Goal: Information Seeking & Learning: Find specific fact

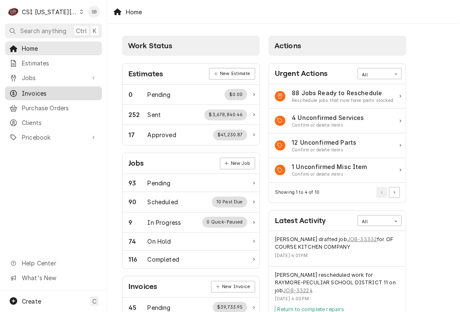
click at [42, 89] on span "Invoices" at bounding box center [60, 93] width 76 height 9
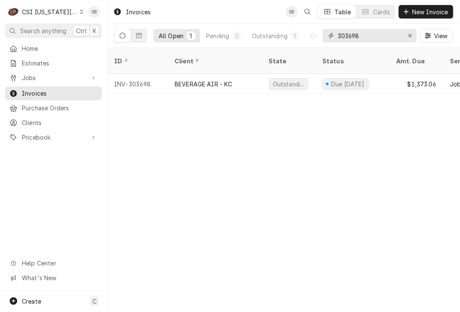
click at [350, 39] on input "303698" at bounding box center [369, 35] width 63 height 13
paste input "415"
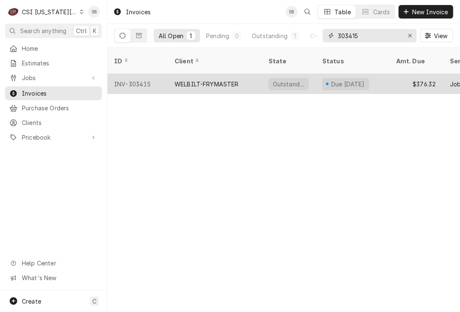
type input "303415"
click at [207, 80] on div "WELBILT-FRYMASTER" at bounding box center [207, 84] width 64 height 9
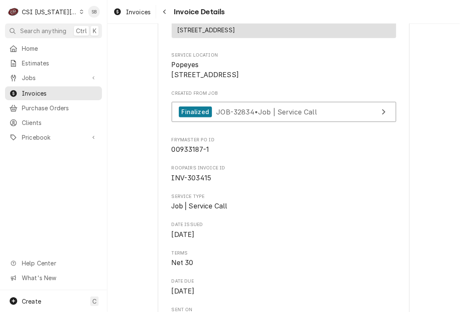
scroll to position [252, 0]
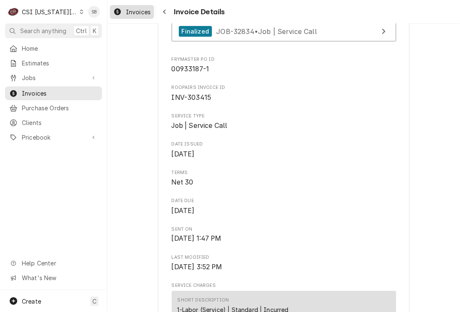
click at [133, 11] on span "Invoices" at bounding box center [138, 12] width 25 height 9
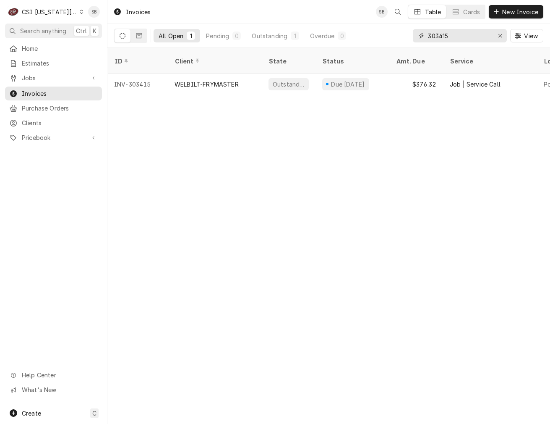
click at [443, 34] on input "303415" at bounding box center [459, 35] width 63 height 13
paste input "584"
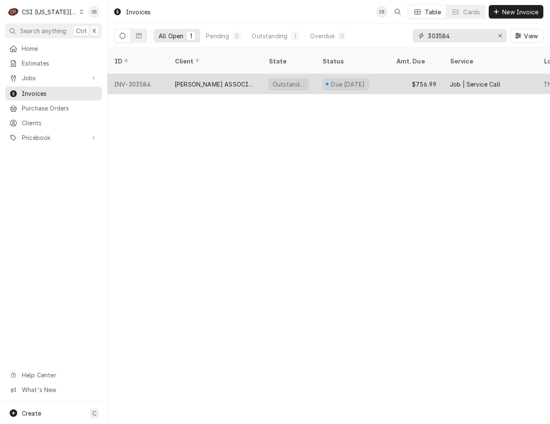
type input "303584"
click at [198, 80] on div "CLARK ASSOCIATES (READY KITCHEN WARRANTY)" at bounding box center [215, 84] width 81 height 9
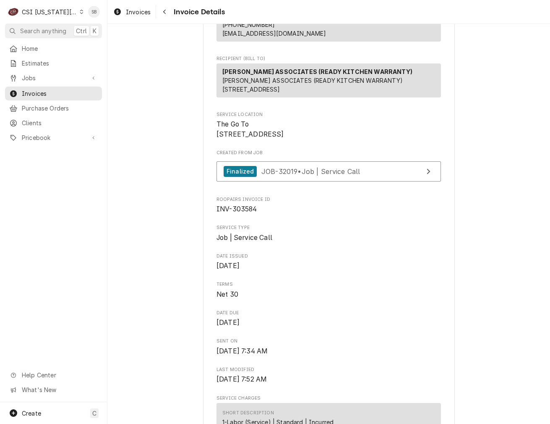
scroll to position [126, 0]
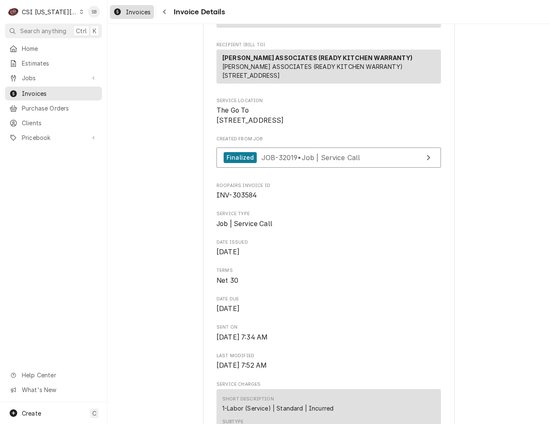
click at [138, 11] on span "Invoices" at bounding box center [138, 12] width 25 height 9
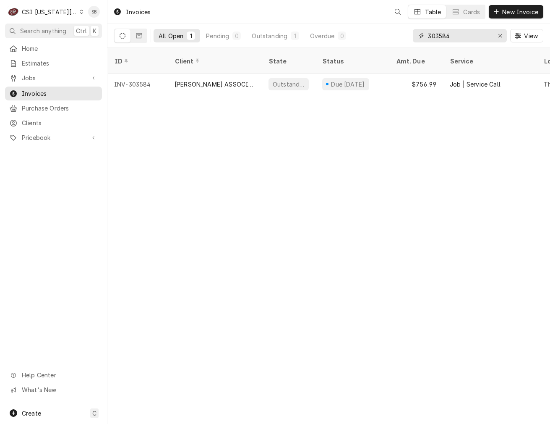
click at [439, 36] on input "303584" at bounding box center [459, 35] width 63 height 13
paste input "432"
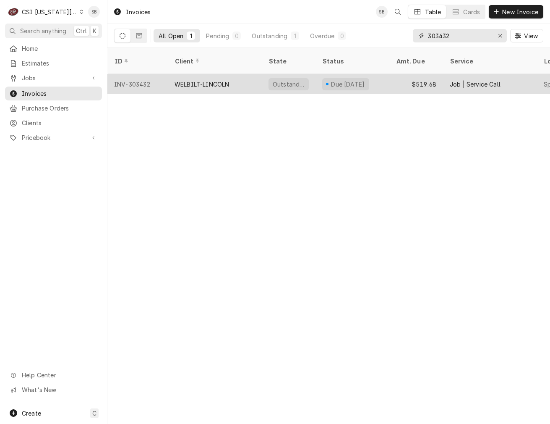
type input "303432"
click at [230, 75] on div "WELBILT-LINCOLN" at bounding box center [215, 84] width 94 height 20
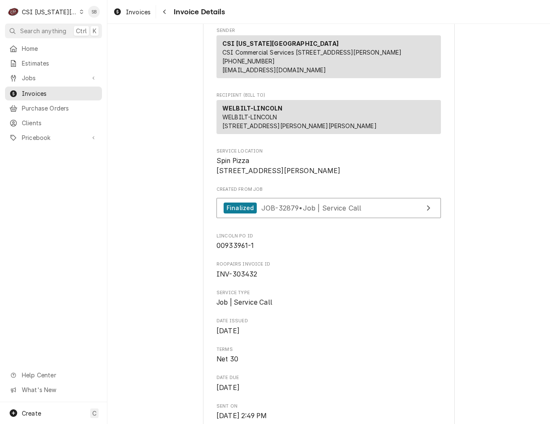
scroll to position [252, 0]
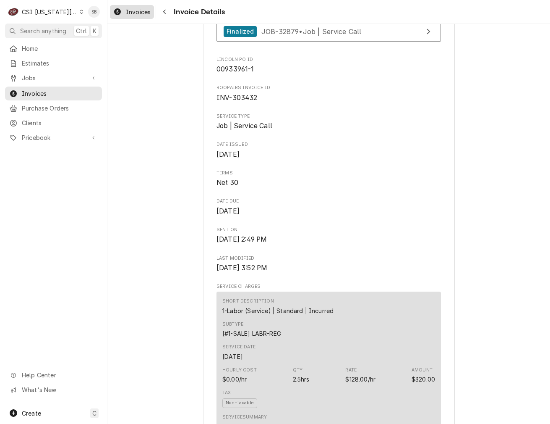
click at [128, 13] on span "Invoices" at bounding box center [138, 12] width 25 height 9
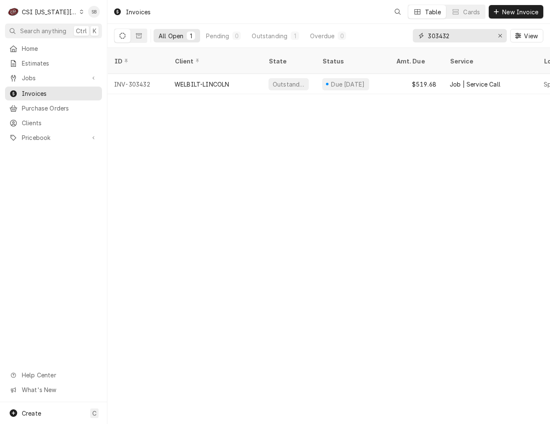
click at [442, 36] on input "303432" at bounding box center [459, 35] width 63 height 13
paste input "48"
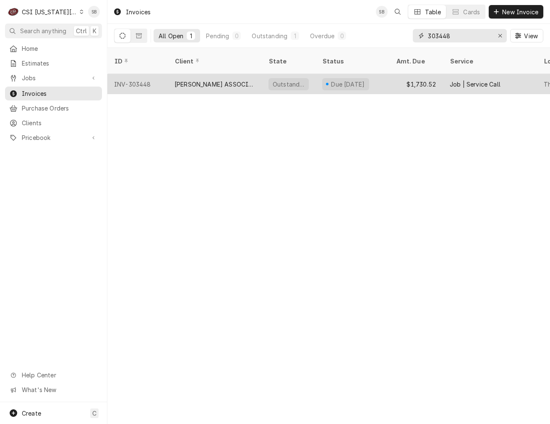
type input "303448"
click at [222, 80] on div "CLARK ASSOCIATES (READY KITCHEN WARRANTY)" at bounding box center [215, 84] width 81 height 9
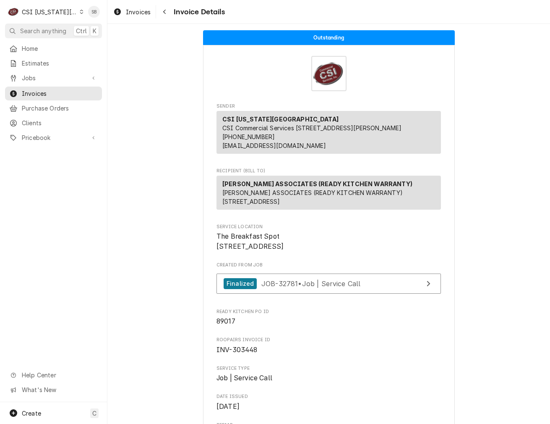
scroll to position [126, 0]
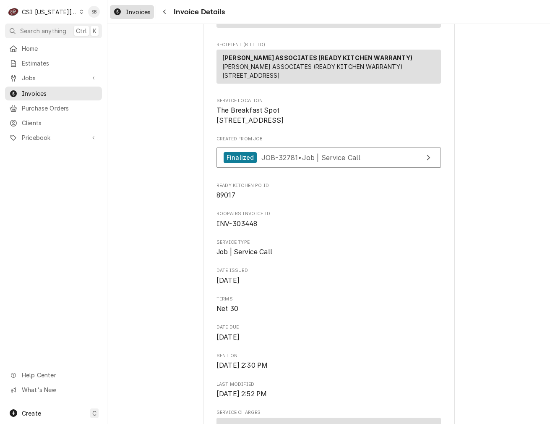
click at [131, 15] on span "Invoices" at bounding box center [138, 12] width 25 height 9
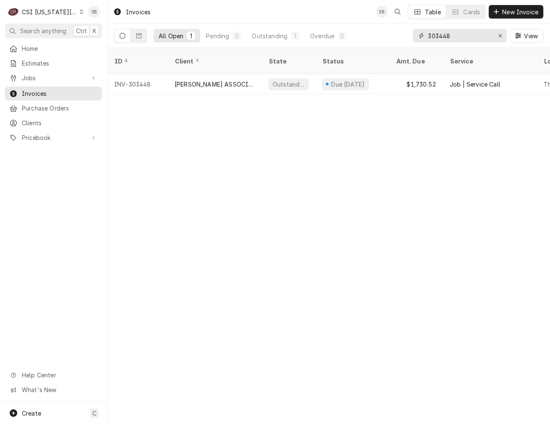
click at [435, 31] on input "303448" at bounding box center [459, 35] width 63 height 13
paste input "60"
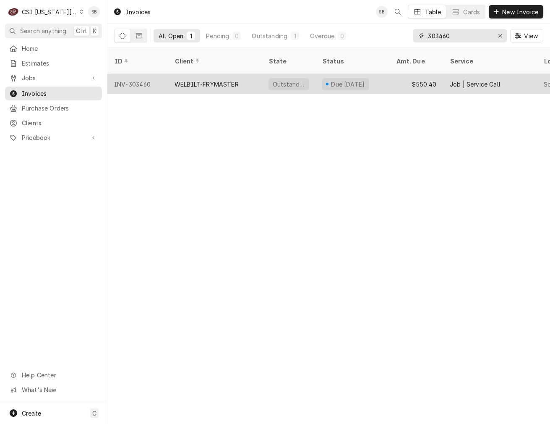
type input "303460"
click at [184, 80] on div "WELBILT-FRYMASTER" at bounding box center [207, 84] width 64 height 9
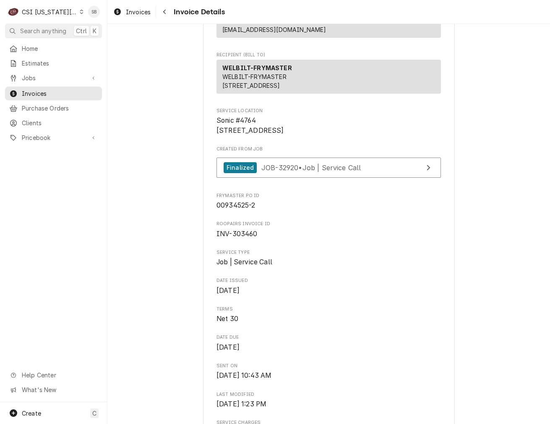
scroll to position [63, 0]
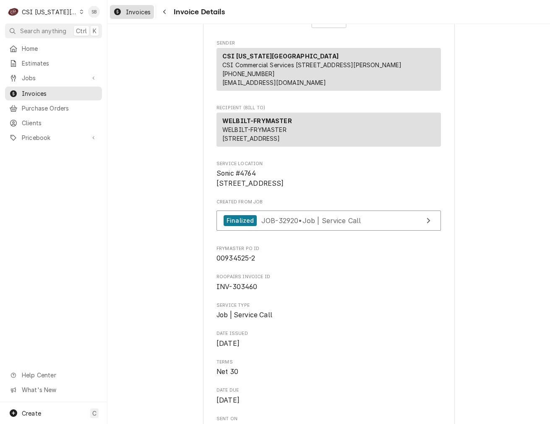
click at [133, 5] on link "Invoices" at bounding box center [132, 12] width 44 height 14
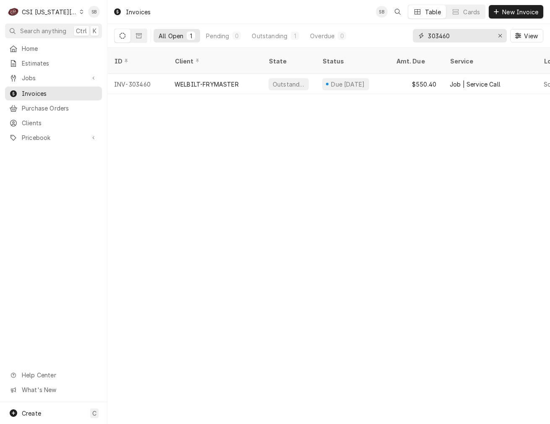
click at [447, 33] on input "303460" at bounding box center [459, 35] width 63 height 13
paste input "7"
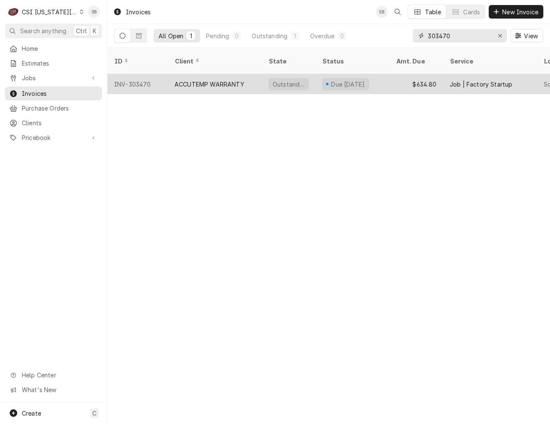
type input "303470"
click at [230, 80] on div "ACCUTEMP WARRANTY" at bounding box center [210, 84] width 70 height 9
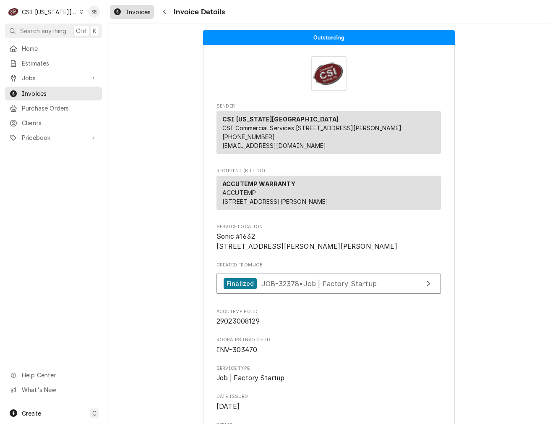
click at [126, 13] on span "Invoices" at bounding box center [138, 12] width 25 height 9
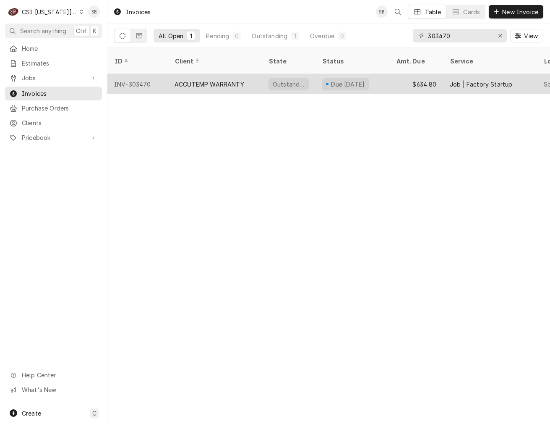
click at [196, 80] on div "ACCUTEMP WARRANTY" at bounding box center [210, 84] width 70 height 9
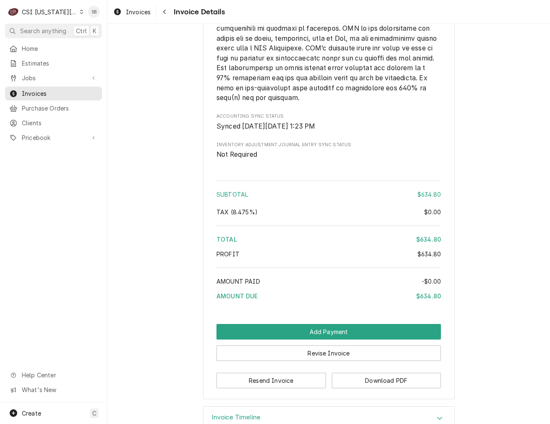
scroll to position [1396, 0]
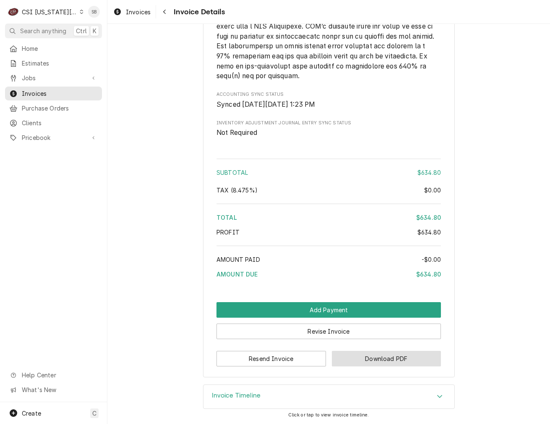
click at [393, 361] on button "Download PDF" at bounding box center [387, 358] width 110 height 16
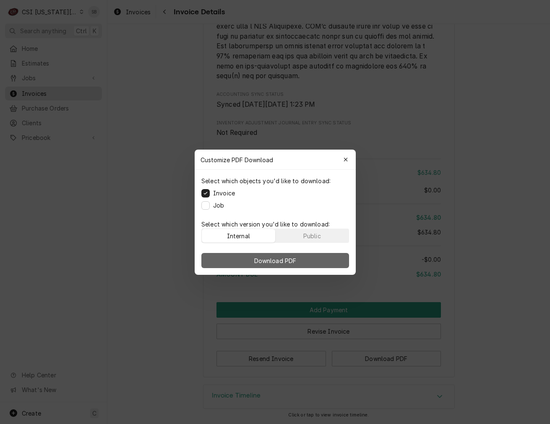
drag, startPoint x: 261, startPoint y: 258, endPoint x: 268, endPoint y: 258, distance: 7.1
click at [262, 258] on span "Download PDF" at bounding box center [275, 260] width 46 height 9
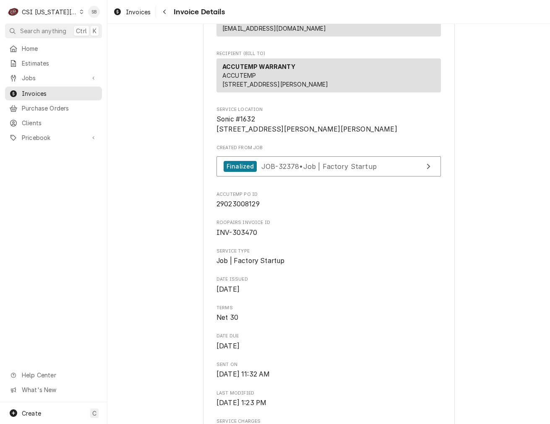
scroll to position [0, 0]
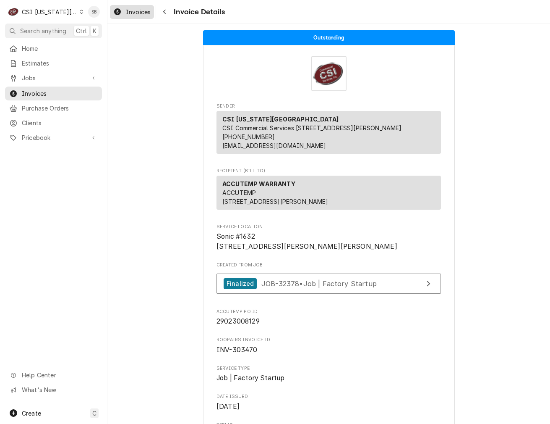
click at [139, 13] on span "Invoices" at bounding box center [138, 12] width 25 height 9
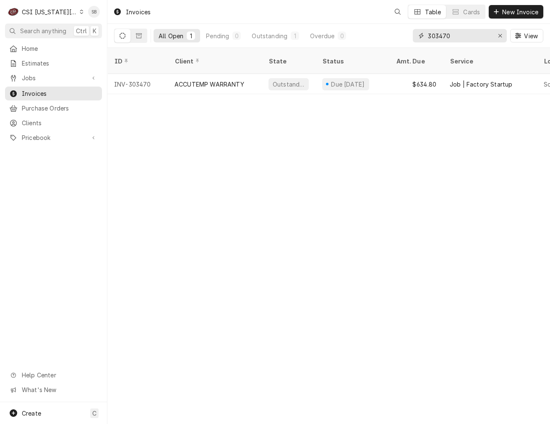
click at [435, 38] on input "303470" at bounding box center [459, 35] width 63 height 13
paste input "591"
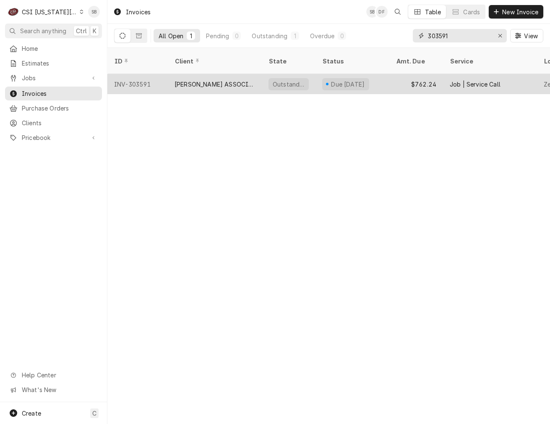
type input "303591"
click at [189, 80] on div "[PERSON_NAME] ASSOCIATES (READY KITCHEN WARRANTY)" at bounding box center [215, 84] width 81 height 9
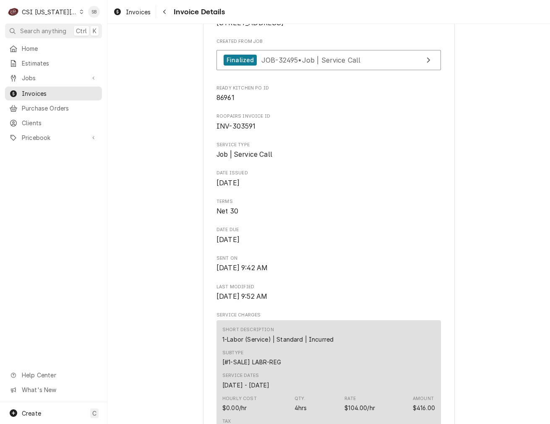
scroll to position [252, 0]
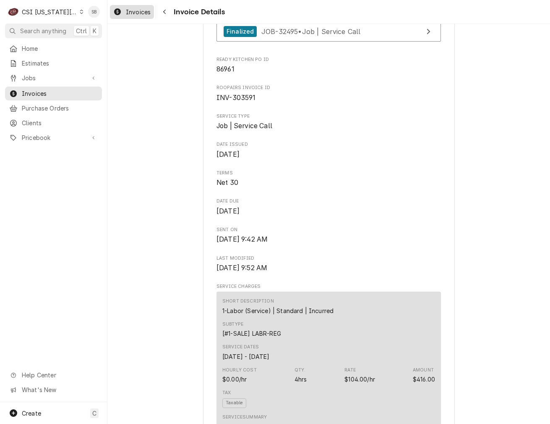
click at [140, 8] on span "Invoices" at bounding box center [138, 12] width 25 height 9
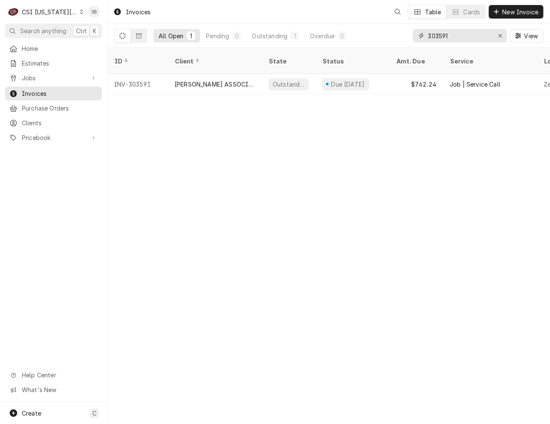
click at [442, 39] on input "303591" at bounding box center [459, 35] width 63 height 13
paste input "472"
type input "303472"
click at [194, 82] on div "IMPERIAL COMMERCIAL COOKING EQUIP" at bounding box center [215, 84] width 94 height 20
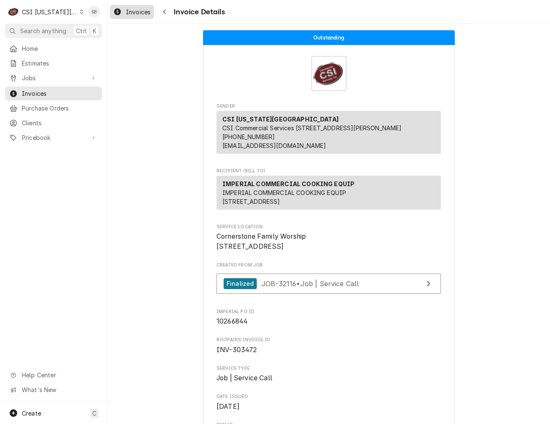
click at [126, 14] on span "Invoices" at bounding box center [138, 12] width 25 height 9
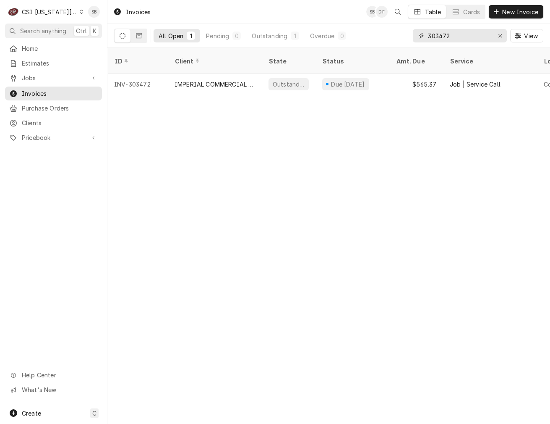
click at [434, 33] on input "303472" at bounding box center [459, 35] width 63 height 13
paste input "4"
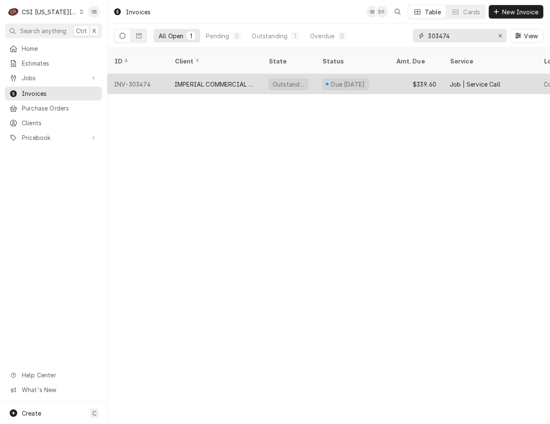
type input "303474"
click at [188, 82] on div "IMPERIAL COMMERCIAL COOKING EQUIP" at bounding box center [215, 84] width 94 height 20
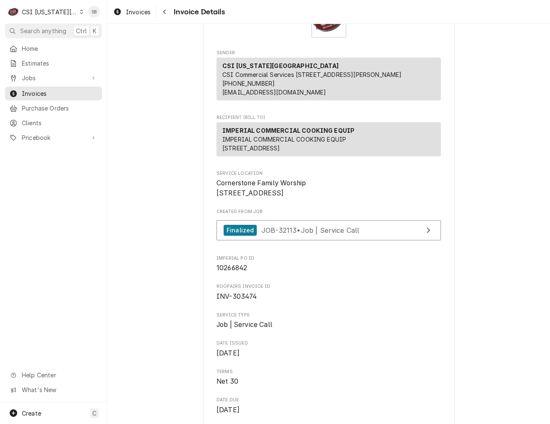
scroll to position [126, 0]
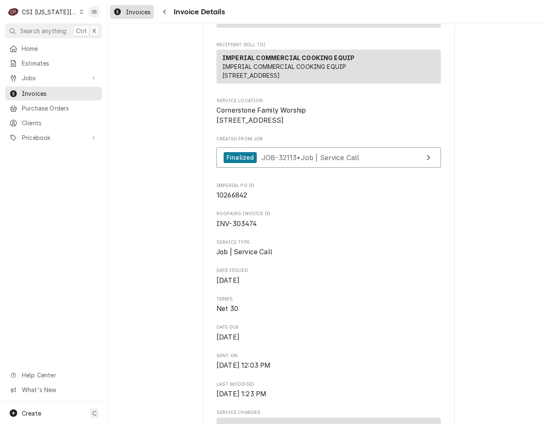
click at [131, 7] on div "Invoices" at bounding box center [132, 12] width 41 height 10
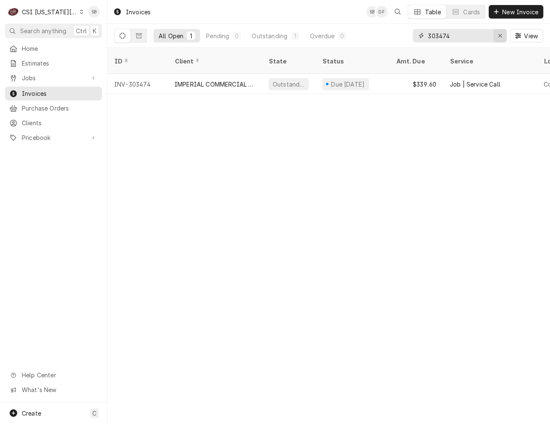
click at [502, 34] on div "Erase input" at bounding box center [500, 35] width 8 height 8
paste input "303476"
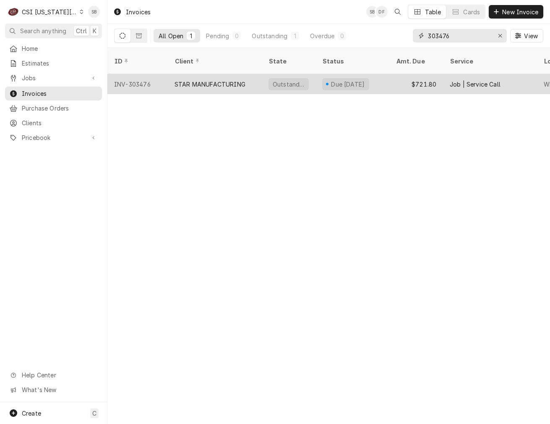
type input "303476"
click at [203, 80] on div "STAR MANUFACTURING" at bounding box center [210, 84] width 71 height 9
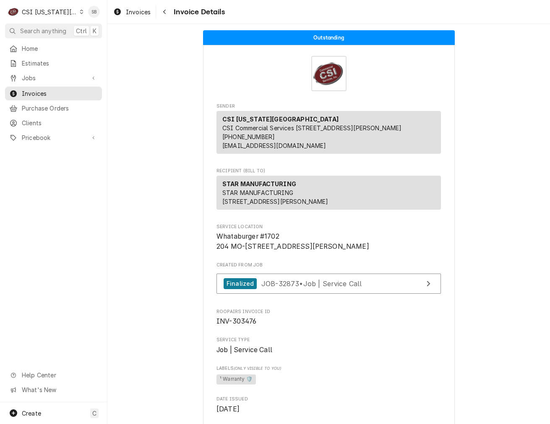
click at [137, 4] on div "Invoices Invoice Details" at bounding box center [328, 12] width 443 height 24
click at [137, 11] on span "Invoices" at bounding box center [138, 12] width 25 height 9
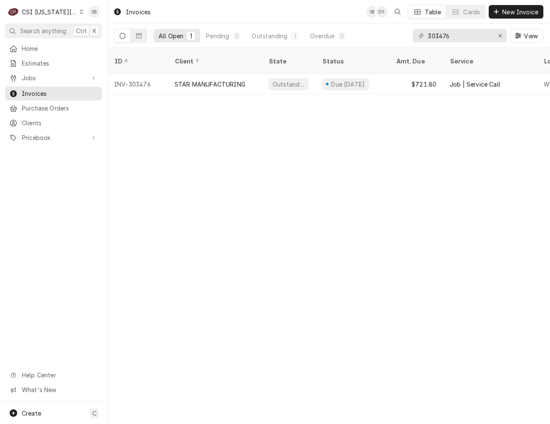
click at [437, 26] on div "303476 View" at bounding box center [478, 36] width 131 height 24
click at [441, 37] on input "303476" at bounding box center [459, 35] width 63 height 13
paste input "303481"
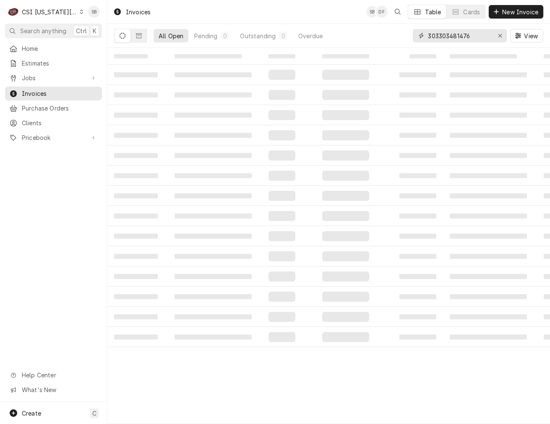
click at [450, 33] on input "303303481476" at bounding box center [459, 35] width 63 height 13
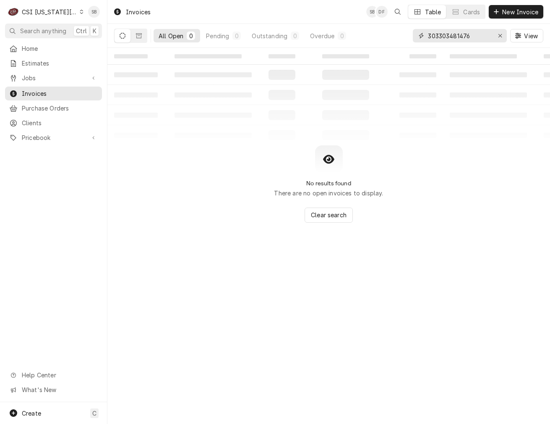
click at [450, 33] on input "303303481476" at bounding box center [459, 35] width 63 height 13
paste input "481"
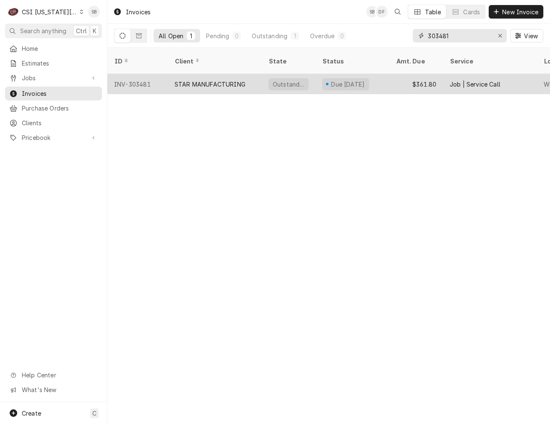
type input "303481"
click at [183, 80] on div "STAR MANUFACTURING" at bounding box center [210, 84] width 71 height 9
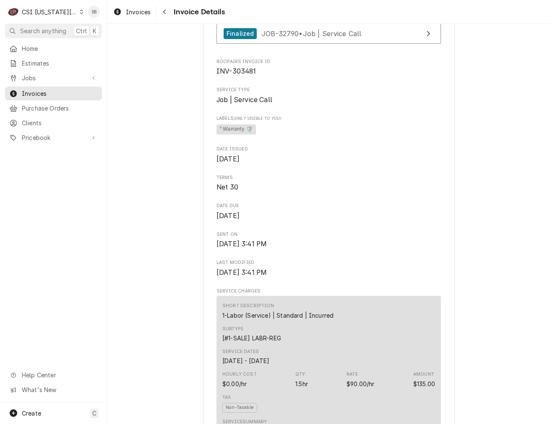
scroll to position [252, 0]
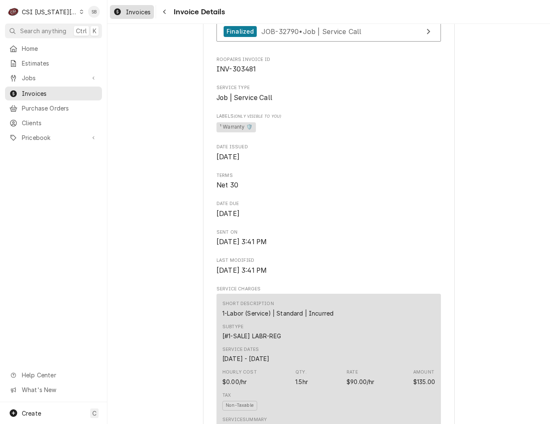
click at [140, 14] on span "Invoices" at bounding box center [138, 12] width 25 height 9
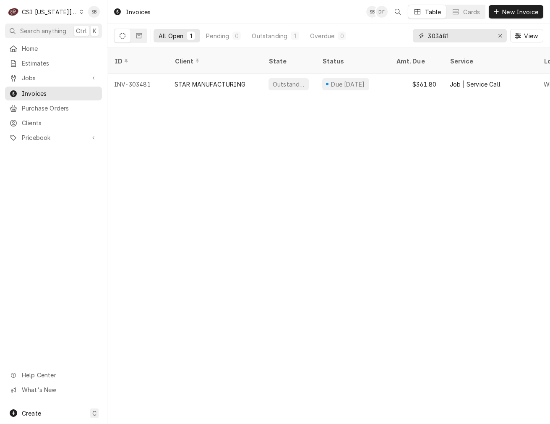
click at [440, 34] on input "303481" at bounding box center [459, 35] width 63 height 13
paste input "599"
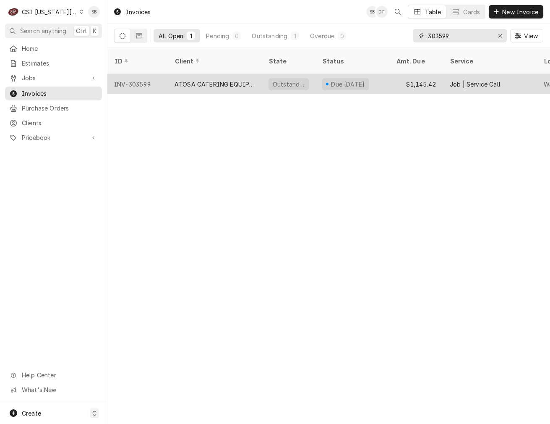
type input "303599"
click at [209, 80] on div "ATOSA CATERING EQUIPMENT INC" at bounding box center [215, 84] width 81 height 9
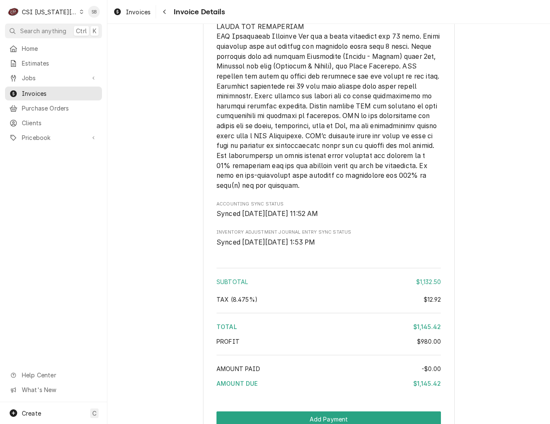
scroll to position [1567, 0]
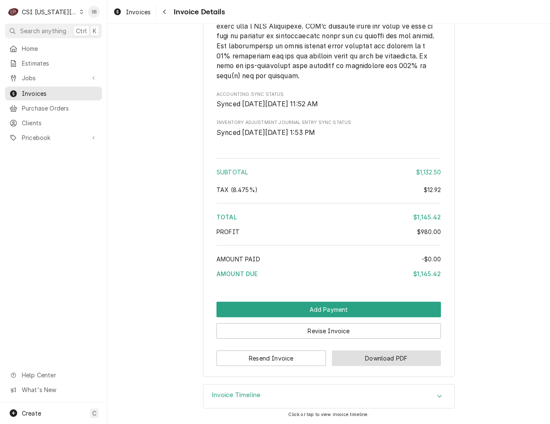
click at [369, 361] on button "Download PDF" at bounding box center [387, 358] width 110 height 16
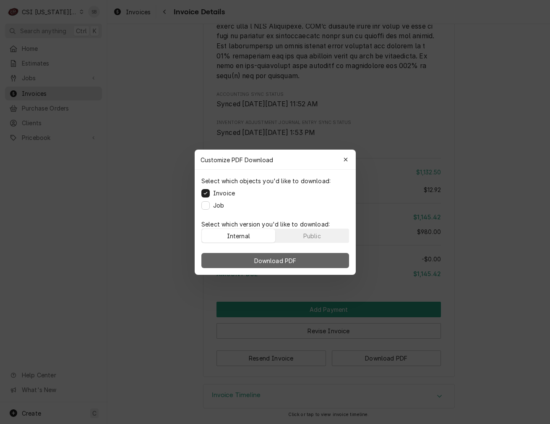
click at [304, 261] on button "Download PDF" at bounding box center [275, 260] width 148 height 15
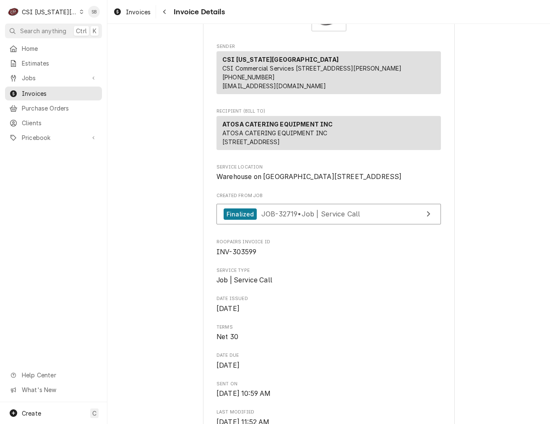
scroll to position [0, 0]
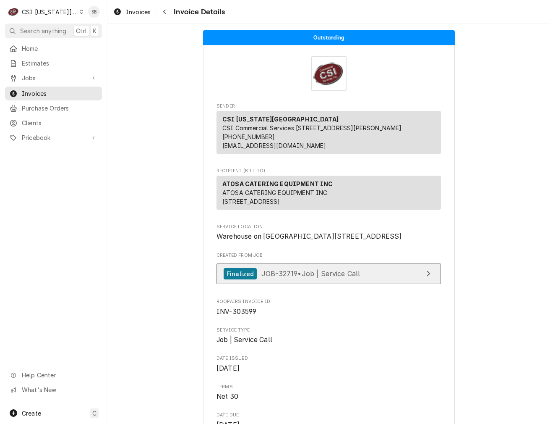
click at [285, 277] on span "JOB-32719 • Job | Service Call" at bounding box center [311, 273] width 99 height 8
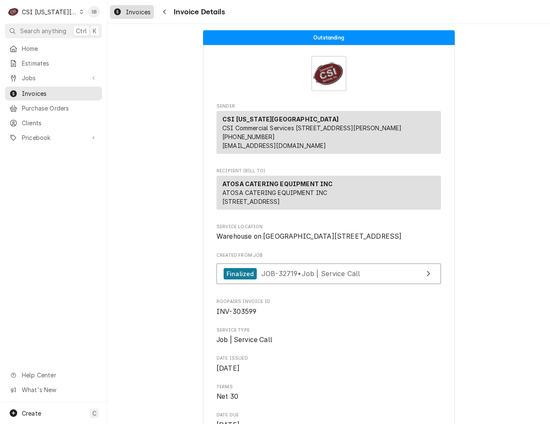
click at [126, 10] on span "Invoices" at bounding box center [138, 12] width 25 height 9
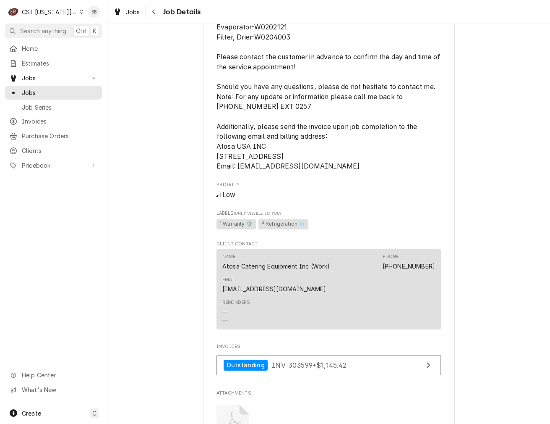
scroll to position [944, 0]
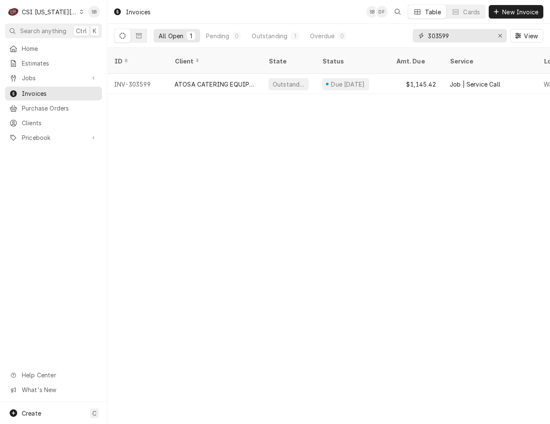
click at [439, 33] on input "303599" at bounding box center [459, 35] width 63 height 13
paste input "06"
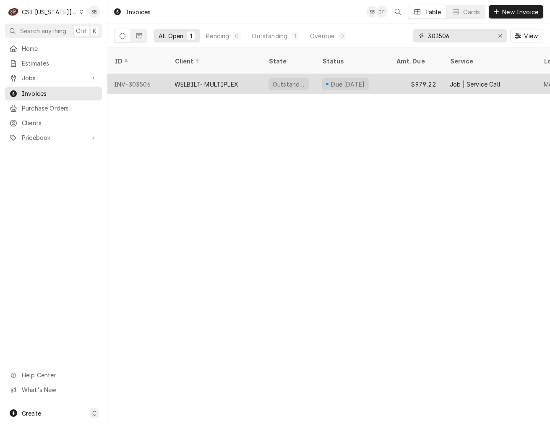
type input "303506"
click at [236, 80] on div "WELBILT- MULTIPLEX" at bounding box center [207, 84] width 64 height 9
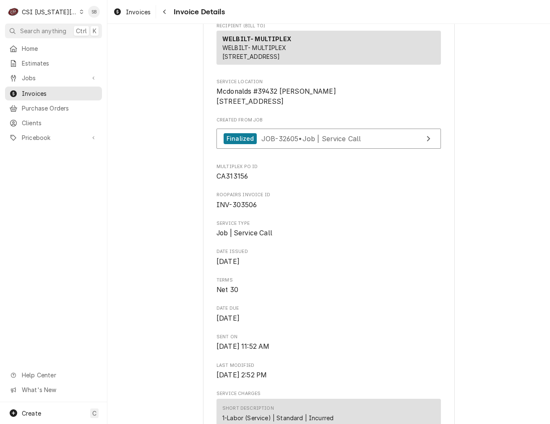
scroll to position [126, 0]
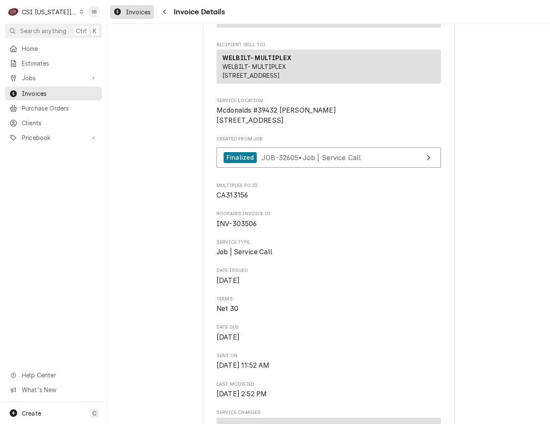
click at [142, 13] on span "Invoices" at bounding box center [138, 12] width 25 height 9
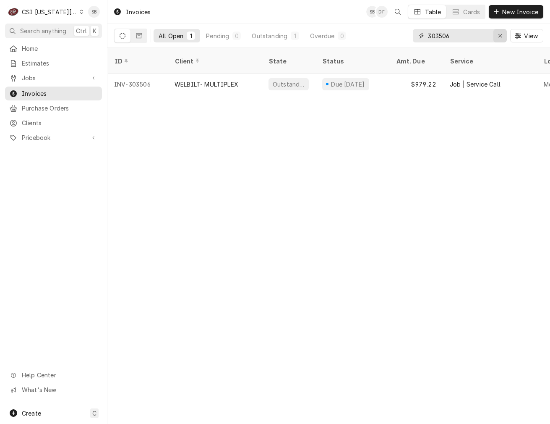
click at [501, 33] on icon "Erase input" at bounding box center [500, 36] width 5 height 6
paste input "303608"
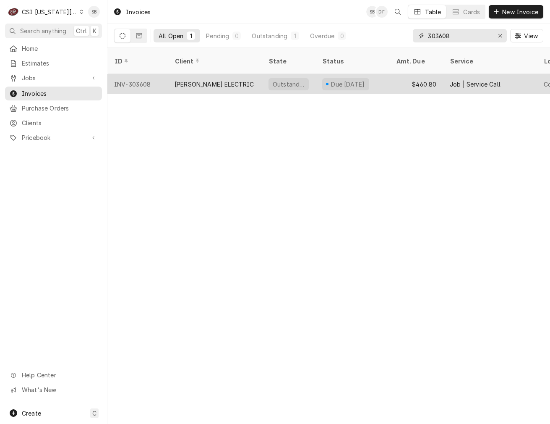
type input "303608"
click at [183, 80] on div "[PERSON_NAME] ELECTRIC" at bounding box center [215, 84] width 80 height 9
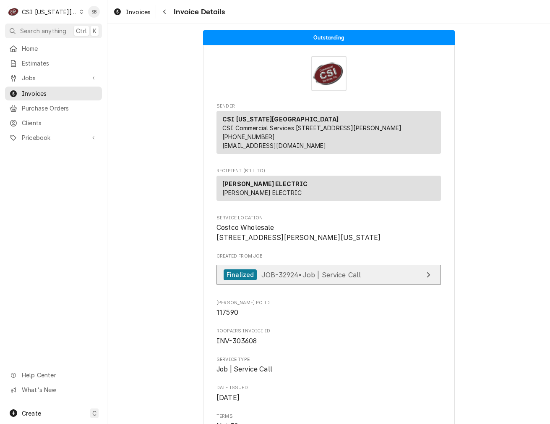
click at [312, 278] on span "JOB-32924 • Job | Service Call" at bounding box center [312, 274] width 100 height 8
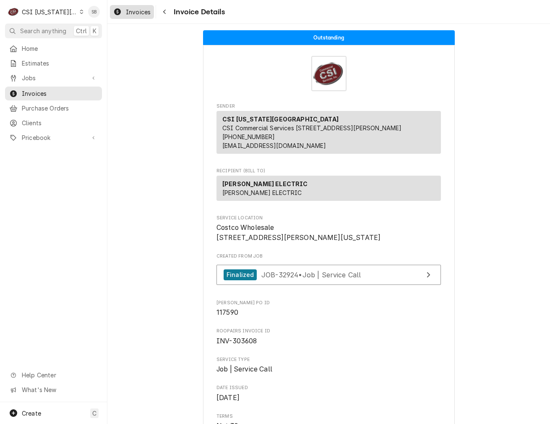
click at [141, 16] on div "Invoices" at bounding box center [132, 12] width 41 height 10
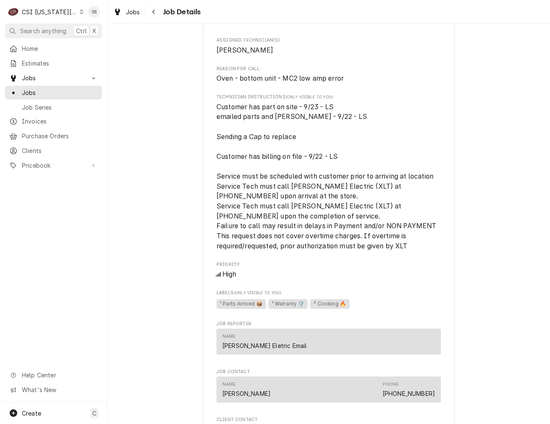
scroll to position [441, 0]
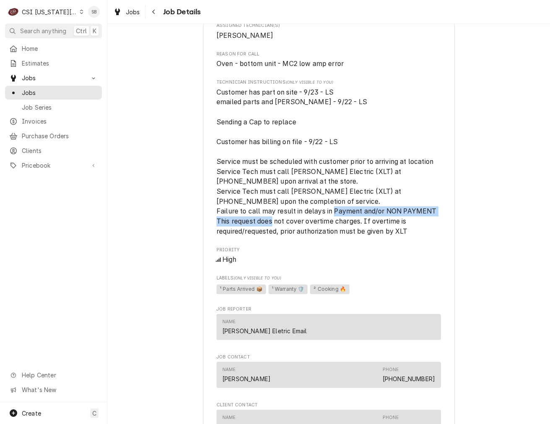
drag, startPoint x: 216, startPoint y: 233, endPoint x: 361, endPoint y: 235, distance: 144.8
click at [361, 235] on span "Customer has part on site - 9/23 - LS emailed parts and [PERSON_NAME] - 9/22 - …" at bounding box center [327, 161] width 220 height 147
drag, startPoint x: 361, startPoint y: 235, endPoint x: 288, endPoint y: 235, distance: 72.2
click at [288, 235] on span "Customer has part on site - 9/23 - LS emailed parts and [PERSON_NAME] - 9/22 - …" at bounding box center [327, 161] width 220 height 147
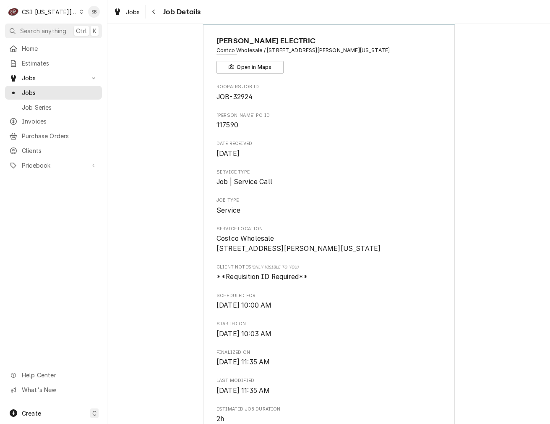
scroll to position [0, 0]
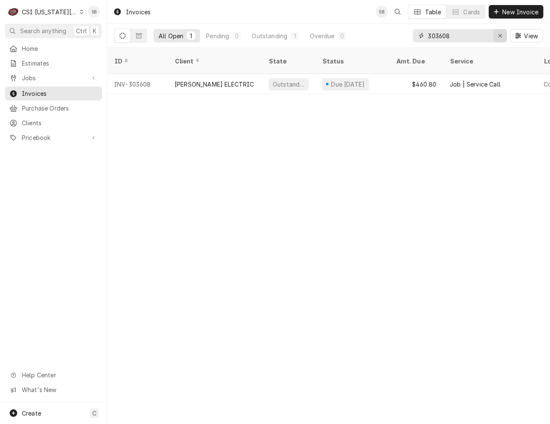
click at [504, 34] on div "Erase input" at bounding box center [500, 35] width 8 height 8
paste input "303539"
type input "303539"
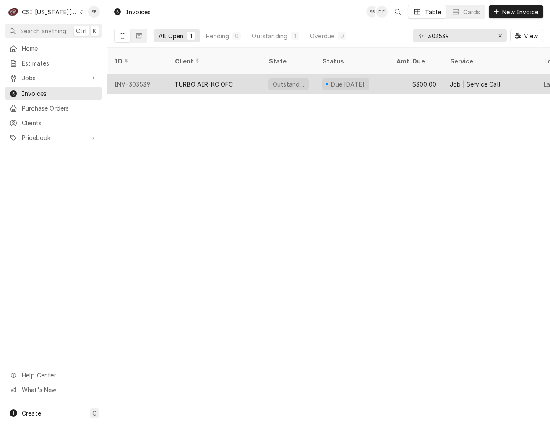
click at [208, 80] on div "TURBO AIR-KC OFC" at bounding box center [204, 84] width 59 height 9
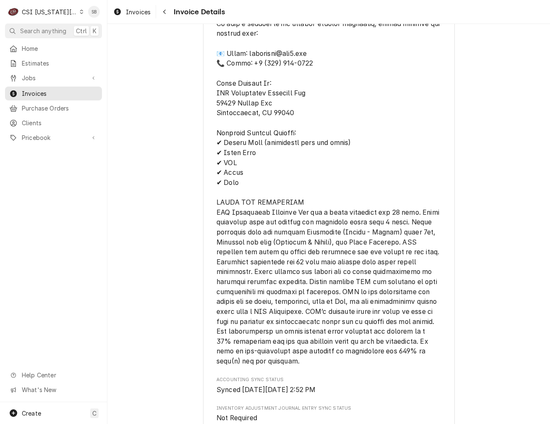
scroll to position [1322, 0]
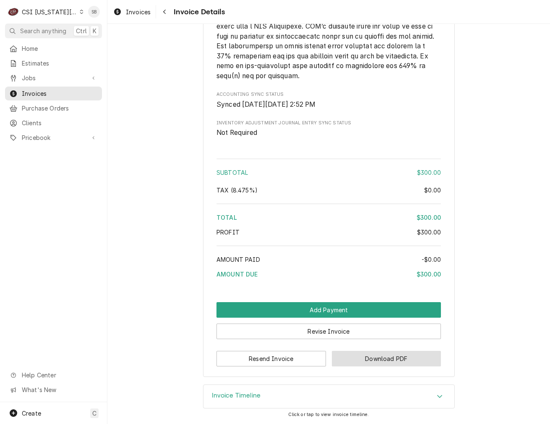
click at [369, 357] on button "Download PDF" at bounding box center [387, 358] width 110 height 16
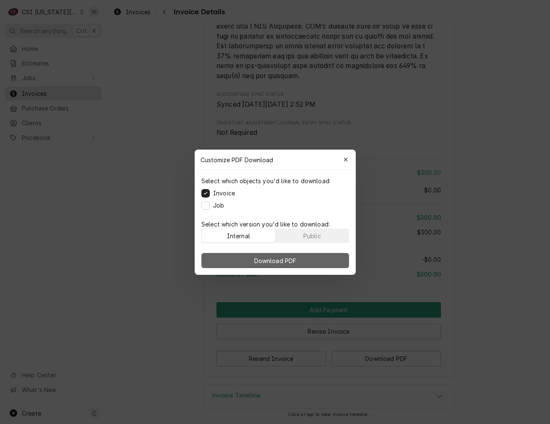
click at [311, 262] on button "Download PDF" at bounding box center [275, 260] width 148 height 15
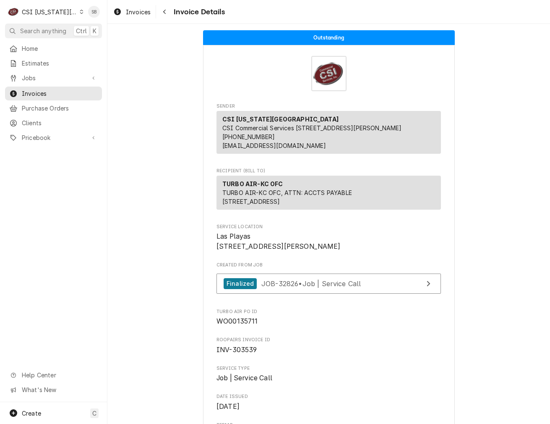
scroll to position [63, 0]
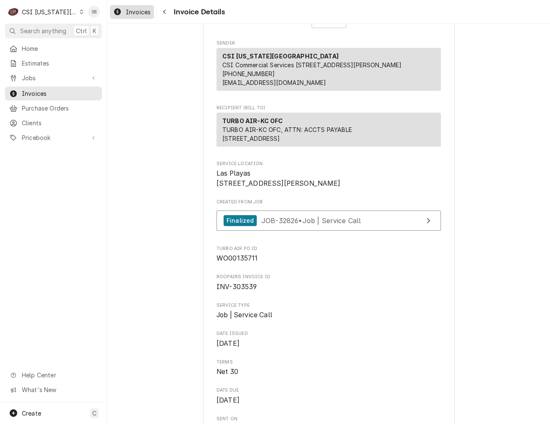
click at [139, 15] on span "Invoices" at bounding box center [138, 12] width 25 height 9
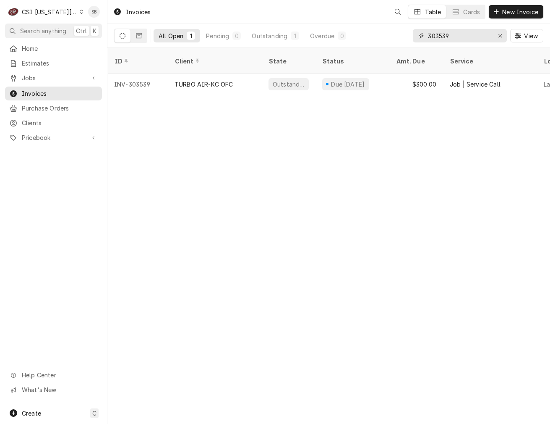
click at [432, 39] on input "303539" at bounding box center [459, 35] width 63 height 13
drag, startPoint x: 432, startPoint y: 39, endPoint x: 438, endPoint y: 36, distance: 7.0
click at [437, 37] on input "303539" at bounding box center [459, 35] width 63 height 13
paste input "40"
type input "303540"
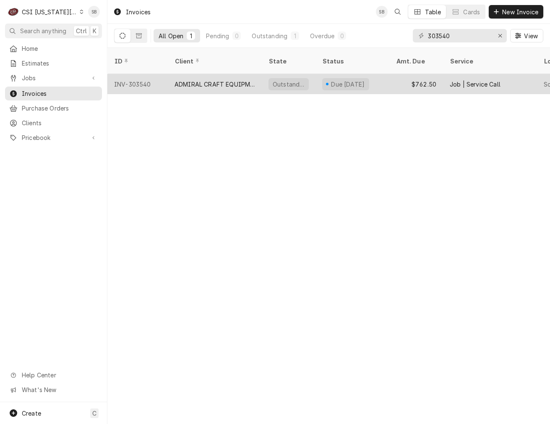
click at [209, 82] on div "ADMIRAL CRAFT EQUIPMENT" at bounding box center [215, 84] width 94 height 20
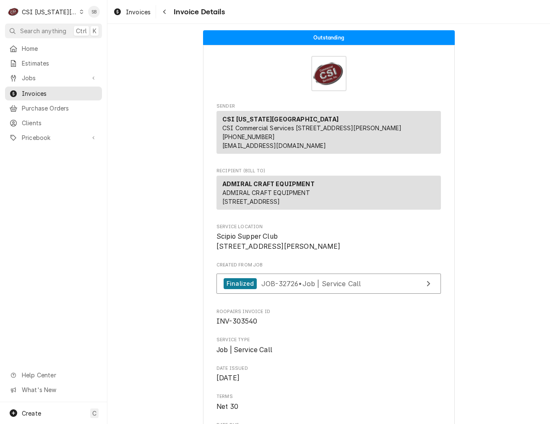
scroll to position [126, 0]
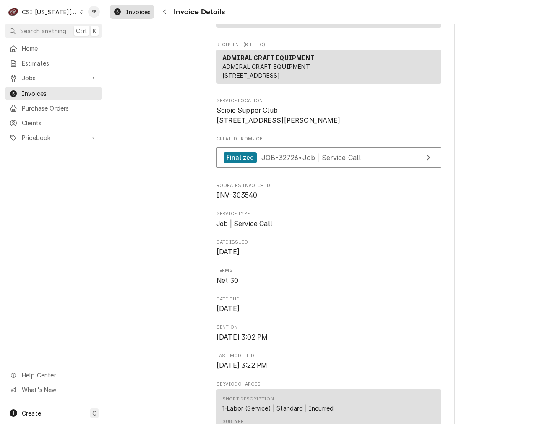
click at [135, 10] on span "Invoices" at bounding box center [138, 12] width 25 height 9
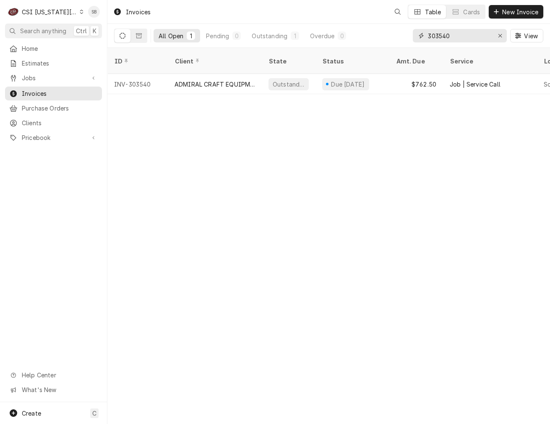
click at [443, 38] on input "303540" at bounding box center [459, 35] width 63 height 13
paste input "8"
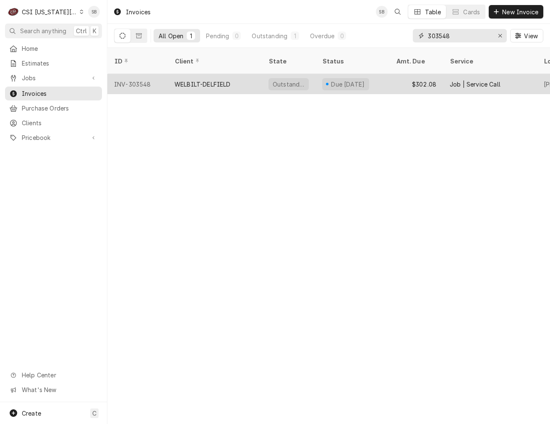
type input "303548"
click at [198, 80] on div "WELBILT-DELFIELD" at bounding box center [203, 84] width 56 height 9
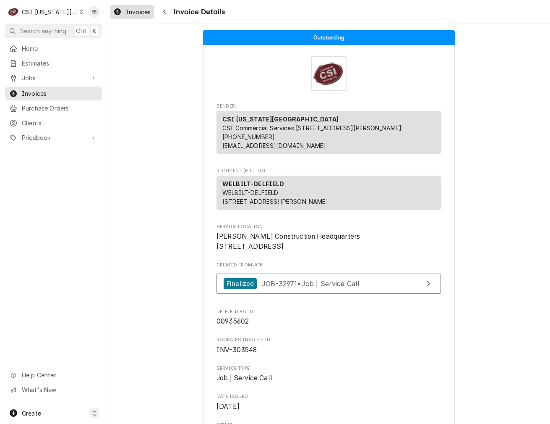
click at [129, 15] on span "Invoices" at bounding box center [138, 12] width 25 height 9
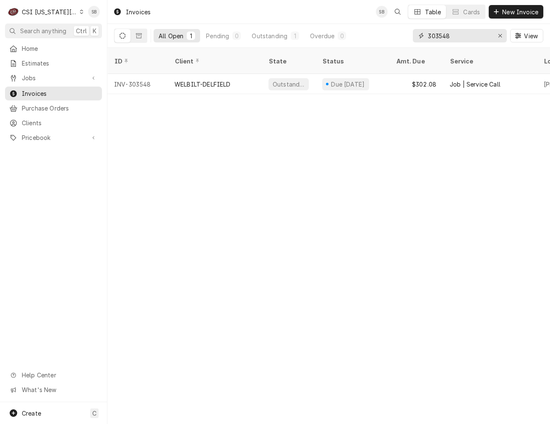
click at [434, 38] on input "303548" at bounding box center [459, 35] width 63 height 13
click at [433, 37] on input "303548" at bounding box center [459, 35] width 63 height 13
paste input "035733"
click at [438, 37] on input "303035733548" at bounding box center [459, 35] width 63 height 13
click at [439, 37] on input "303035733548" at bounding box center [459, 35] width 63 height 13
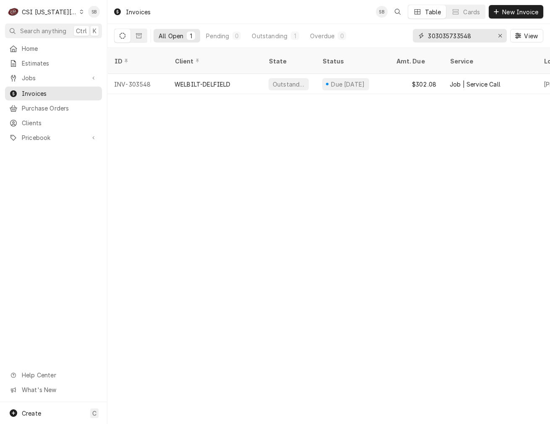
paste input "573"
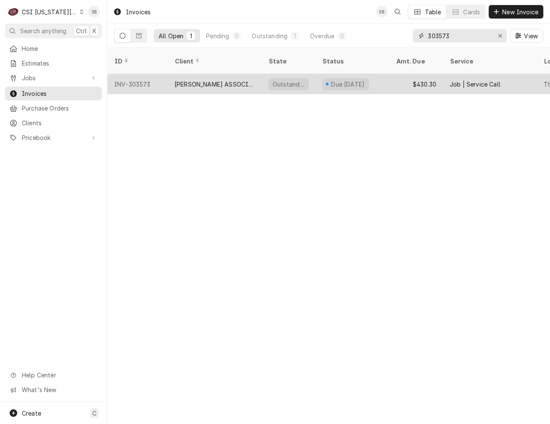
type input "303573"
click at [189, 80] on div "CLARK ASSOCIATES (READY KITCHEN WARRANTY)" at bounding box center [215, 84] width 81 height 9
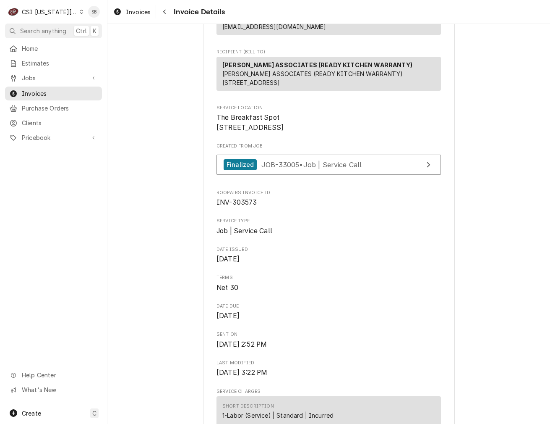
scroll to position [252, 0]
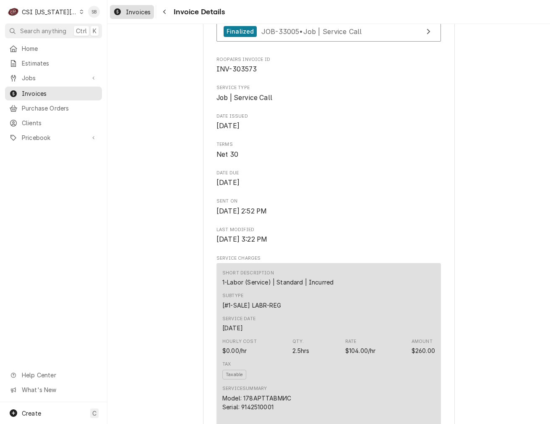
click at [146, 12] on span "Invoices" at bounding box center [138, 12] width 25 height 9
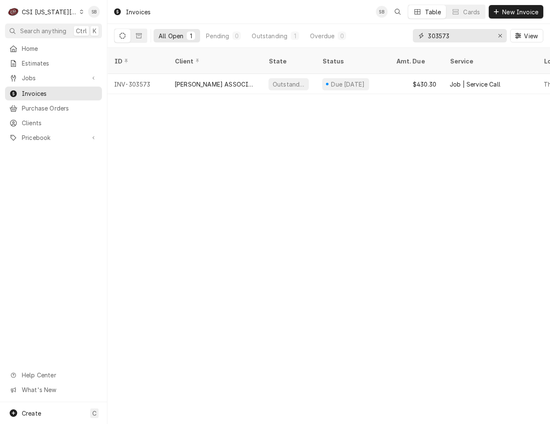
click at [442, 33] on input "303573" at bounding box center [459, 35] width 63 height 13
paste input "647"
type input "303647"
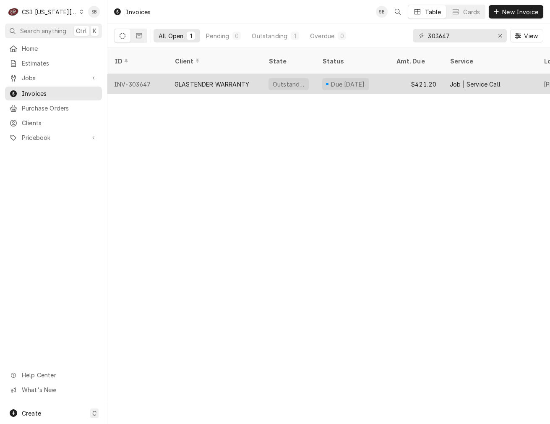
click at [227, 80] on div "GLASTENDER WARRANTY" at bounding box center [215, 84] width 94 height 20
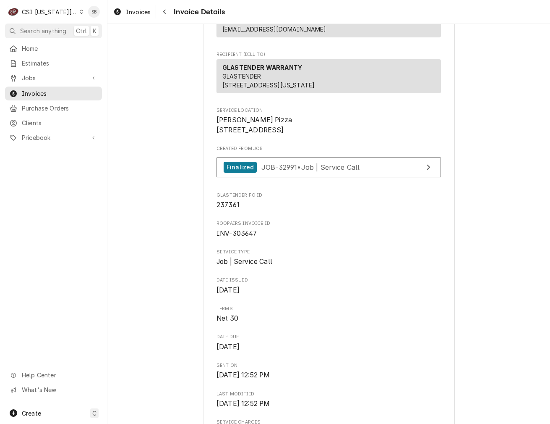
scroll to position [315, 0]
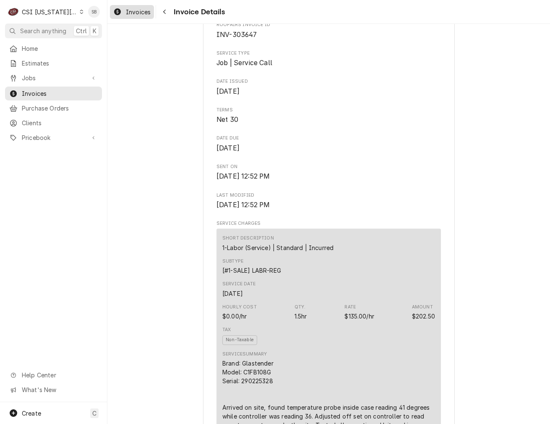
click at [139, 16] on div "Invoices" at bounding box center [132, 12] width 41 height 10
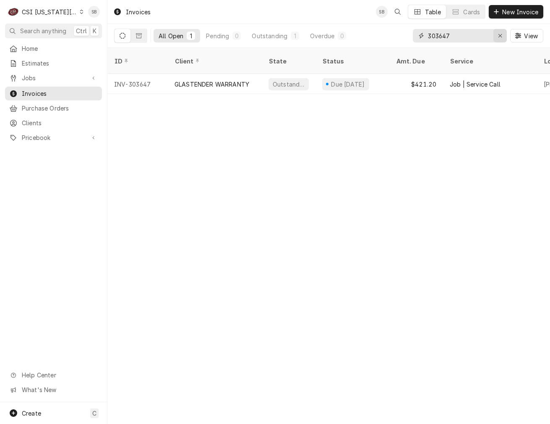
click at [500, 39] on div "Erase input" at bounding box center [500, 35] width 8 height 8
paste input "303693"
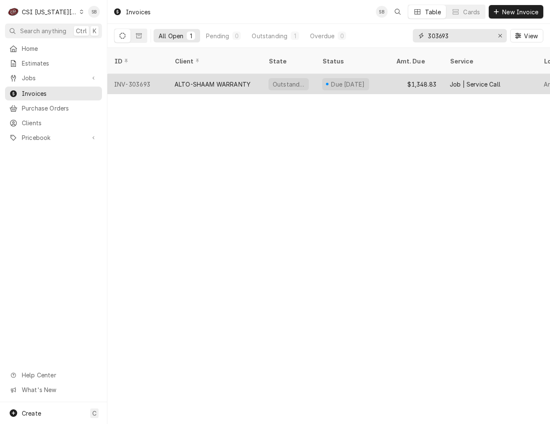
type input "303693"
click at [182, 81] on div "ALTO-SHAAM WARRANTY" at bounding box center [215, 84] width 94 height 20
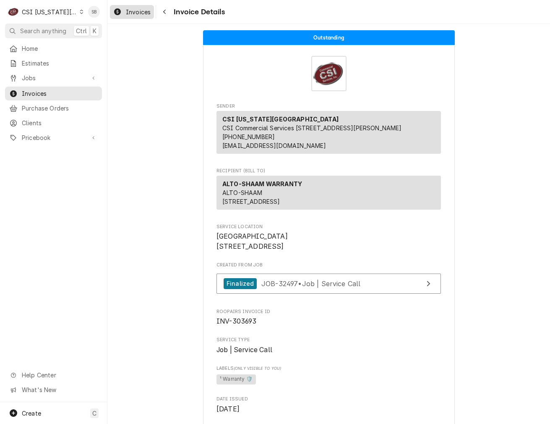
click at [136, 8] on span "Invoices" at bounding box center [138, 12] width 25 height 9
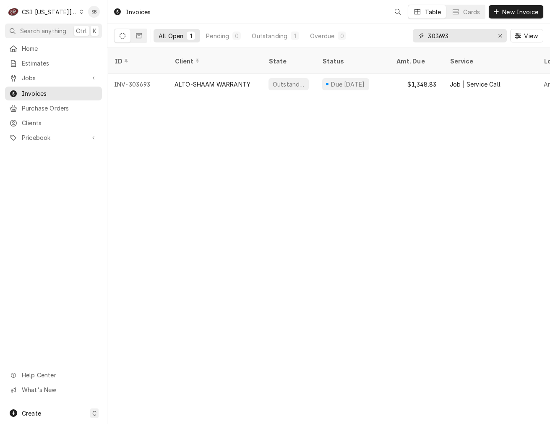
click at [439, 38] on input "303693" at bounding box center [459, 35] width 63 height 13
paste input "77"
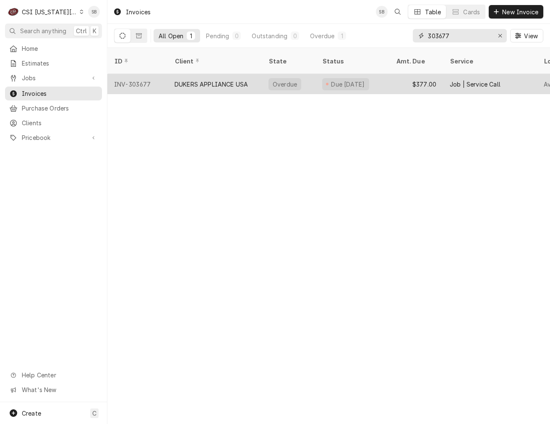
type input "303677"
click at [217, 80] on div "DUKERS APPLIANCE USA" at bounding box center [211, 84] width 73 height 9
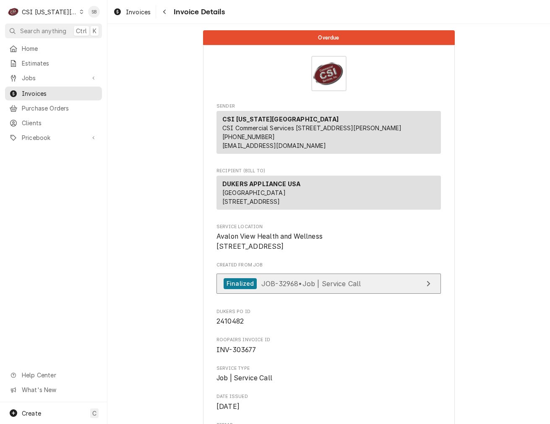
click at [314, 287] on span "JOB-32968 • Job | Service Call" at bounding box center [312, 283] width 100 height 8
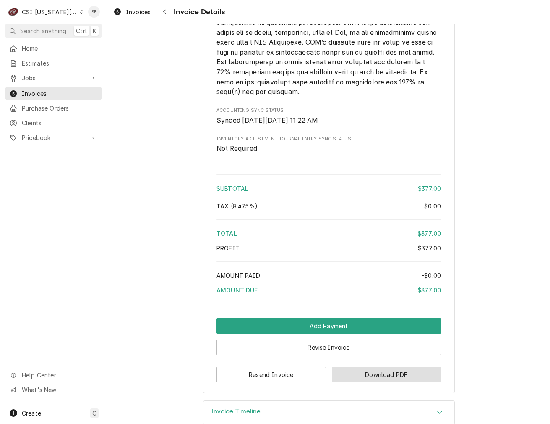
scroll to position [1449, 0]
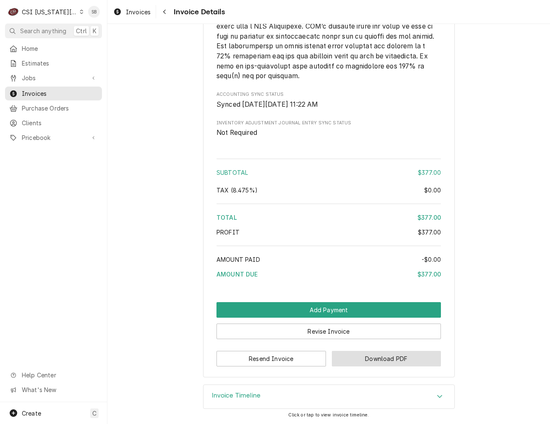
click at [358, 359] on button "Download PDF" at bounding box center [387, 358] width 110 height 16
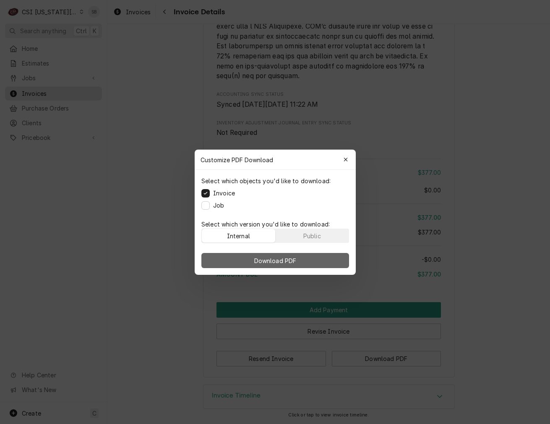
click at [285, 256] on span "Download PDF" at bounding box center [275, 260] width 46 height 9
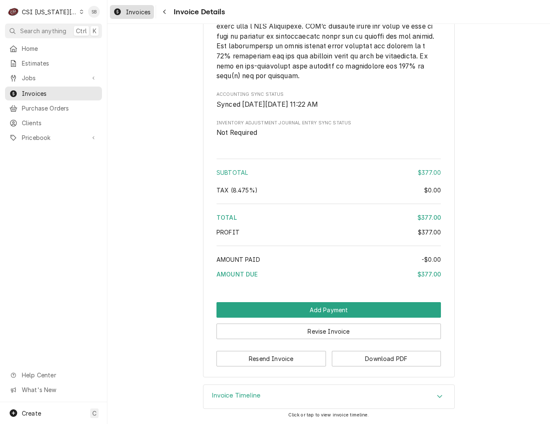
click at [141, 12] on span "Invoices" at bounding box center [138, 12] width 25 height 9
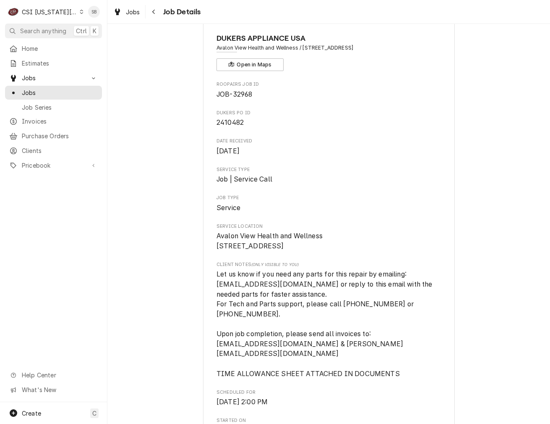
scroll to position [63, 0]
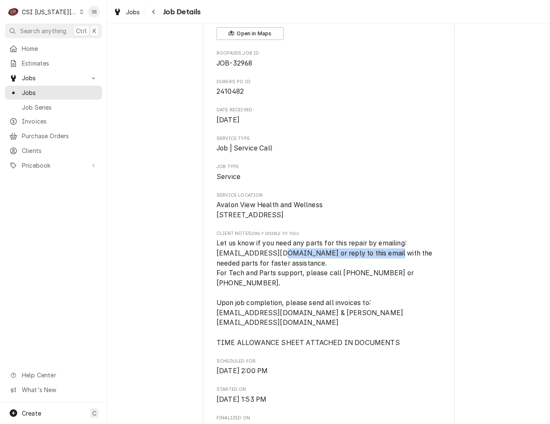
drag, startPoint x: 275, startPoint y: 263, endPoint x: 377, endPoint y: 263, distance: 102.0
click at [377, 263] on span "Let us know if you need any parts for this repair by emailing: parts@dukersusa.…" at bounding box center [326, 292] width 218 height 107
drag, startPoint x: 377, startPoint y: 263, endPoint x: 276, endPoint y: 271, distance: 101.1
click at [276, 271] on span "Let us know if you need any parts for this repair by emailing: parts@dukersusa.…" at bounding box center [329, 292] width 225 height 109
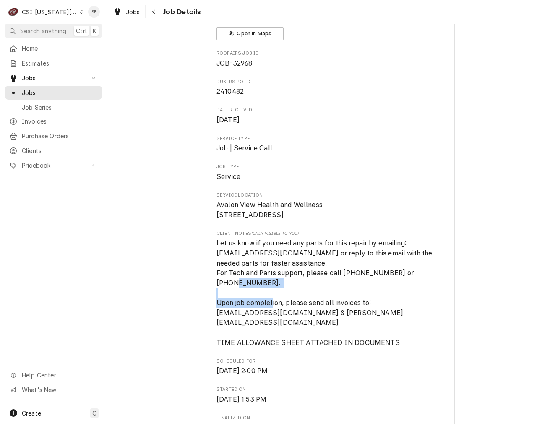
drag, startPoint x: 208, startPoint y: 312, endPoint x: 307, endPoint y: 310, distance: 99.5
drag, startPoint x: 307, startPoint y: 310, endPoint x: 295, endPoint y: 312, distance: 12.8
click at [295, 312] on span "Let us know if you need any parts for this repair by emailing: parts@dukersusa.…" at bounding box center [326, 292] width 218 height 107
click at [281, 235] on span "(Only Visible to You)" at bounding box center [274, 233] width 47 height 5
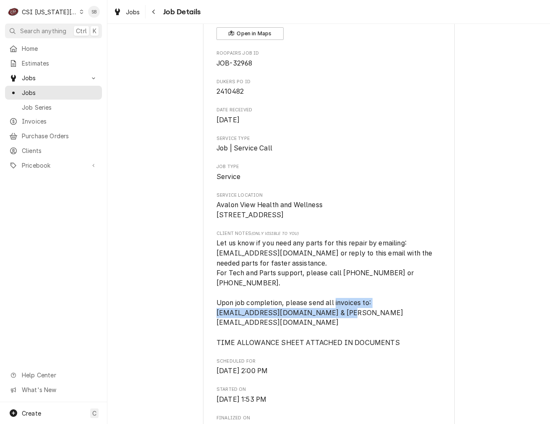
drag, startPoint x: 384, startPoint y: 324, endPoint x: 201, endPoint y: 324, distance: 183.4
copy span "invoice@dukersusa.com & supreethi@dukersusa.com"
click at [298, 310] on span "Let us know if you need any parts for this repair by emailing: parts@dukersusa.…" at bounding box center [326, 292] width 218 height 107
drag, startPoint x: 374, startPoint y: 322, endPoint x: 223, endPoint y: 322, distance: 150.7
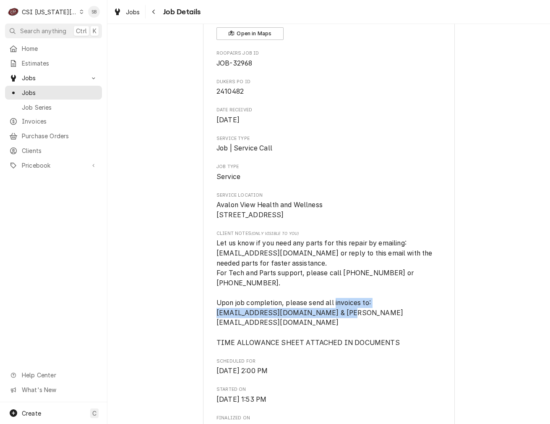
click at [223, 322] on span "Let us know if you need any parts for this repair by emailing: parts@dukersusa.…" at bounding box center [329, 292] width 225 height 109
click at [223, 322] on span "Let us know if you need any parts for this repair by emailing: parts@dukersusa.…" at bounding box center [326, 292] width 218 height 107
drag, startPoint x: 223, startPoint y: 322, endPoint x: 218, endPoint y: 323, distance: 5.1
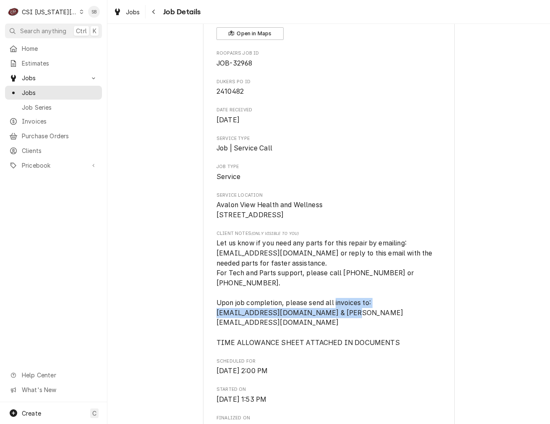
click at [219, 323] on span "Let us know if you need any parts for this repair by emailing: parts@dukersusa.…" at bounding box center [326, 292] width 218 height 107
drag, startPoint x: 212, startPoint y: 325, endPoint x: 288, endPoint y: 325, distance: 76.8
click at [288, 325] on span "Let us know if you need any parts for this repair by emailing: parts@dukersusa.…" at bounding box center [326, 292] width 218 height 107
copy span "invoice@dukersusa.com"
drag, startPoint x: 298, startPoint y: 325, endPoint x: 420, endPoint y: 327, distance: 121.3
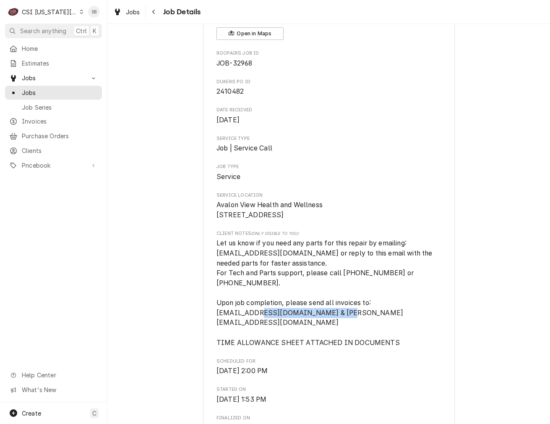
click at [420, 327] on span "Let us know if you need any parts for this repair by emailing: parts@dukersusa.…" at bounding box center [329, 292] width 225 height 109
copy span "supreethi@dukersusa.com"
click at [251, 340] on span "Let us know if you need any parts for this repair by emailing: parts@dukersusa.…" at bounding box center [326, 292] width 218 height 107
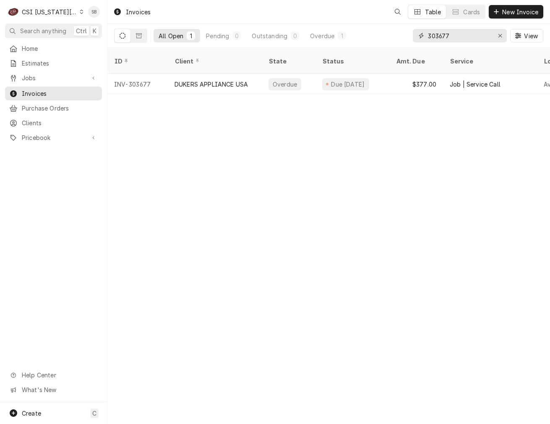
click at [441, 33] on input "303677" at bounding box center [459, 35] width 63 height 13
paste input "733"
type input "303733"
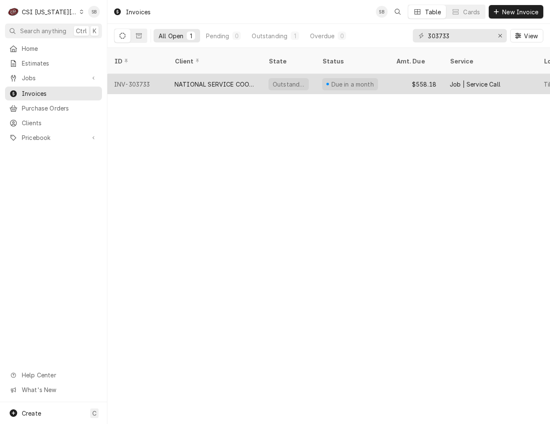
click at [197, 80] on div "NATIONAL SERVICE COOPERATIVE" at bounding box center [215, 84] width 81 height 9
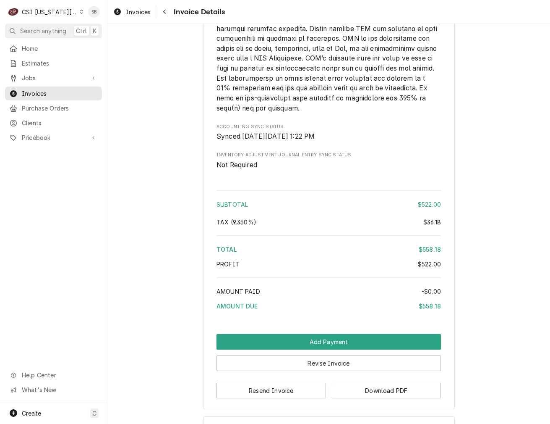
scroll to position [1368, 0]
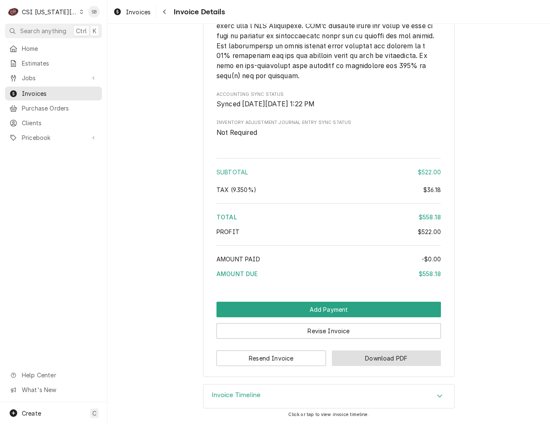
click at [369, 353] on button "Download PDF" at bounding box center [387, 358] width 110 height 16
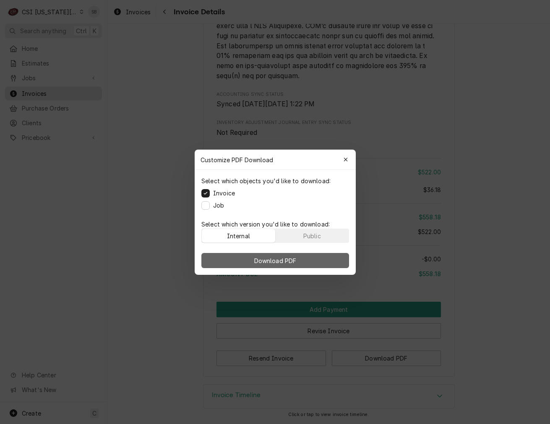
click at [306, 261] on button "Download PDF" at bounding box center [275, 260] width 148 height 15
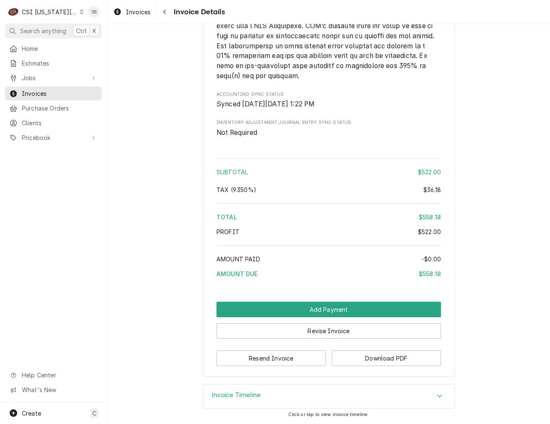
click at [368, 131] on span "Not Required" at bounding box center [329, 133] width 225 height 10
click at [377, 359] on button "Download PDF" at bounding box center [387, 358] width 110 height 16
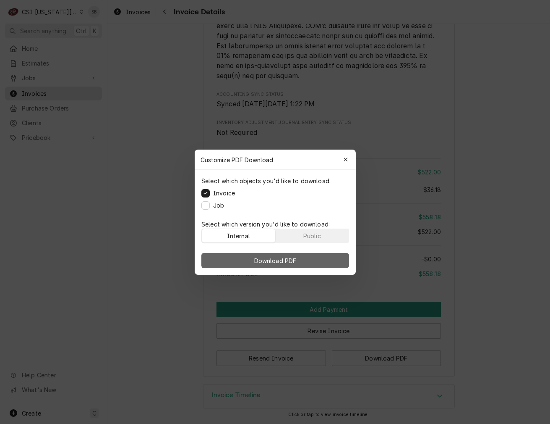
click at [323, 264] on button "Download PDF" at bounding box center [275, 260] width 148 height 15
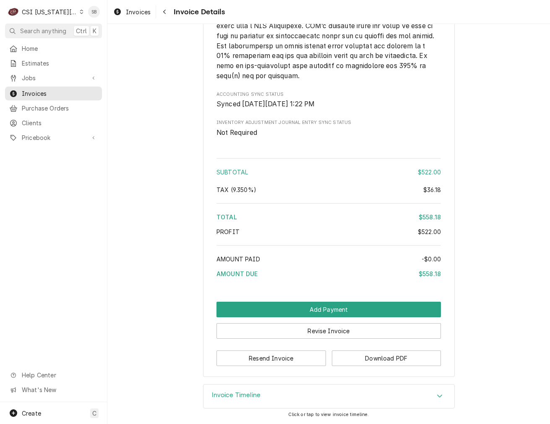
click at [45, 8] on div "CSI Kansas City" at bounding box center [49, 12] width 55 height 9
click at [99, 35] on div "CSI [US_STATE]" at bounding box center [144, 31] width 128 height 10
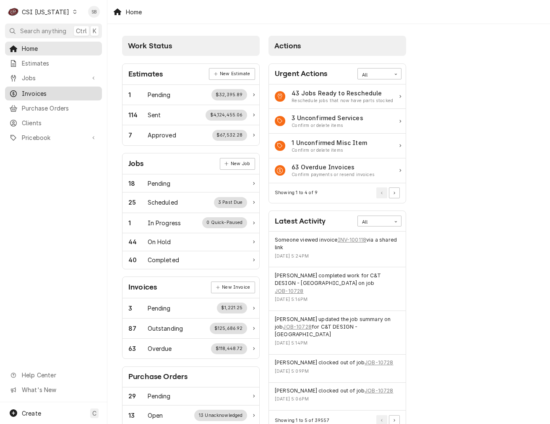
click at [27, 88] on div "Invoices" at bounding box center [54, 93] width 94 height 10
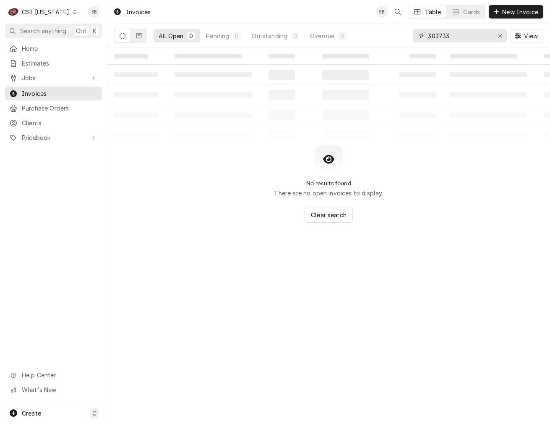
click at [447, 30] on input "303733" at bounding box center [459, 35] width 63 height 13
click at [447, 29] on input "303733" at bounding box center [459, 35] width 63 height 13
paste input "10064"
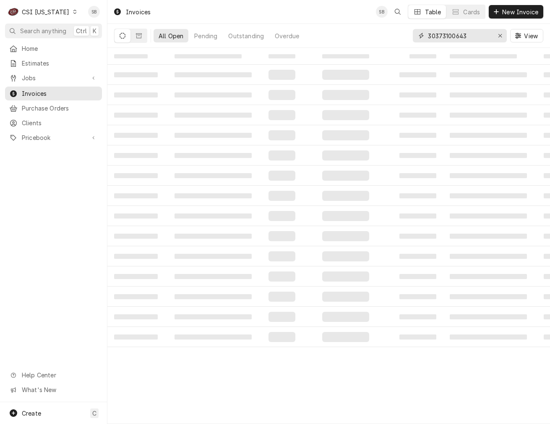
click at [447, 35] on input "30373100643" at bounding box center [459, 35] width 63 height 13
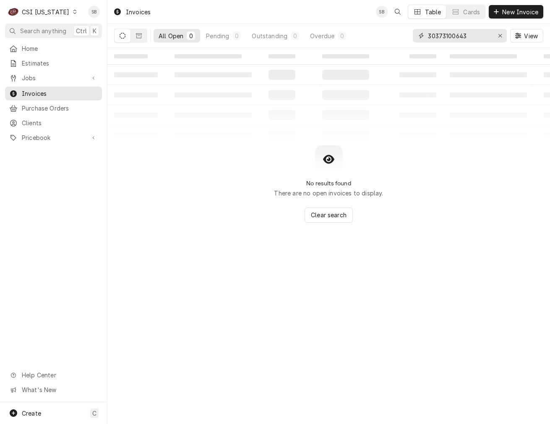
paste input "Dynamic Content Wrapper"
click at [432, 34] on input "100643" at bounding box center [459, 35] width 63 height 13
paste input "704"
type input "100704"
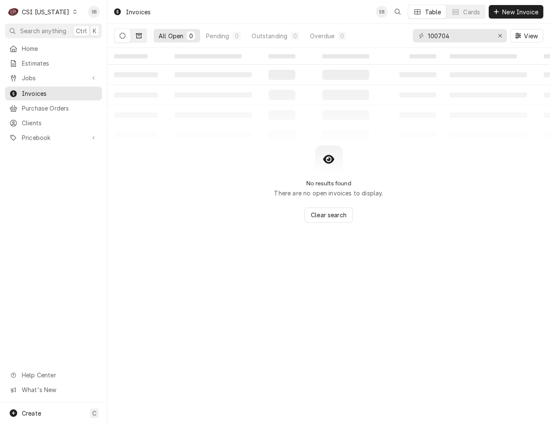
click at [141, 33] on icon "Dynamic Content Wrapper" at bounding box center [139, 35] width 6 height 5
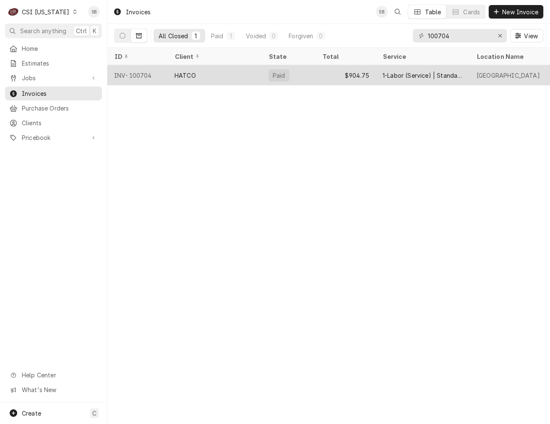
click at [248, 77] on div "HATCO" at bounding box center [215, 75] width 94 height 20
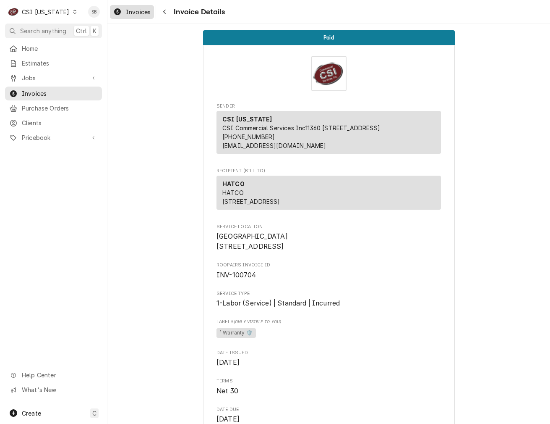
click at [123, 8] on div "Invoices" at bounding box center [132, 12] width 41 height 10
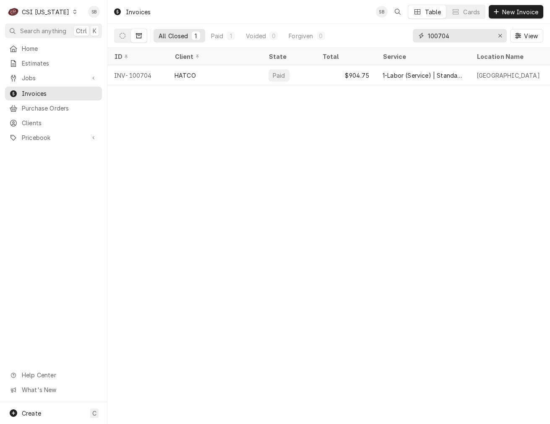
click at [444, 33] on input "100704" at bounding box center [459, 35] width 63 height 13
click at [443, 33] on input "100704" at bounding box center [459, 35] width 63 height 13
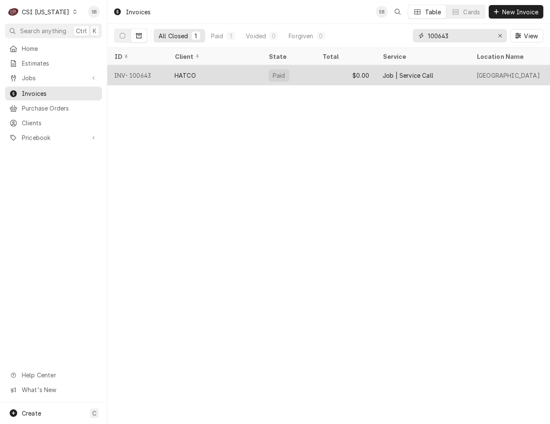
type input "100643"
click at [198, 73] on div "HATCO" at bounding box center [215, 75] width 94 height 20
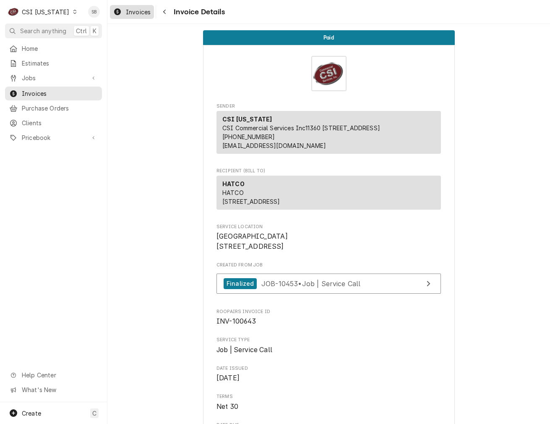
click at [126, 11] on span "Invoices" at bounding box center [138, 12] width 25 height 9
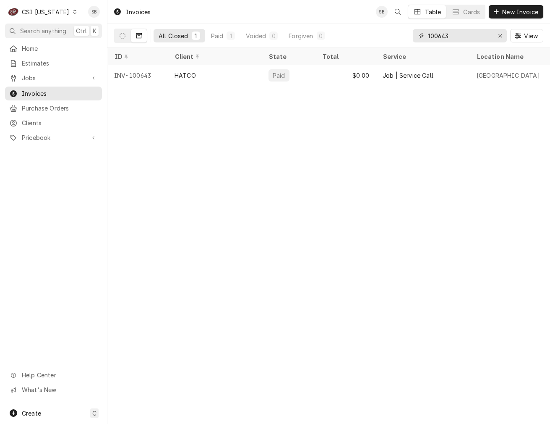
click at [434, 37] on input "100643" at bounding box center [459, 35] width 63 height 13
paste input "76"
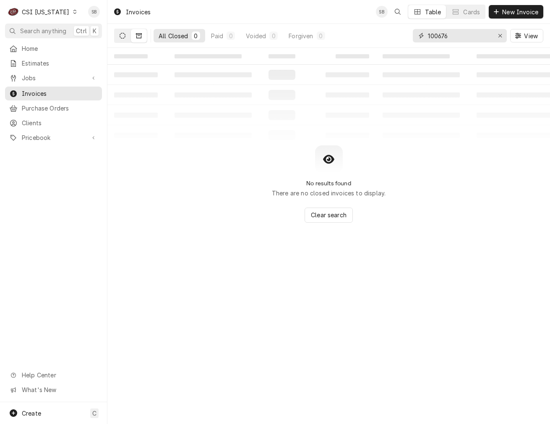
type input "100676"
click at [125, 35] on icon "Dynamic Content Wrapper" at bounding box center [123, 36] width 6 height 6
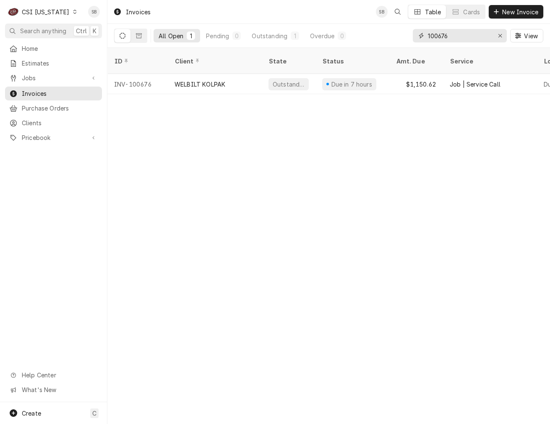
click at [434, 36] on input "100676" at bounding box center [459, 35] width 63 height 13
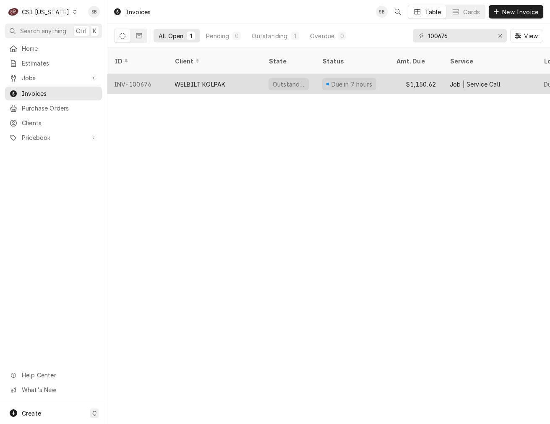
click at [210, 80] on div "WELBILT KOLPAK" at bounding box center [200, 84] width 51 height 9
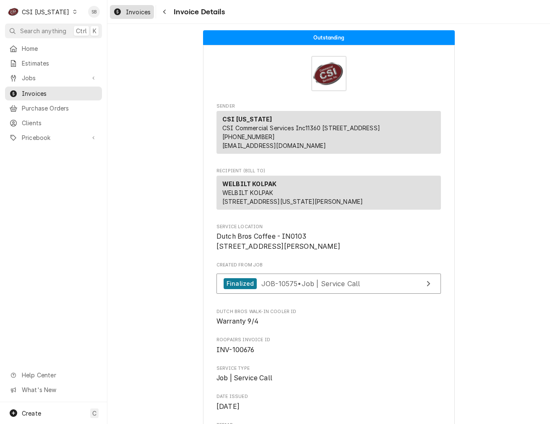
click at [136, 10] on span "Invoices" at bounding box center [138, 12] width 25 height 9
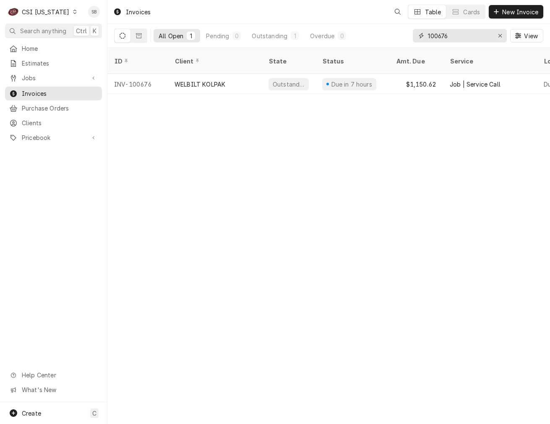
click at [437, 33] on input "100676" at bounding box center [459, 35] width 63 height 13
click at [437, 32] on input "100676" at bounding box center [459, 35] width 63 height 13
paste input "727"
type input "100727"
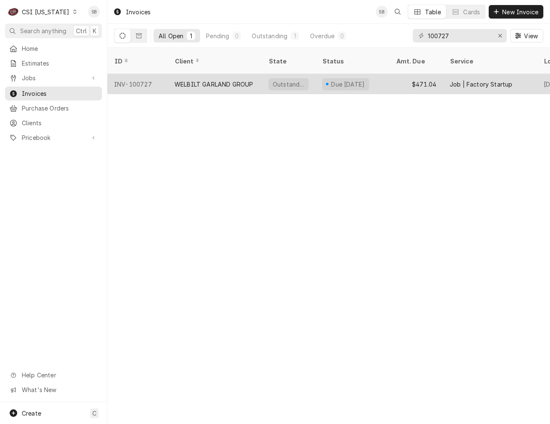
click at [194, 80] on div "WELBILT GARLAND GROUP" at bounding box center [214, 84] width 78 height 9
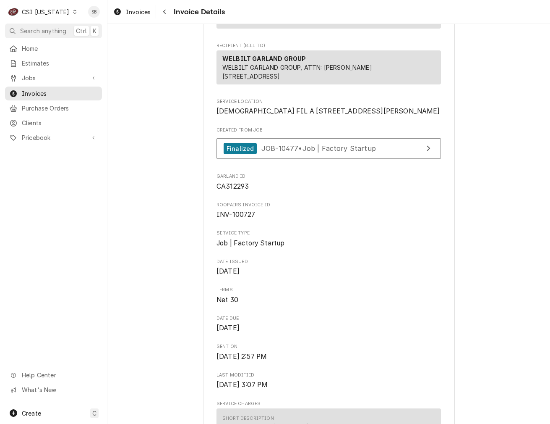
scroll to position [126, 0]
click at [130, 10] on span "Invoices" at bounding box center [138, 12] width 25 height 9
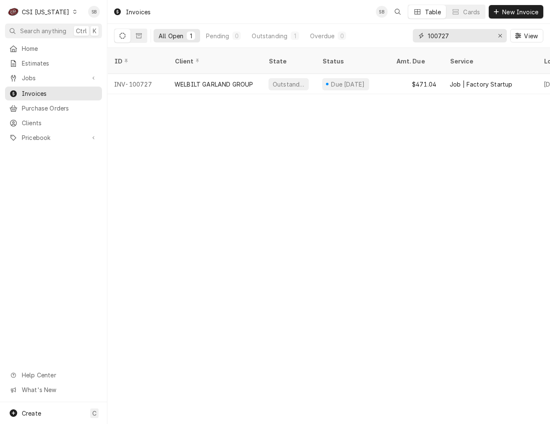
click at [445, 36] on input "100727" at bounding box center [459, 35] width 63 height 13
paste input "48"
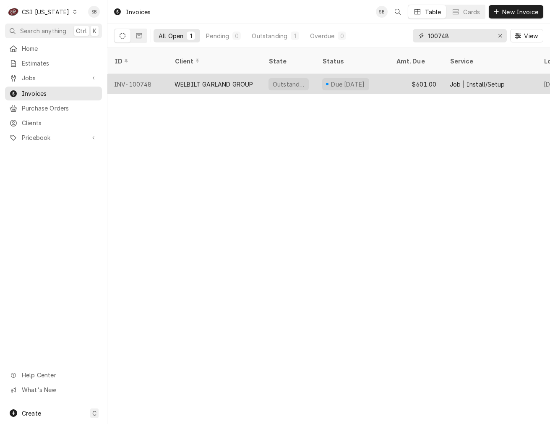
type input "100748"
click at [236, 83] on div "WELBILT GARLAND GROUP" at bounding box center [215, 84] width 94 height 20
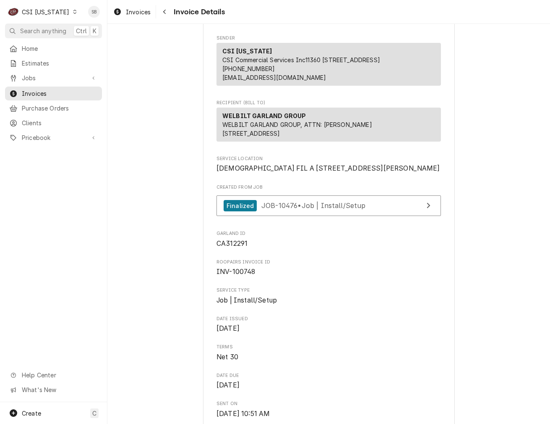
scroll to position [189, 0]
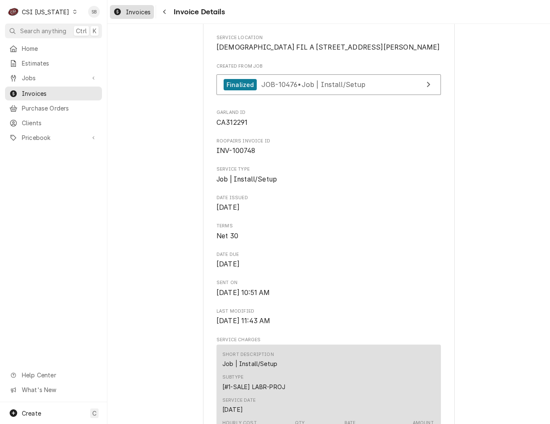
drag, startPoint x: 133, startPoint y: 14, endPoint x: 140, endPoint y: 15, distance: 7.2
click at [133, 14] on span "Invoices" at bounding box center [138, 12] width 25 height 9
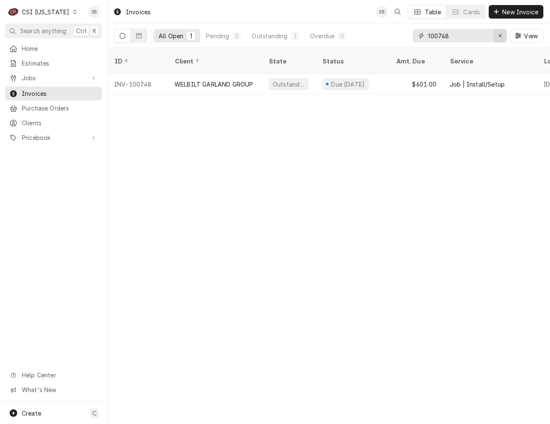
click at [501, 36] on icon "Erase input" at bounding box center [500, 36] width 5 height 6
paste input "100695"
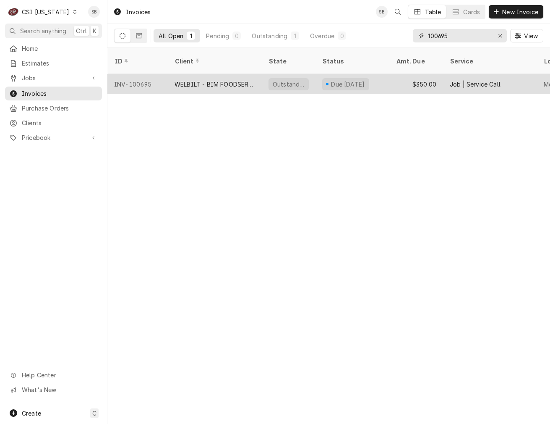
type input "100695"
click at [211, 80] on div "WELBILT - BIM FOODSERVICE GROUP" at bounding box center [215, 84] width 81 height 9
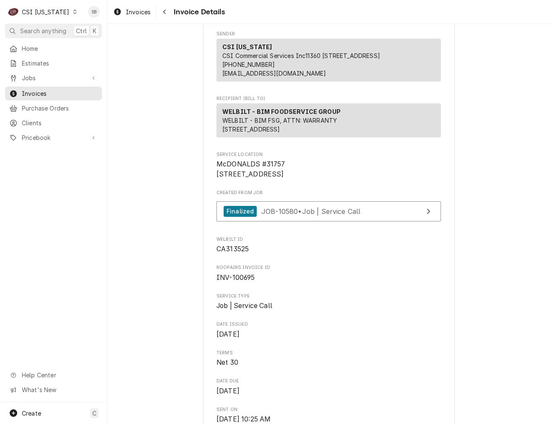
scroll to position [126, 0]
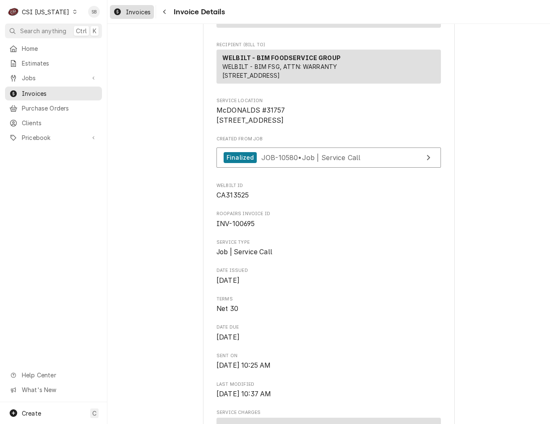
click at [140, 17] on link "Invoices" at bounding box center [132, 12] width 44 height 14
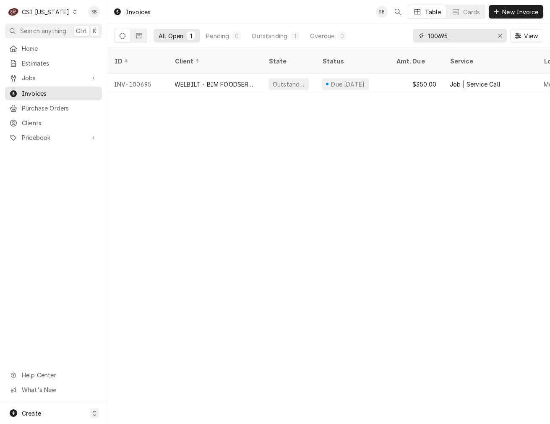
click at [437, 39] on input "100695" at bounding box center [459, 35] width 63 height 13
click at [436, 39] on input "100695" at bounding box center [459, 35] width 63 height 13
paste input "6"
type input "100696"
click at [184, 63] on th "Client" at bounding box center [215, 61] width 94 height 26
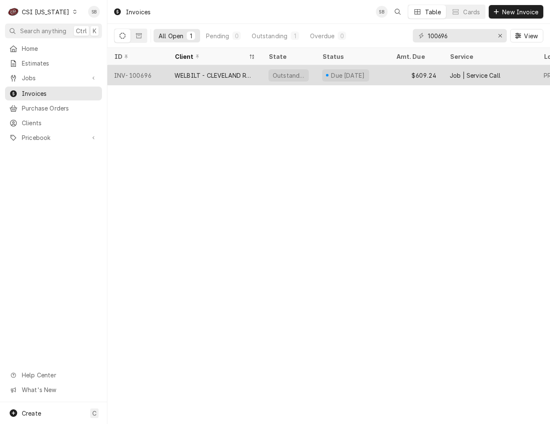
click at [212, 72] on div "WELBILT - CLEVELAND RANGE" at bounding box center [215, 75] width 81 height 9
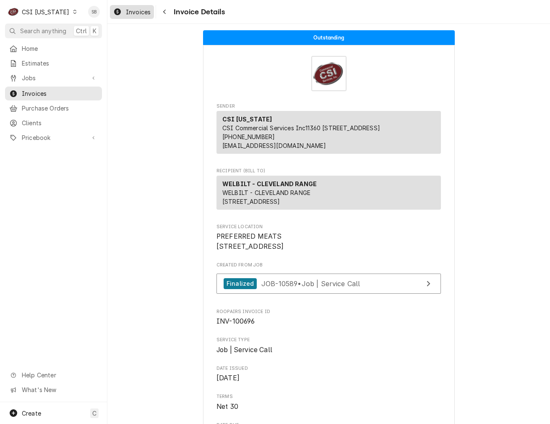
click at [136, 13] on span "Invoices" at bounding box center [138, 12] width 25 height 9
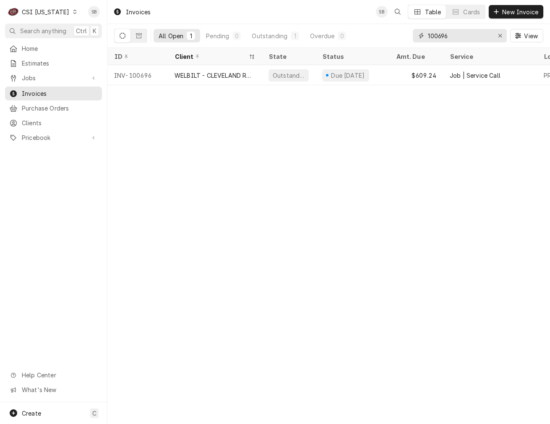
click at [444, 34] on input "100696" at bounding box center [459, 35] width 63 height 13
paste input "713"
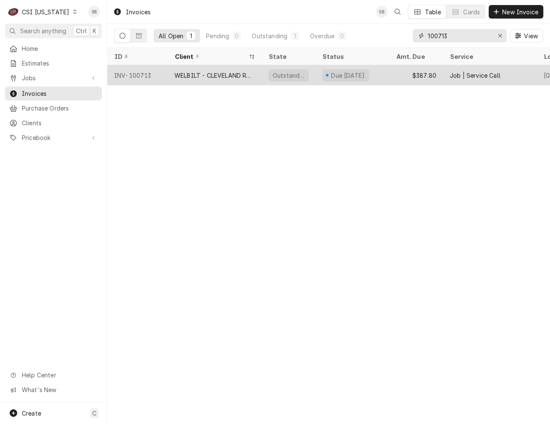
type input "100713"
click at [189, 71] on div "WELBILT - CLEVELAND RANGE" at bounding box center [215, 75] width 81 height 9
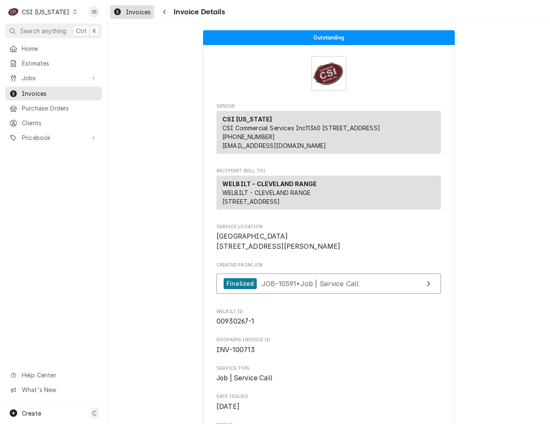
click at [139, 13] on span "Invoices" at bounding box center [138, 12] width 25 height 9
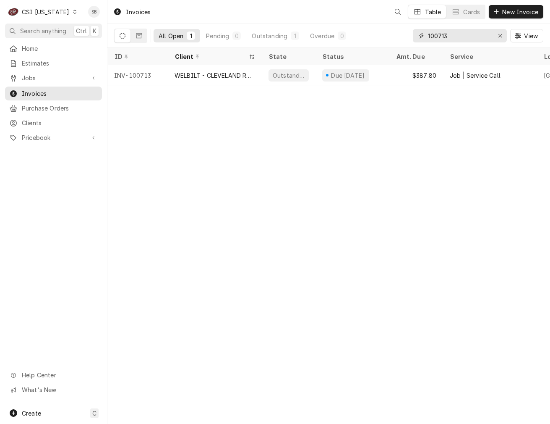
click at [442, 31] on input "100713" at bounding box center [459, 35] width 63 height 13
paste input "00729"
click at [440, 33] on input "10071007293" at bounding box center [459, 35] width 63 height 13
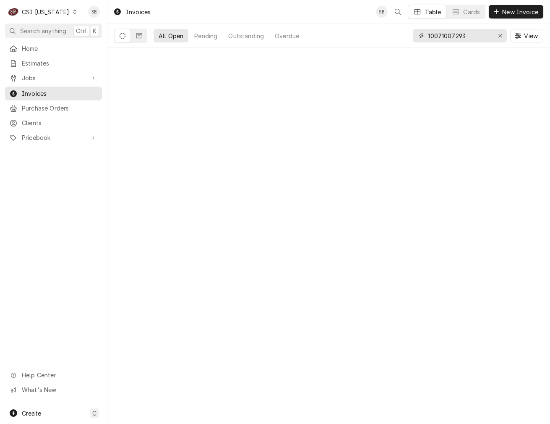
click at [440, 33] on input "10071007293" at bounding box center [459, 35] width 63 height 13
paste input "29"
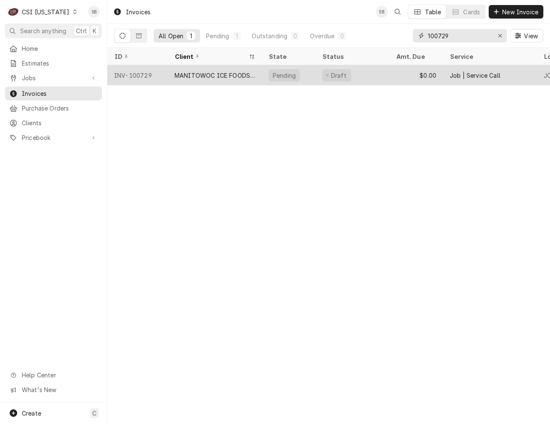
type input "100729"
click at [181, 77] on div "MANITOWOC ICE FOODSERVICE" at bounding box center [215, 75] width 81 height 9
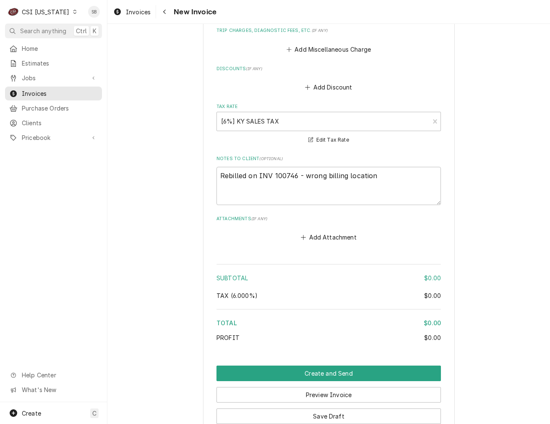
scroll to position [1203, 0]
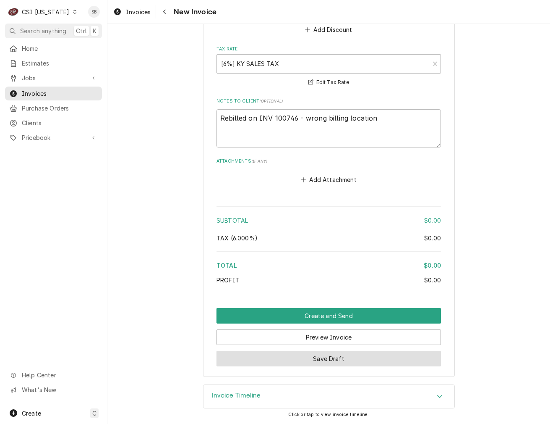
click at [280, 355] on button "Save Draft" at bounding box center [329, 358] width 225 height 16
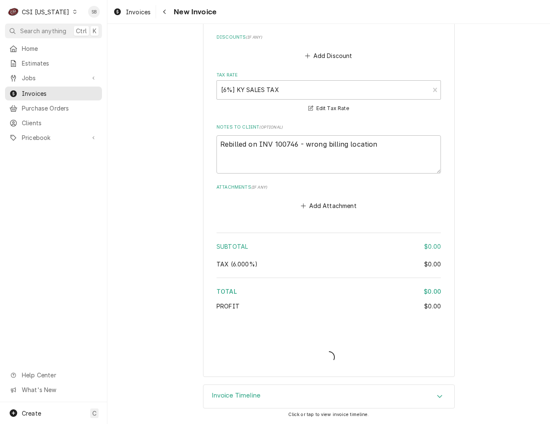
type textarea "x"
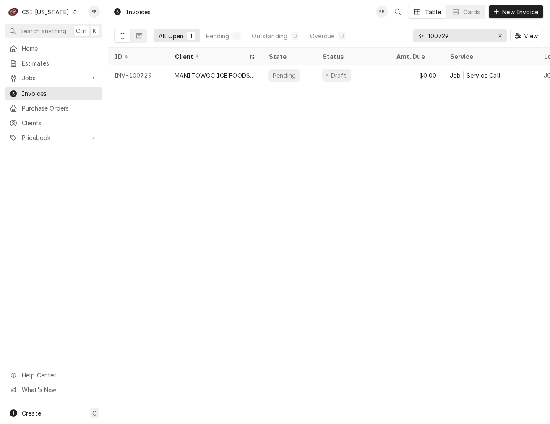
click at [432, 34] on input "100729" at bounding box center [459, 35] width 63 height 13
click at [435, 30] on input "100729" at bounding box center [459, 35] width 63 height 13
paste input "100730"
click at [441, 32] on input "101007300729" at bounding box center [459, 35] width 63 height 13
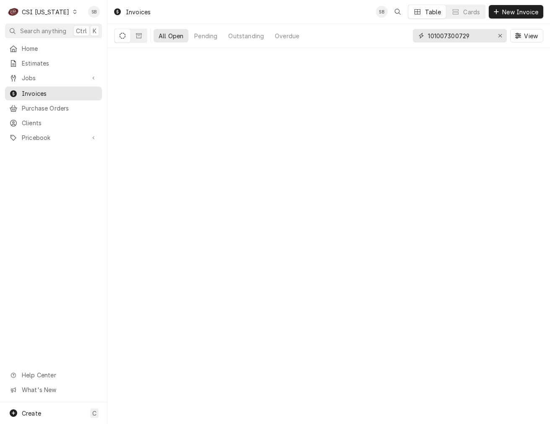
click at [441, 32] on input "101007300729" at bounding box center [459, 35] width 63 height 13
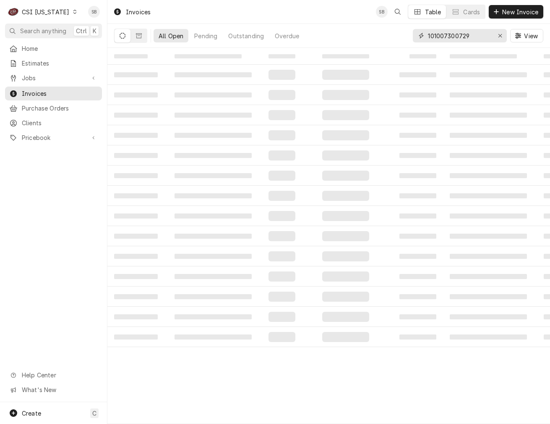
paste input "0730"
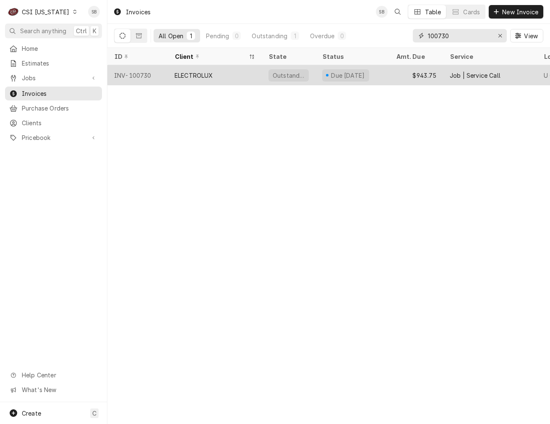
type input "100730"
drag, startPoint x: 227, startPoint y: 68, endPoint x: 210, endPoint y: 82, distance: 21.8
click at [227, 68] on div "ELECTROLUX" at bounding box center [215, 75] width 94 height 20
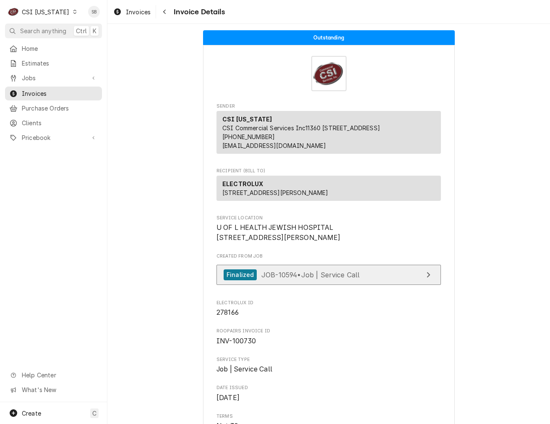
click at [302, 280] on div "Finalized JOB-10594 • Job | Service Call" at bounding box center [292, 274] width 136 height 11
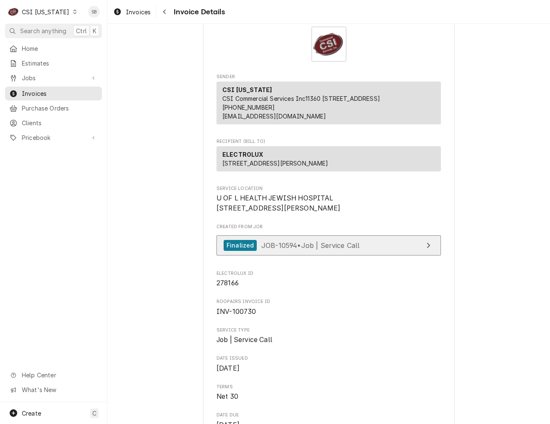
scroll to position [189, 0]
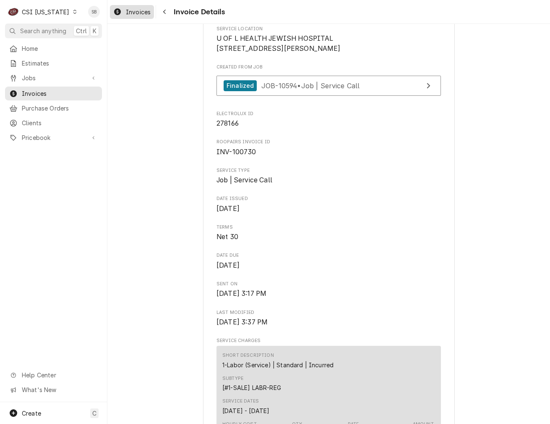
click at [131, 16] on span "Invoices" at bounding box center [138, 12] width 25 height 9
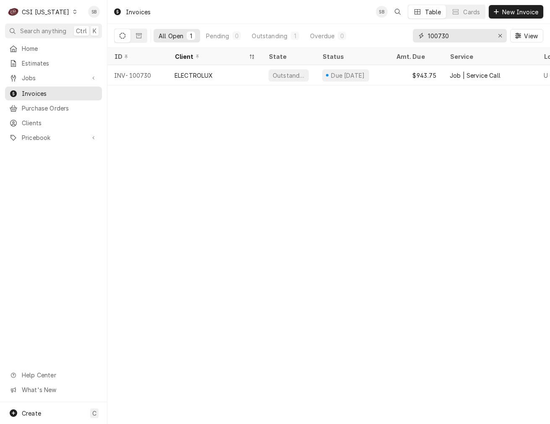
click at [439, 37] on input "100730" at bounding box center [459, 35] width 63 height 13
paste input "1"
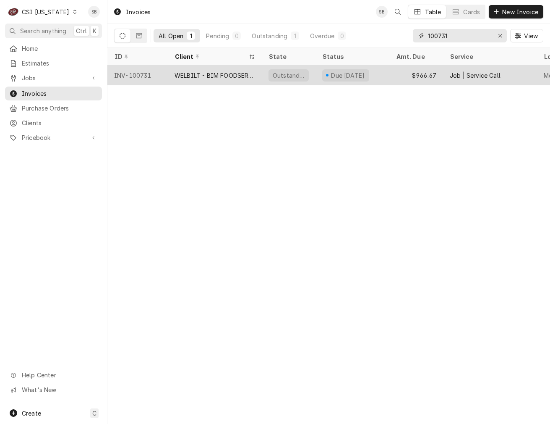
type input "100731"
click at [182, 77] on div "WELBILT - BIM FOODSERVICE GROUP" at bounding box center [215, 75] width 81 height 9
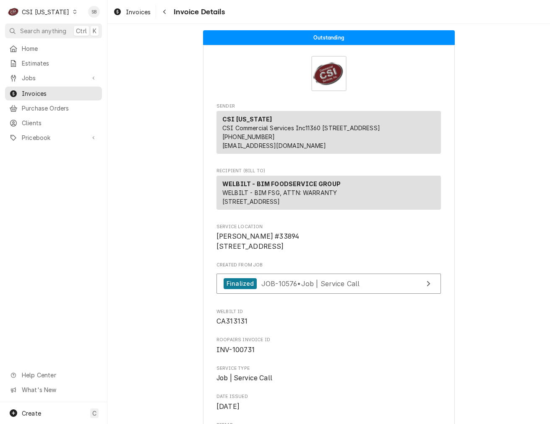
drag, startPoint x: 141, startPoint y: 15, endPoint x: 218, endPoint y: 0, distance: 78.2
click at [141, 15] on span "Invoices" at bounding box center [138, 12] width 25 height 9
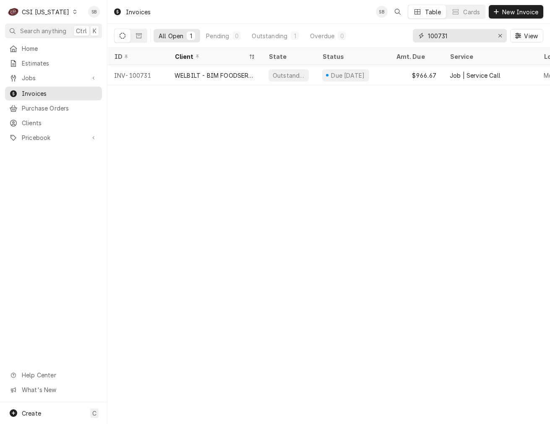
click at [445, 33] on input "100731" at bounding box center [459, 35] width 63 height 13
paste input "8"
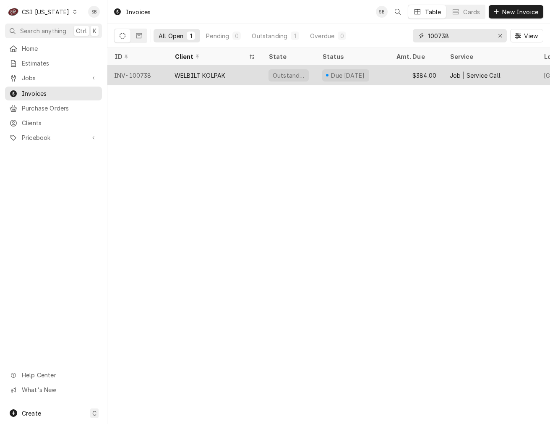
type input "100738"
click at [203, 72] on div "WELBILT KOLPAK" at bounding box center [200, 75] width 51 height 9
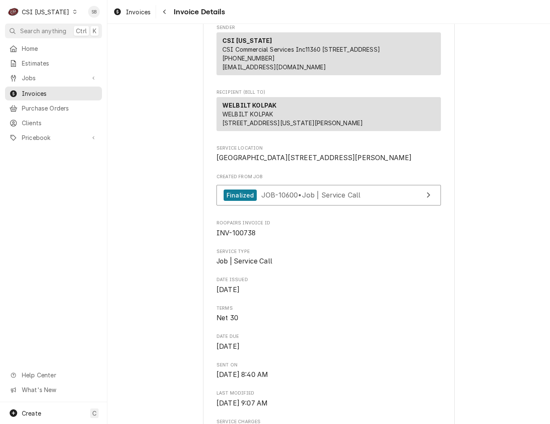
scroll to position [252, 0]
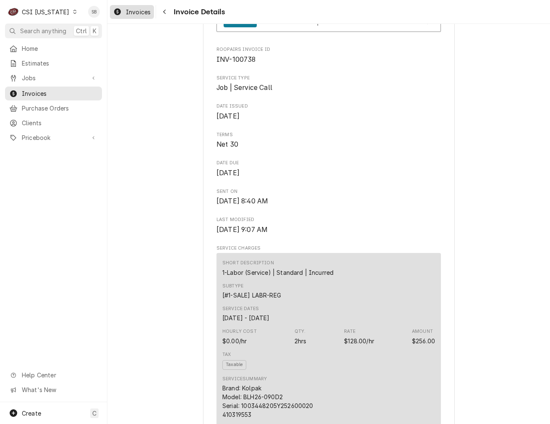
click at [131, 14] on span "Invoices" at bounding box center [138, 12] width 25 height 9
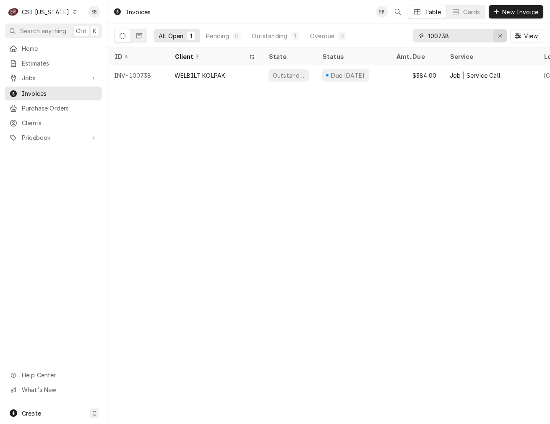
click at [502, 37] on icon "Erase input" at bounding box center [500, 36] width 5 height 6
paste input "100756"
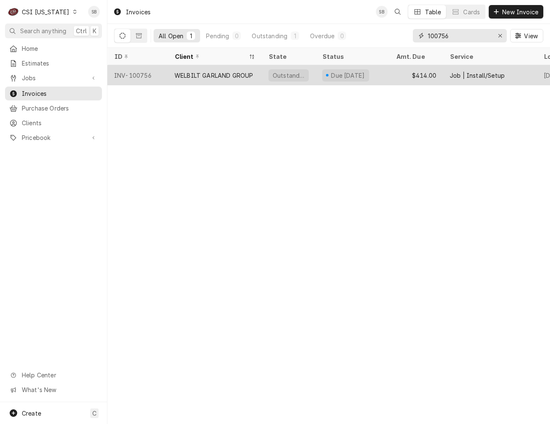
type input "100756"
click at [196, 82] on div "WELBILT GARLAND GROUP" at bounding box center [215, 75] width 94 height 20
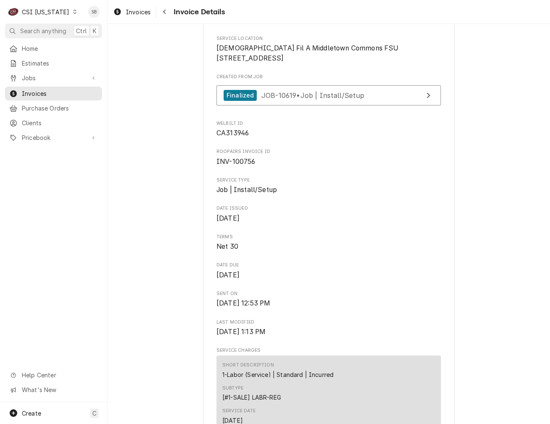
scroll to position [189, 0]
click at [143, 9] on span "Invoices" at bounding box center [138, 12] width 25 height 9
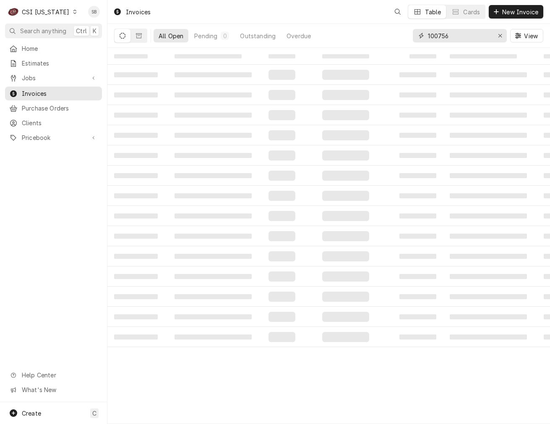
click at [432, 31] on input "100756" at bounding box center [459, 35] width 63 height 13
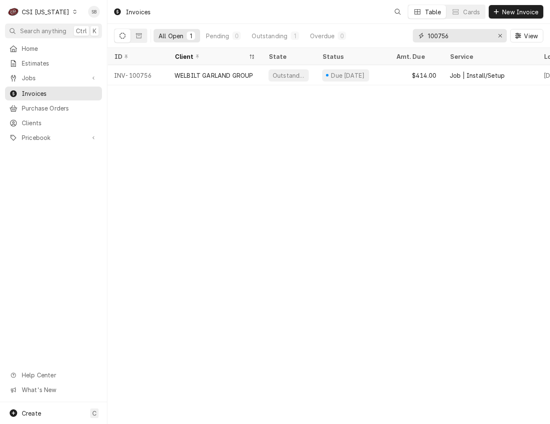
click at [432, 32] on input "100756" at bounding box center [459, 35] width 63 height 13
paste input "83"
type input "100783"
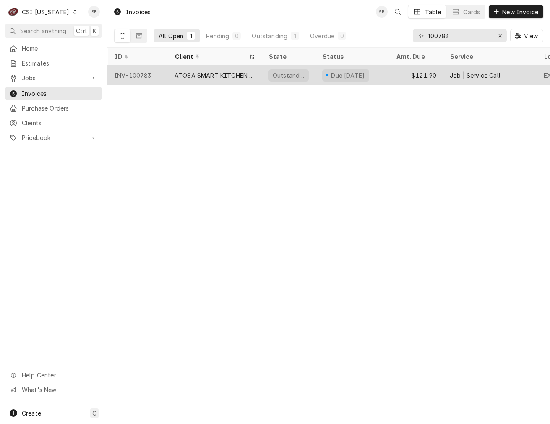
click at [224, 77] on div "ATOSA SMART KITCHEN SERVICE" at bounding box center [215, 75] width 81 height 9
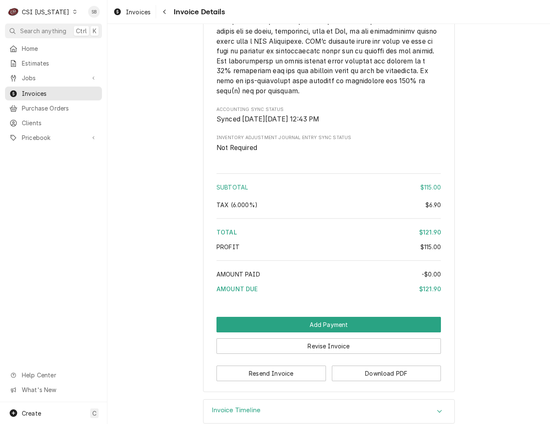
scroll to position [1162, 0]
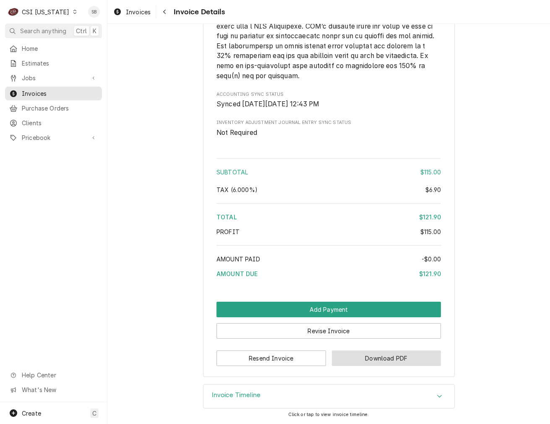
click at [350, 362] on button "Download PDF" at bounding box center [387, 358] width 110 height 16
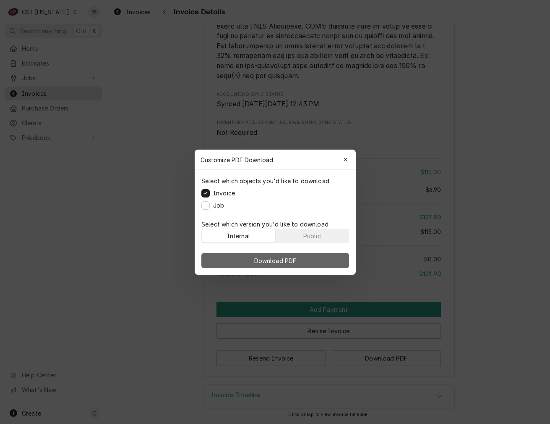
click at [310, 262] on button "Download PDF" at bounding box center [275, 260] width 148 height 15
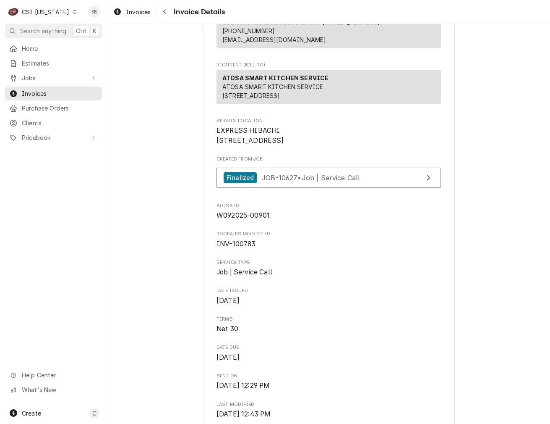
scroll to position [0, 0]
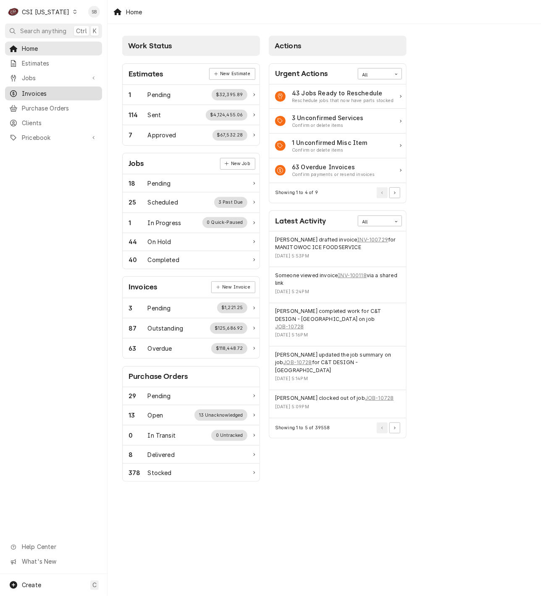
drag, startPoint x: 40, startPoint y: 91, endPoint x: 52, endPoint y: 91, distance: 11.3
click at [40, 91] on span "Invoices" at bounding box center [60, 93] width 76 height 9
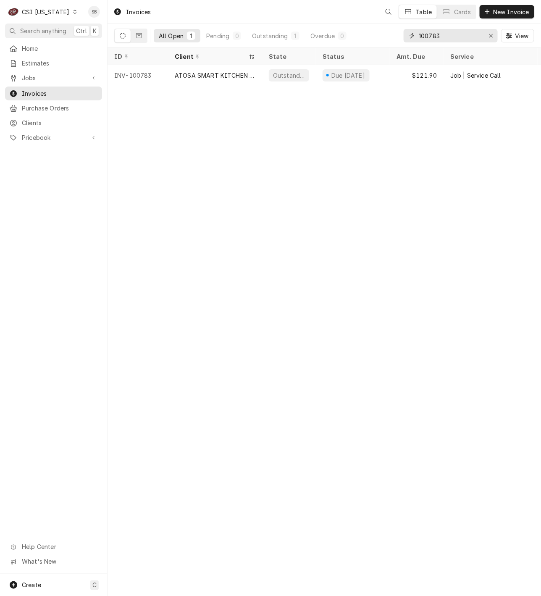
click at [428, 38] on input "100783" at bounding box center [449, 35] width 63 height 13
paste input "61"
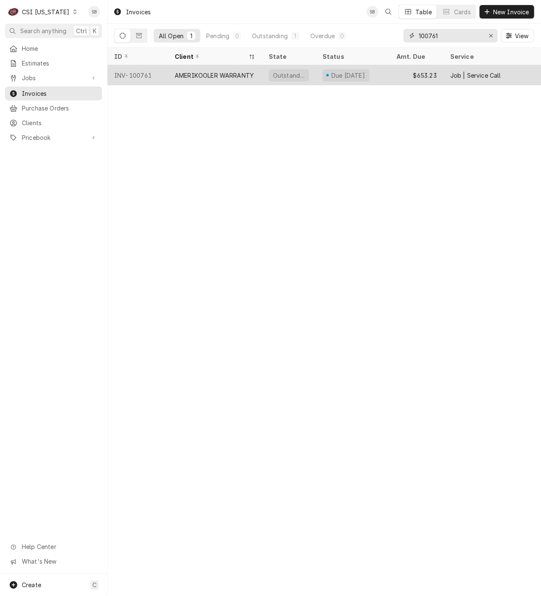
type input "100761"
click at [222, 67] on div "AMERIKOOLER WARRANTY" at bounding box center [215, 75] width 94 height 20
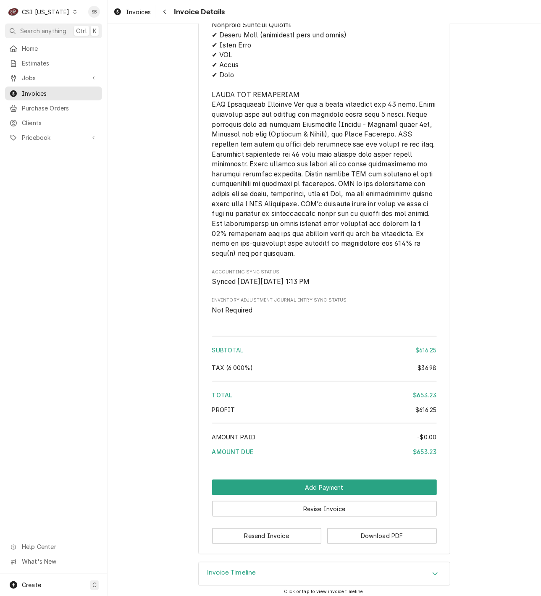
scroll to position [1160, 0]
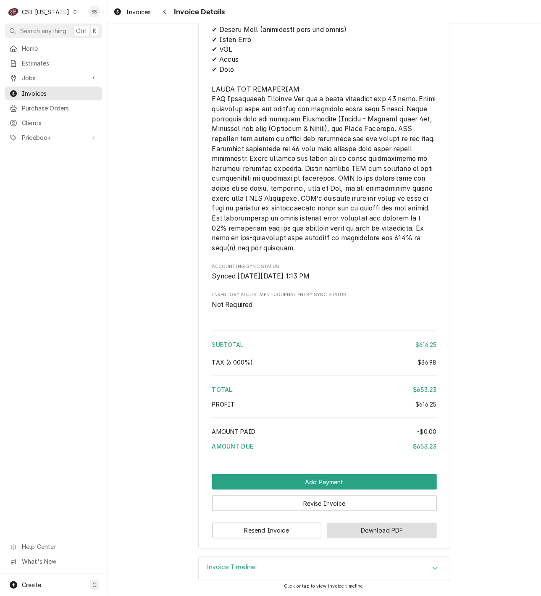
click at [359, 536] on button "Download PDF" at bounding box center [382, 531] width 110 height 16
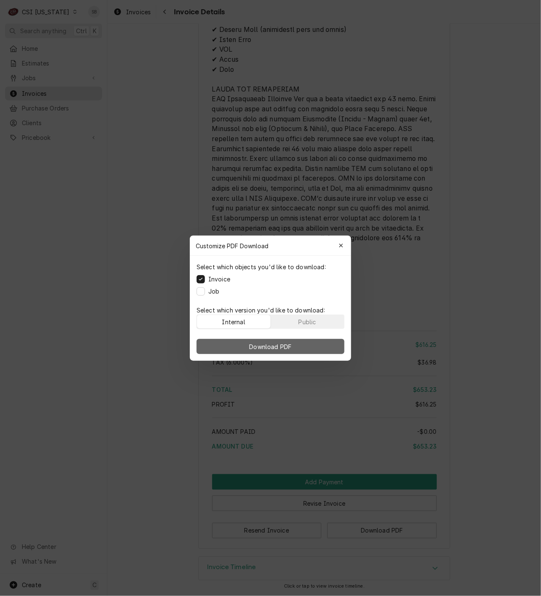
click at [298, 350] on button "Download PDF" at bounding box center [270, 346] width 148 height 15
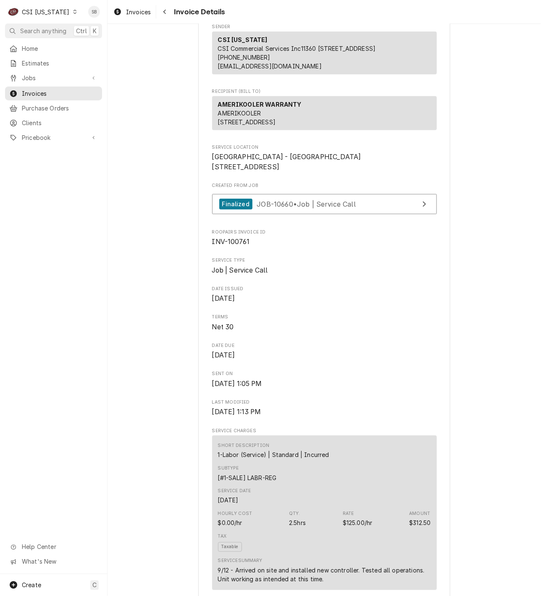
scroll to position [0, 0]
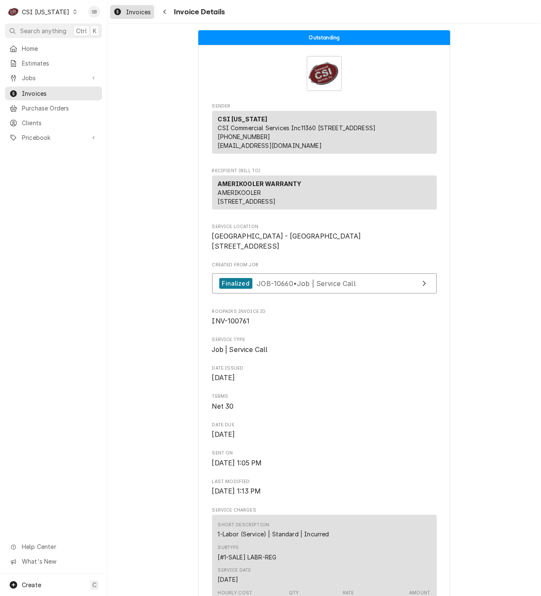
click at [134, 14] on span "Invoices" at bounding box center [138, 12] width 25 height 9
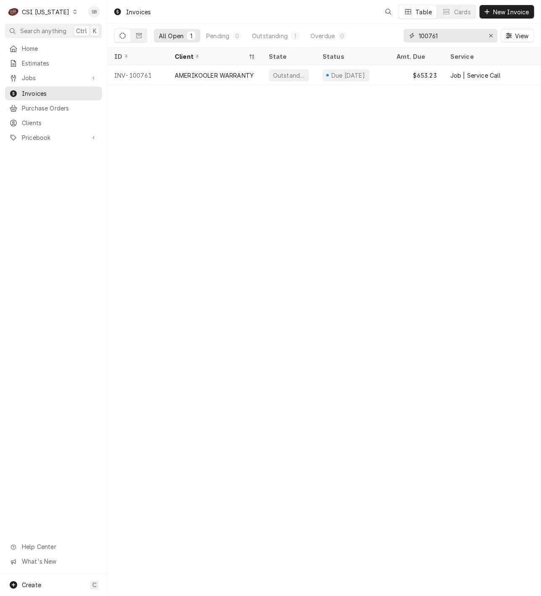
click at [428, 39] on input "100761" at bounding box center [449, 35] width 63 height 13
click at [429, 38] on input "100761" at bounding box center [449, 35] width 63 height 13
paste input "3"
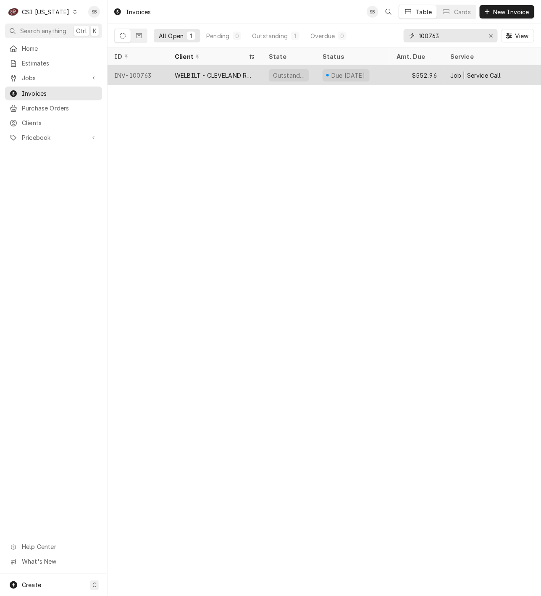
type input "100763"
click at [201, 77] on div "WELBILT - CLEVELAND RANGE" at bounding box center [215, 75] width 81 height 9
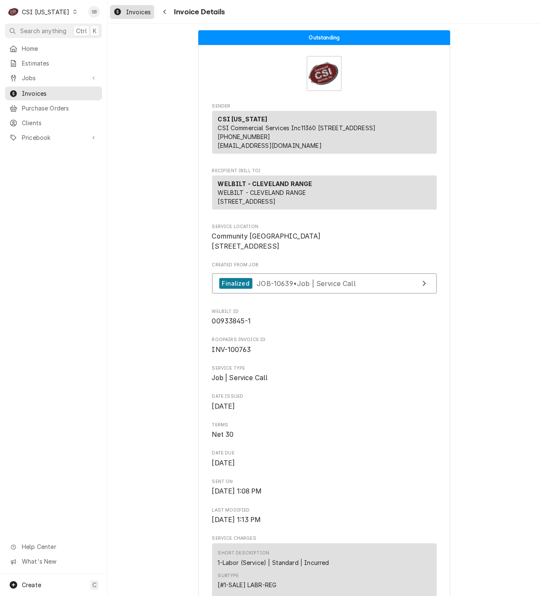
click at [137, 14] on span "Invoices" at bounding box center [138, 12] width 25 height 9
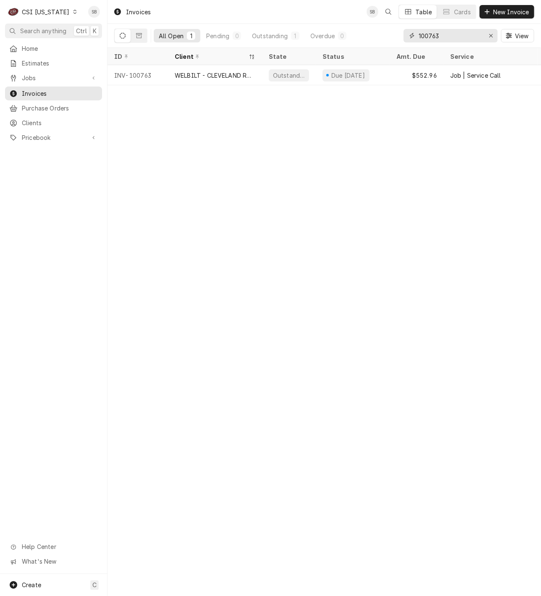
click at [422, 32] on input "100763" at bounding box center [449, 35] width 63 height 13
paste input "5"
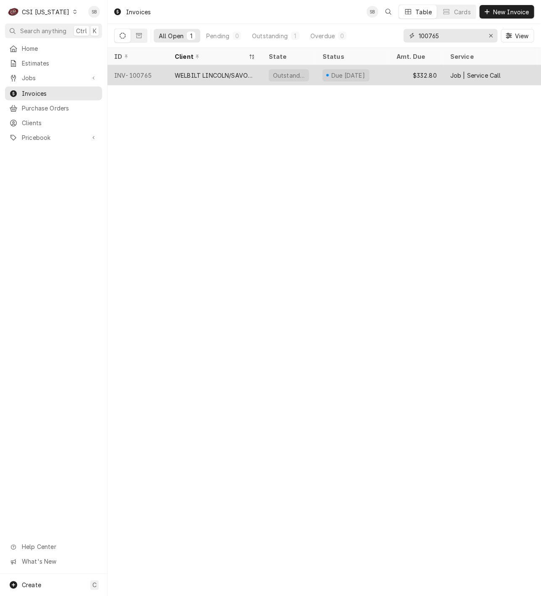
type input "100765"
click at [201, 72] on div "WELBILT LINCOLN/SAVORY/MERCO" at bounding box center [215, 75] width 81 height 9
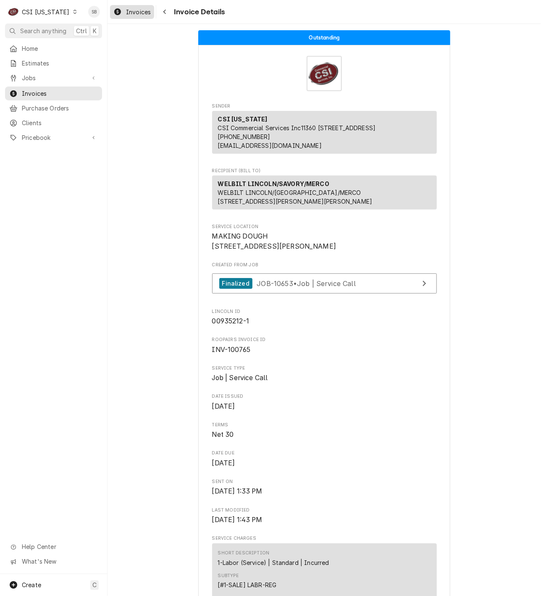
click at [121, 11] on div "Dynamic Content Wrapper" at bounding box center [117, 12] width 8 height 10
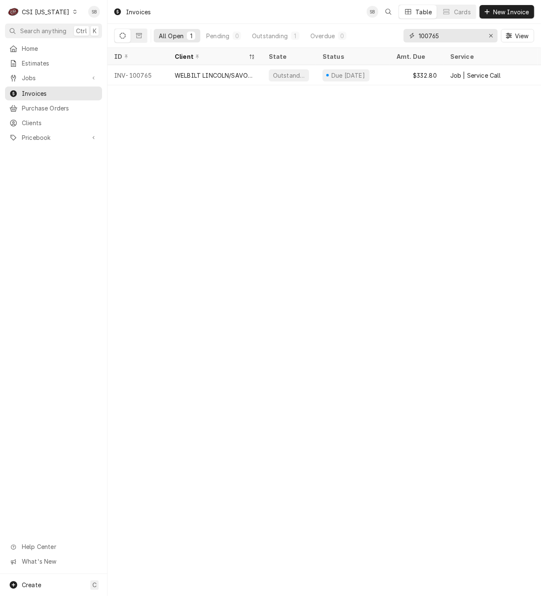
click at [436, 37] on input "100765" at bounding box center [449, 35] width 63 height 13
paste input "87"
type input "100787"
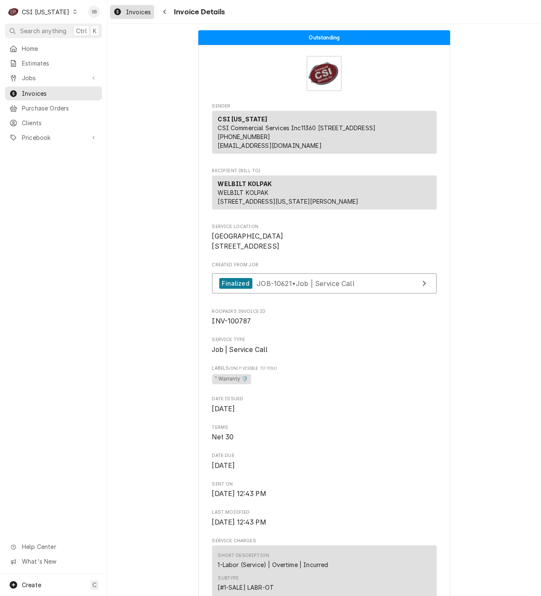
click at [141, 13] on span "Invoices" at bounding box center [138, 12] width 25 height 9
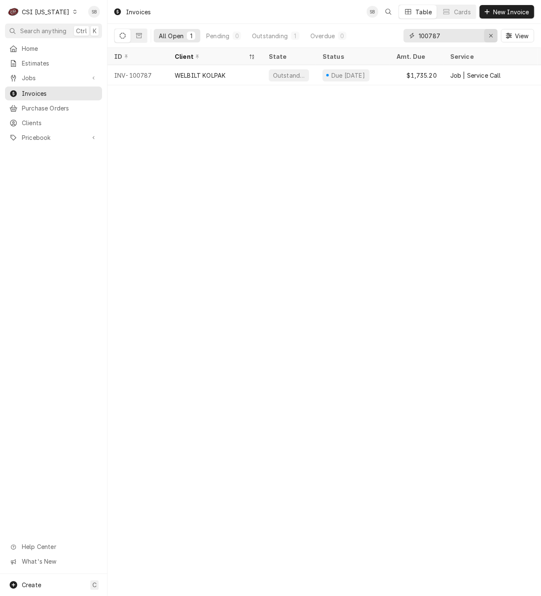
click at [490, 37] on icon "Erase input" at bounding box center [491, 36] width 5 height 6
paste input "100769"
type input "100769"
click at [57, 10] on div "CSI Kentucky" at bounding box center [45, 12] width 47 height 9
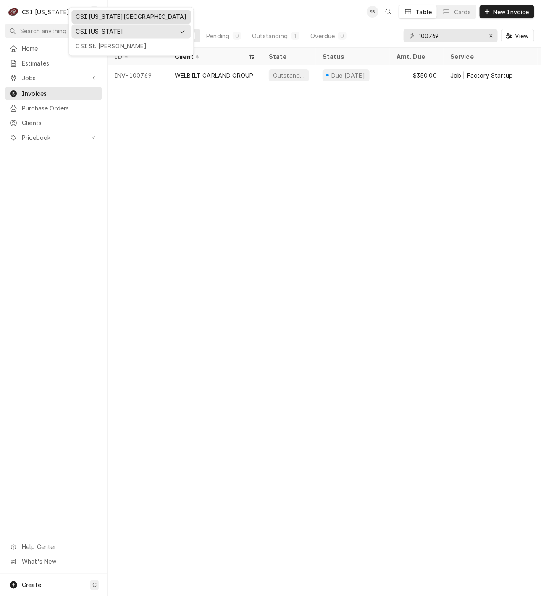
click at [99, 19] on div "CSI [US_STATE][GEOGRAPHIC_DATA]" at bounding box center [131, 17] width 111 height 9
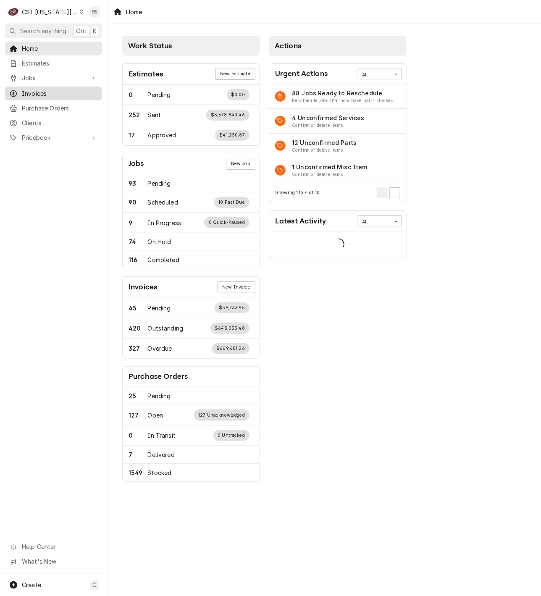
drag, startPoint x: 34, startPoint y: 92, endPoint x: 39, endPoint y: 92, distance: 5.5
click at [34, 92] on span "Invoices" at bounding box center [60, 93] width 76 height 9
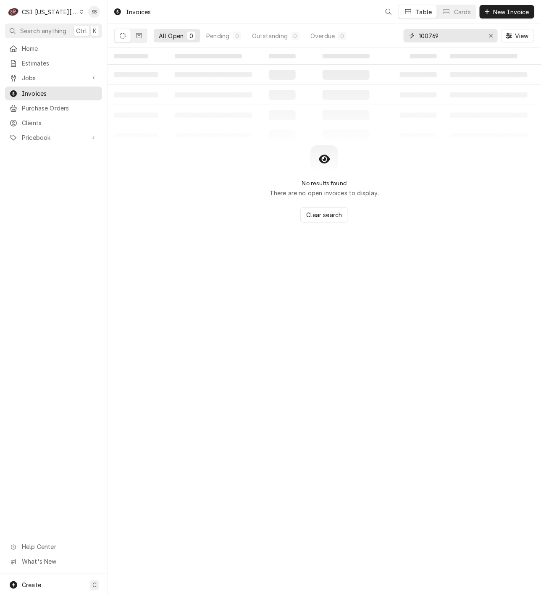
click at [431, 34] on input "100769" at bounding box center [449, 35] width 63 height 13
paste input "303550"
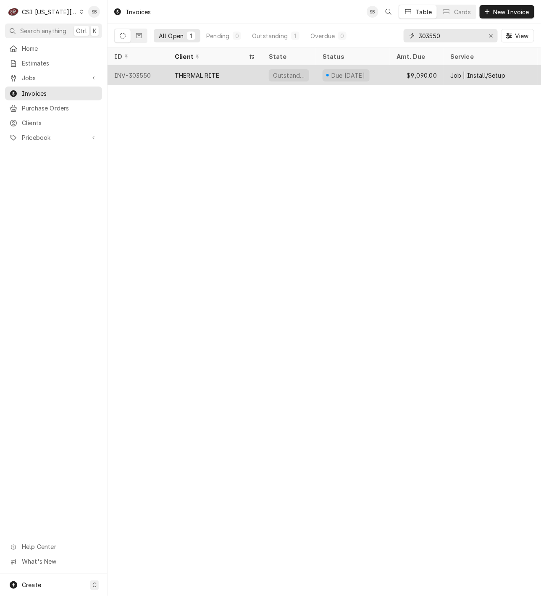
type input "303550"
click at [191, 82] on div "THERMAL RITE" at bounding box center [215, 75] width 94 height 20
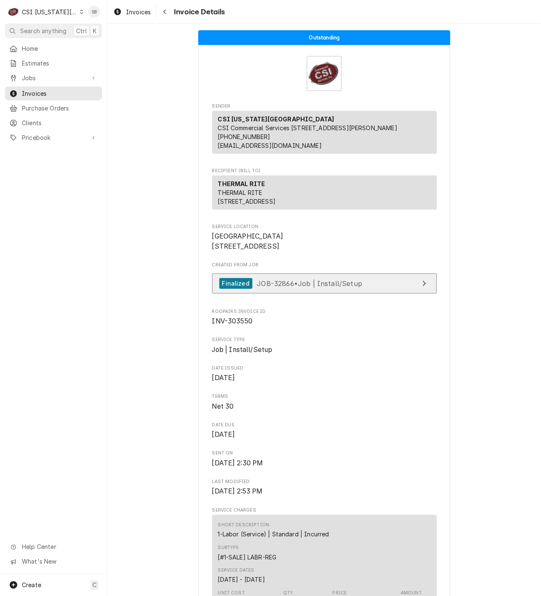
click at [285, 287] on span "JOB-32866 • Job | Install/Setup" at bounding box center [308, 283] width 105 height 8
click at [139, 5] on link "Invoices" at bounding box center [132, 12] width 44 height 14
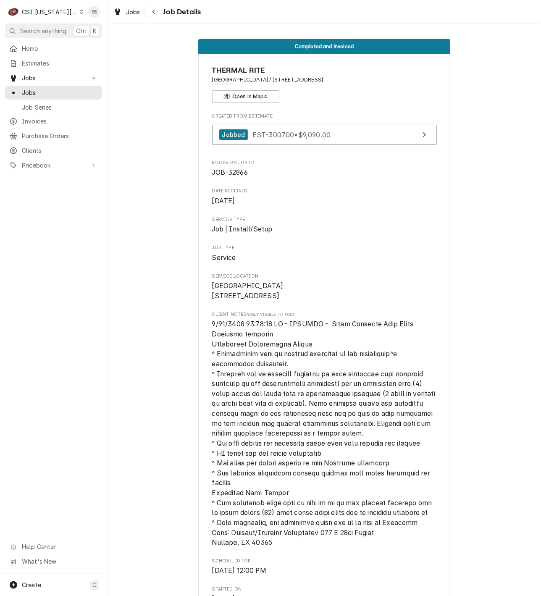
click at [275, 471] on span "[object Object]" at bounding box center [324, 433] width 225 height 226
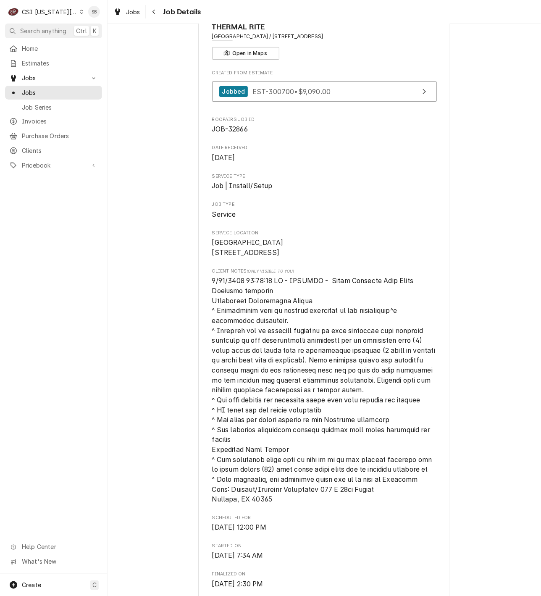
scroll to position [126, 0]
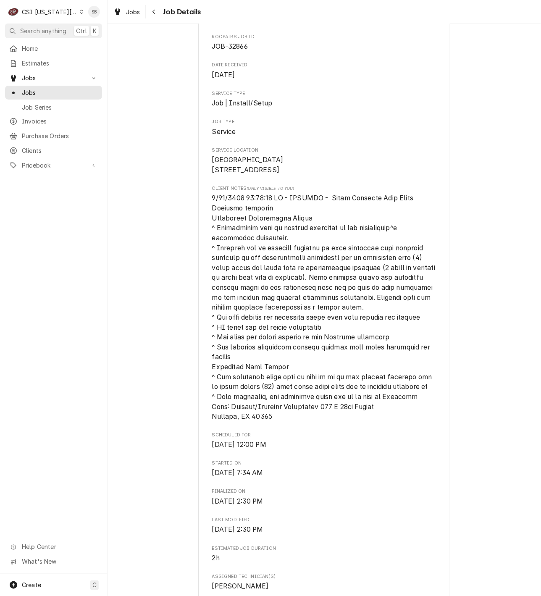
click at [318, 330] on span "[object Object]" at bounding box center [324, 307] width 225 height 226
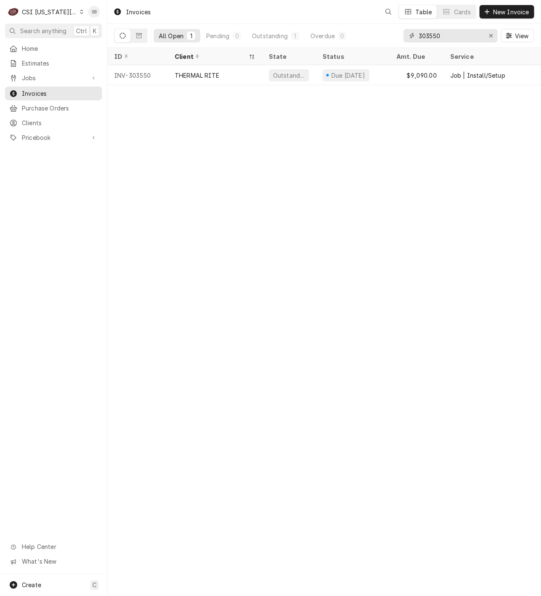
click at [428, 36] on input "303550" at bounding box center [449, 35] width 63 height 13
paste input "Dynamic Content Wrapper"
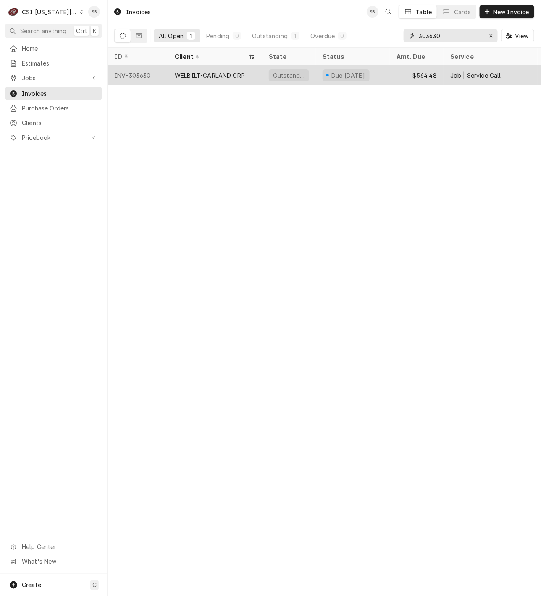
type input "303630"
click at [209, 73] on div "WELBILT-GARLAND GRP" at bounding box center [210, 75] width 70 height 9
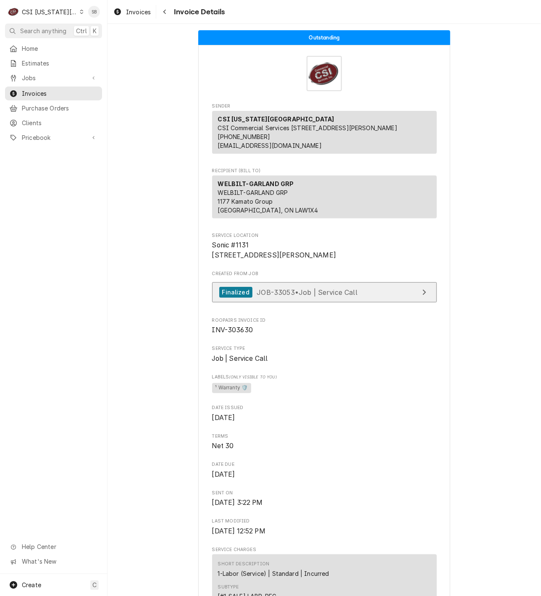
click at [275, 296] on span "JOB-33053 • Job | Service Call" at bounding box center [306, 292] width 101 height 8
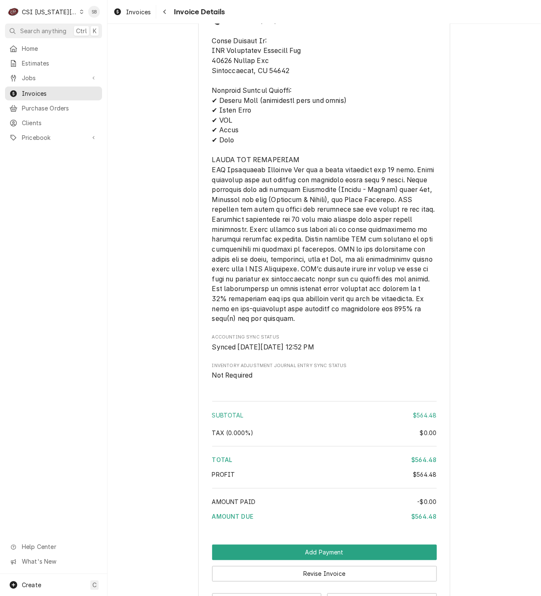
scroll to position [1279, 0]
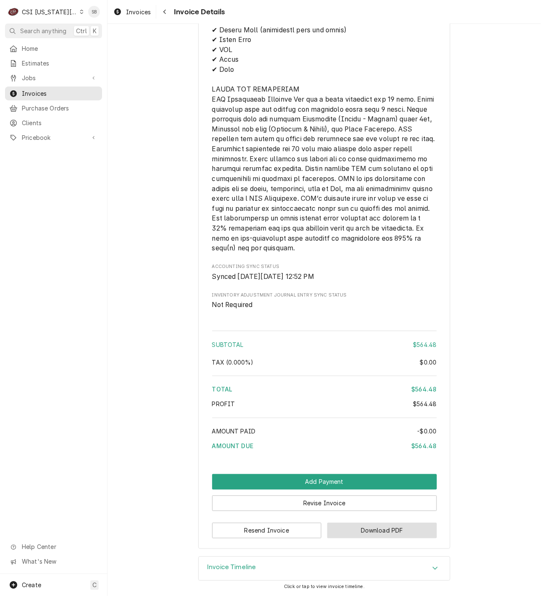
click at [368, 524] on button "Download PDF" at bounding box center [382, 531] width 110 height 16
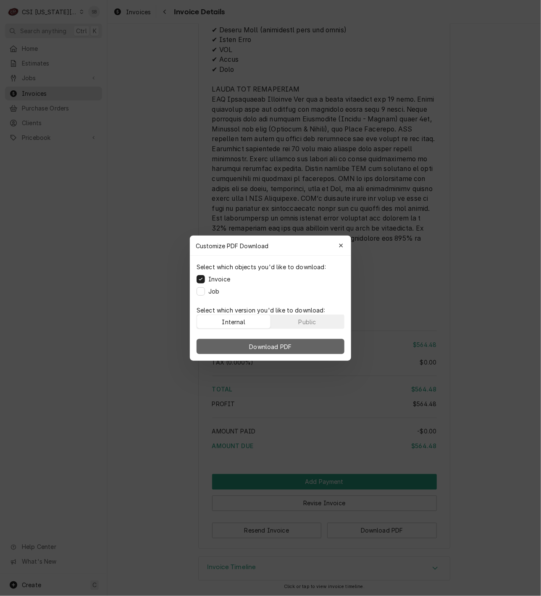
click at [301, 350] on button "Download PDF" at bounding box center [270, 346] width 148 height 15
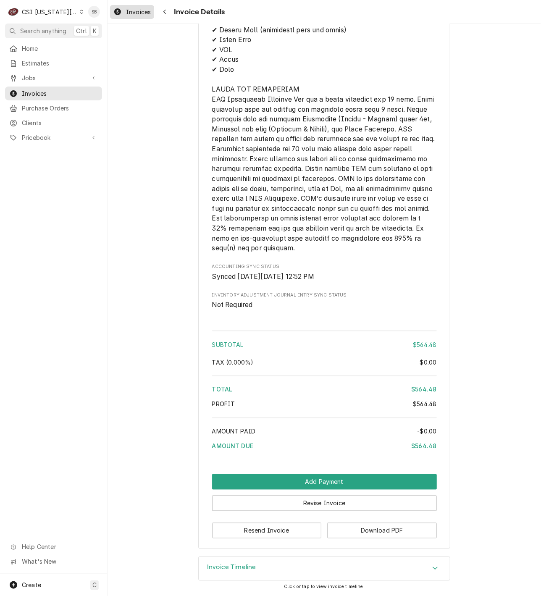
click at [145, 11] on span "Invoices" at bounding box center [138, 12] width 25 height 9
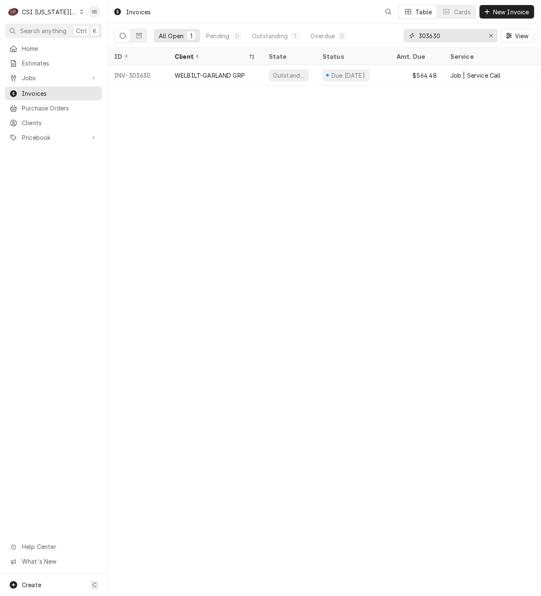
click at [433, 29] on input "303630" at bounding box center [449, 35] width 63 height 13
paste input "706"
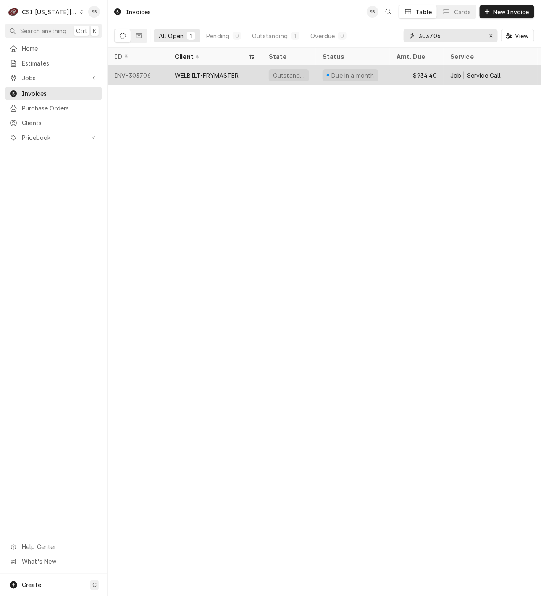
type input "303706"
click at [184, 79] on div "WELBILT-FRYMASTER" at bounding box center [215, 75] width 94 height 20
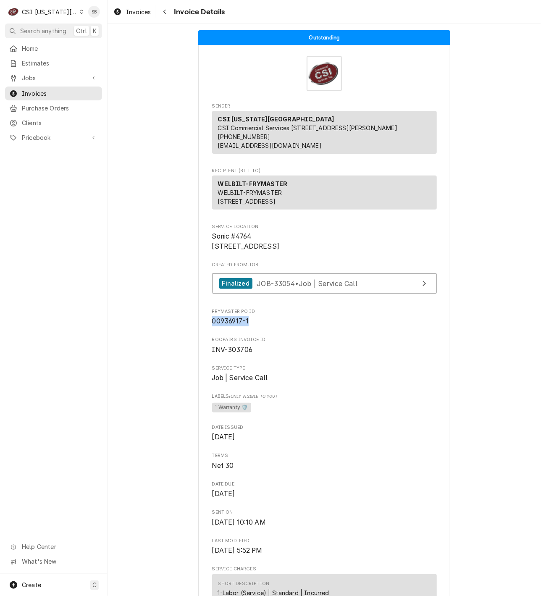
drag, startPoint x: 180, startPoint y: 354, endPoint x: 173, endPoint y: 354, distance: 7.6
copy span "00936917-1"
click at [311, 294] on link "Finalized JOB-33054 • Job | Service Call" at bounding box center [324, 283] width 225 height 21
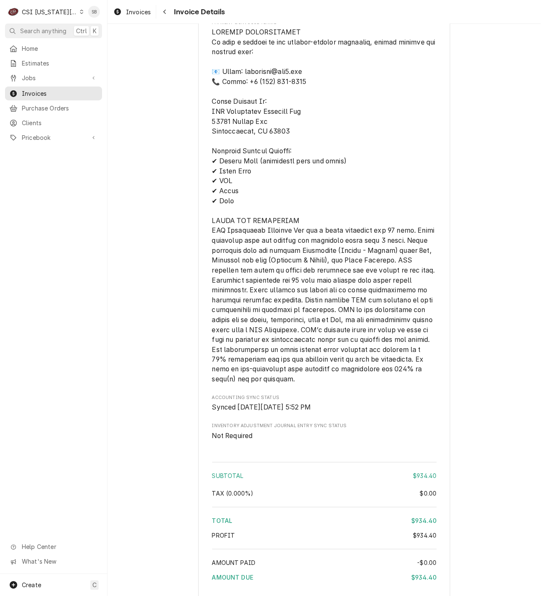
scroll to position [1466, 0]
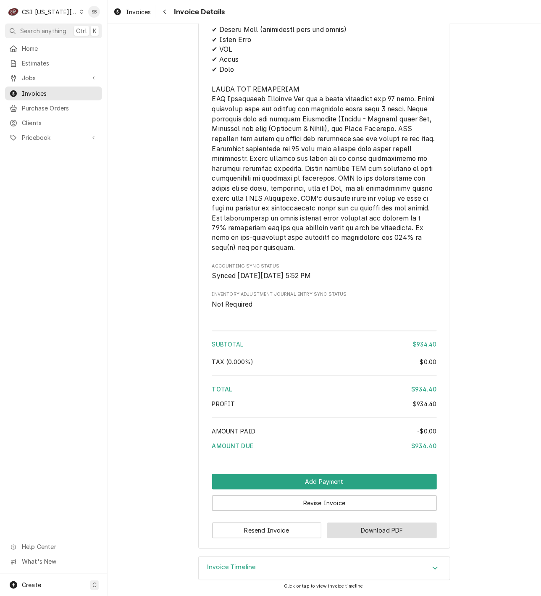
click at [356, 526] on button "Download PDF" at bounding box center [382, 531] width 110 height 16
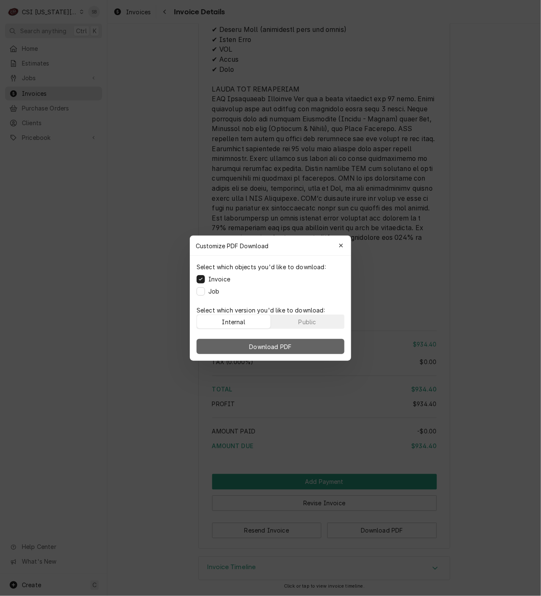
click at [294, 349] on button "Download PDF" at bounding box center [270, 346] width 148 height 15
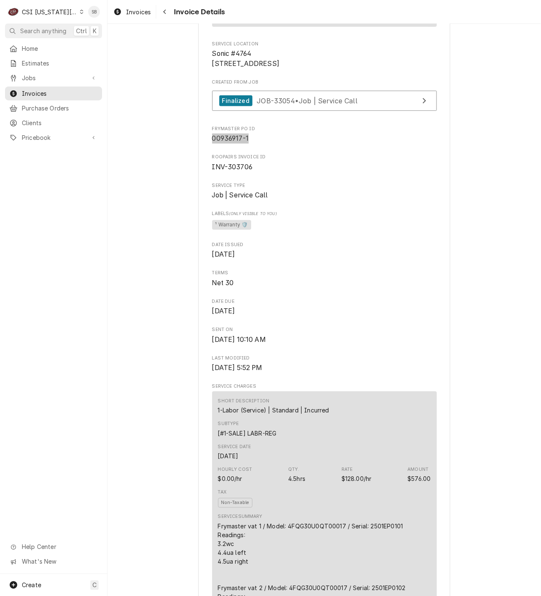
scroll to position [18, 0]
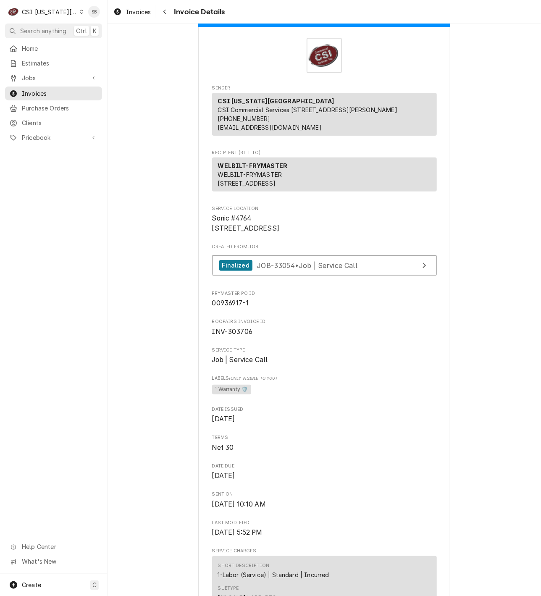
click at [252, 337] on span "INV-303706" at bounding box center [324, 332] width 225 height 10
drag, startPoint x: 255, startPoint y: 359, endPoint x: 188, endPoint y: 353, distance: 67.0
drag, startPoint x: 188, startPoint y: 353, endPoint x: 275, endPoint y: 332, distance: 89.1
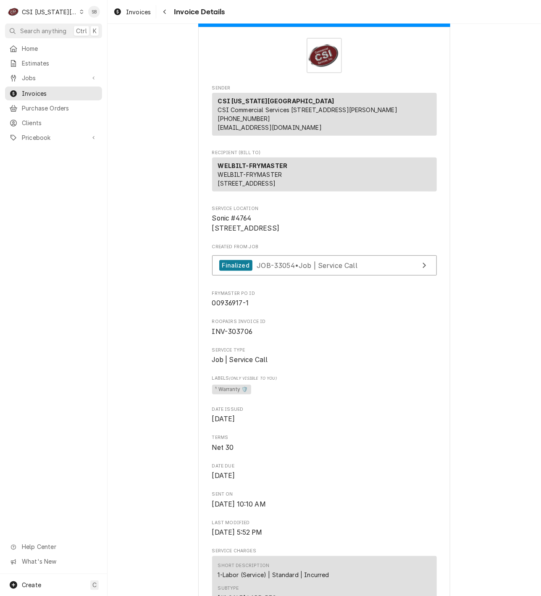
click at [287, 308] on span "00936917-1" at bounding box center [324, 303] width 225 height 10
drag, startPoint x: 239, startPoint y: 330, endPoint x: 172, endPoint y: 330, distance: 67.6
copy span "00936917-1"
drag, startPoint x: 131, startPoint y: 21, endPoint x: 128, endPoint y: 17, distance: 4.5
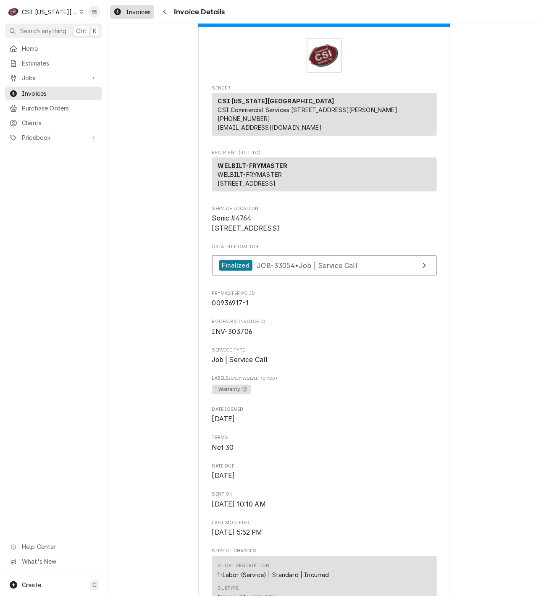
click at [130, 21] on div "Invoices Invoice Details" at bounding box center [323, 12] width 433 height 24
click at [128, 9] on span "Invoices" at bounding box center [138, 12] width 25 height 9
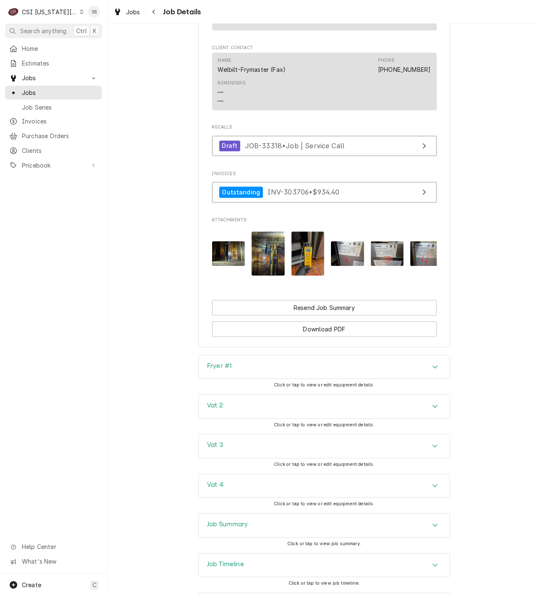
scroll to position [1661, 0]
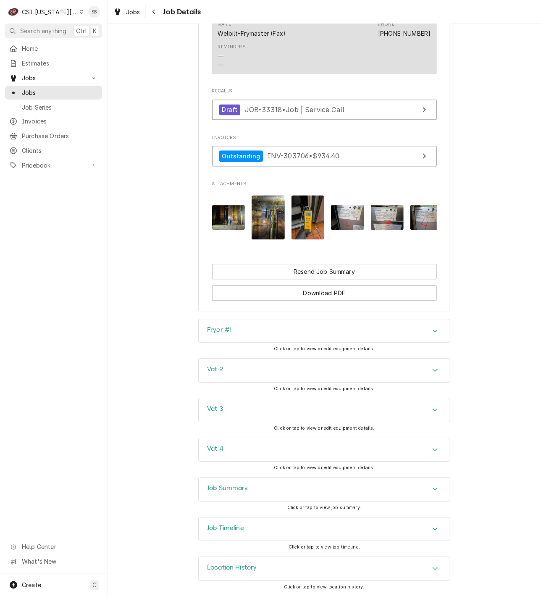
click at [264, 529] on div "Job Timeline" at bounding box center [324, 529] width 251 height 24
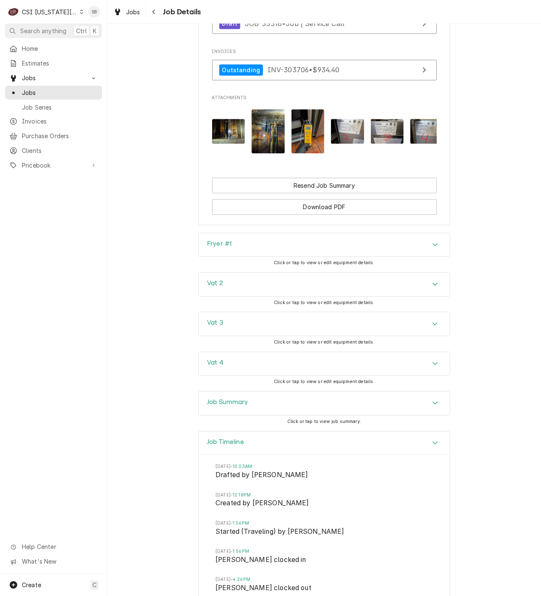
scroll to position [2102, 0]
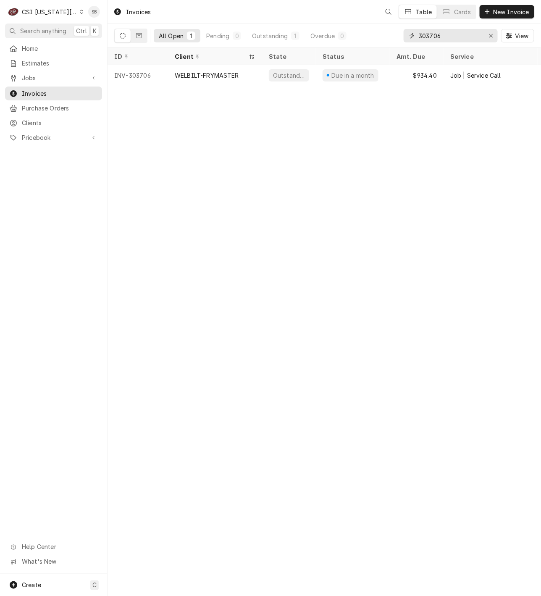
click at [422, 31] on input "303706" at bounding box center [449, 35] width 63 height 13
paste input "273"
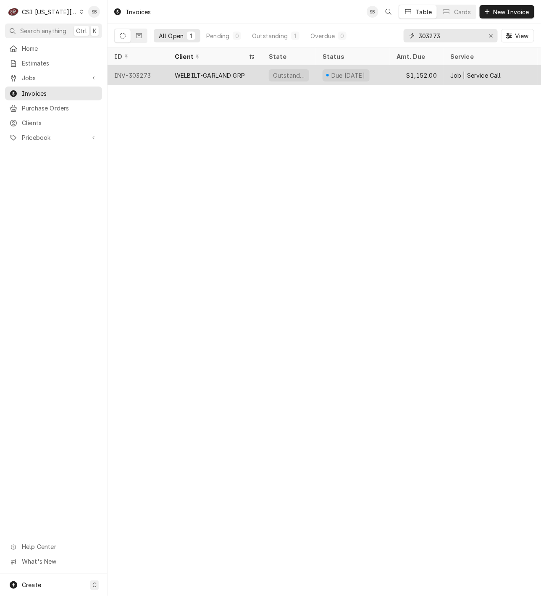
type input "303273"
click at [214, 76] on div "WELBILT-GARLAND GRP" at bounding box center [210, 75] width 70 height 9
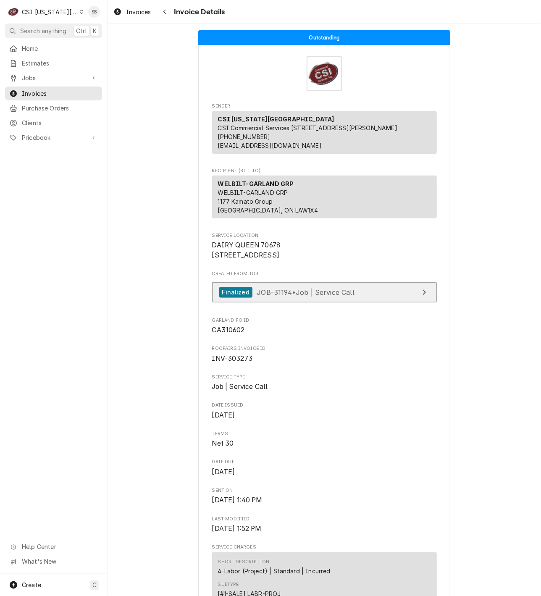
click at [277, 296] on span "JOB-31194 • Job | Service Call" at bounding box center [305, 292] width 98 height 8
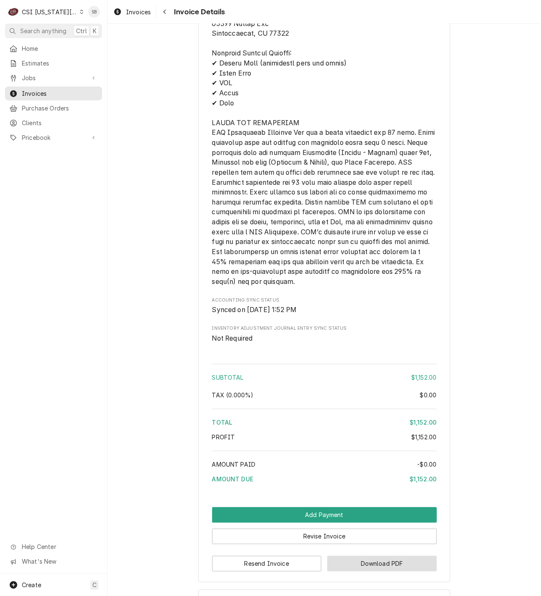
scroll to position [1342, 0]
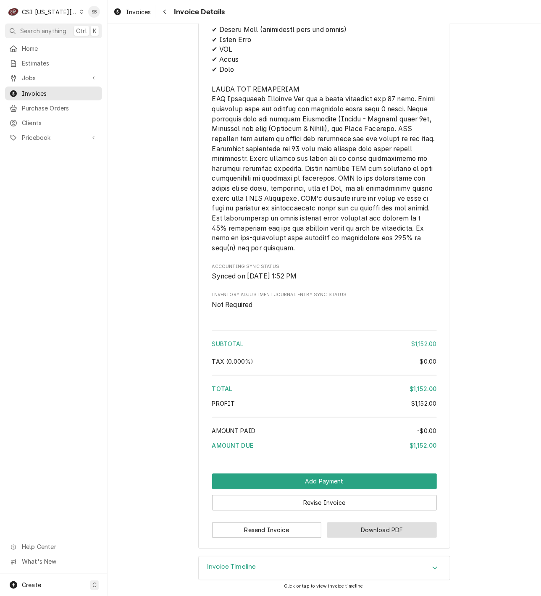
click at [369, 531] on button "Download PDF" at bounding box center [382, 530] width 110 height 16
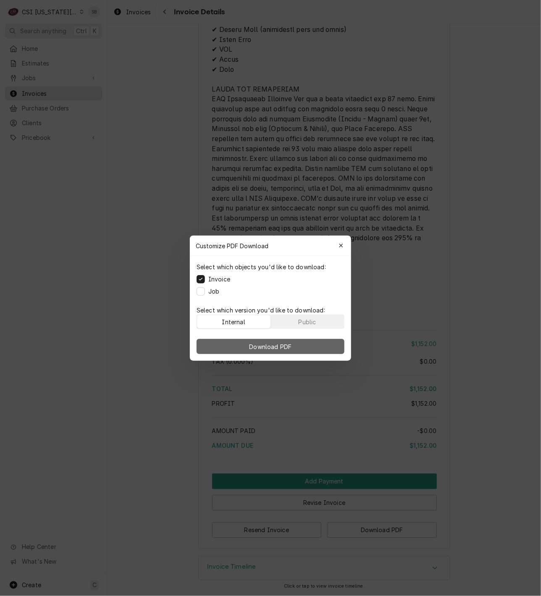
click at [314, 344] on button "Download PDF" at bounding box center [270, 346] width 148 height 15
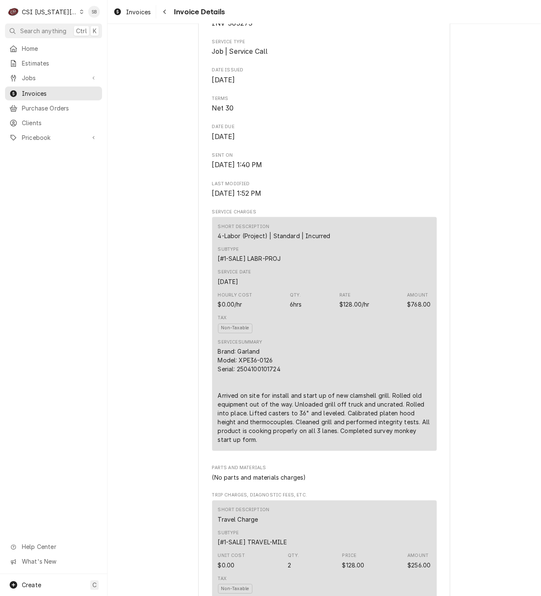
scroll to position [0, 0]
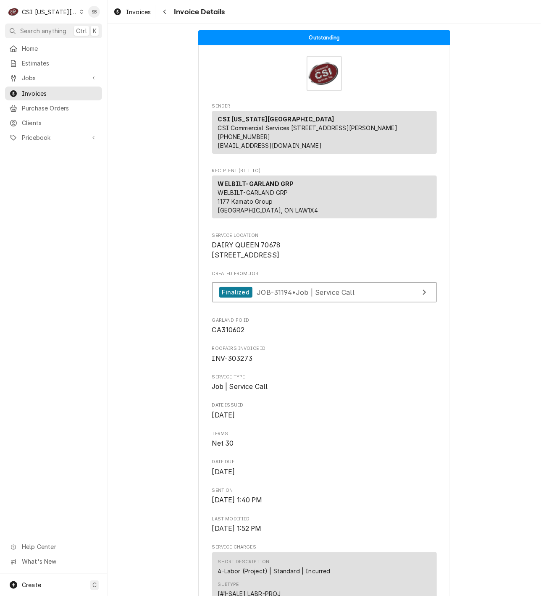
click at [225, 334] on span "CA310602" at bounding box center [228, 330] width 33 height 8
copy span "CA310602"
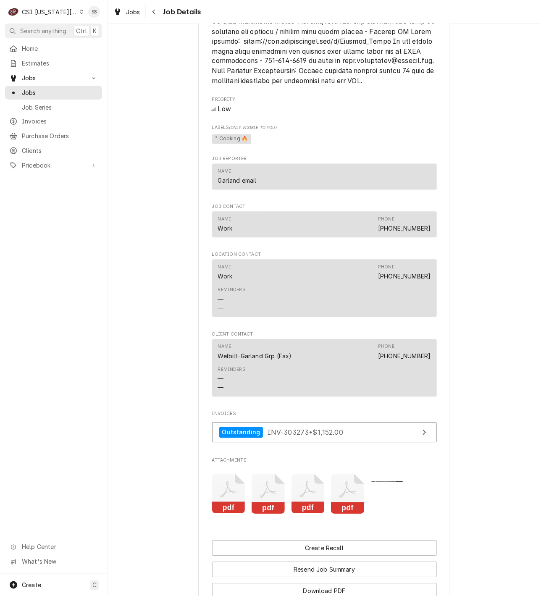
scroll to position [1774, 0]
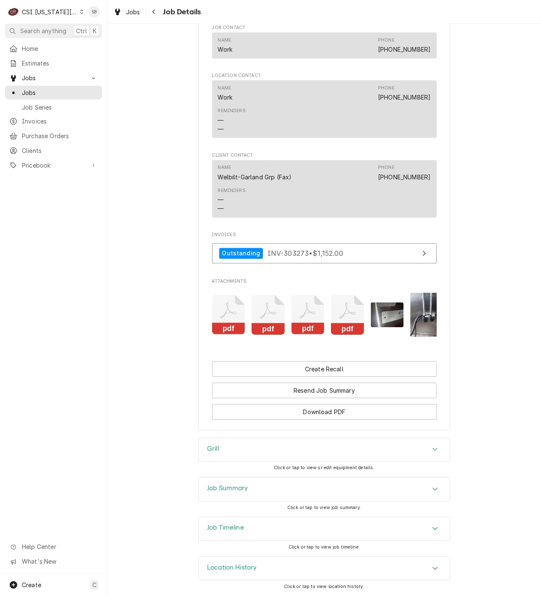
click at [228, 302] on icon "Attachments" at bounding box center [228, 315] width 33 height 40
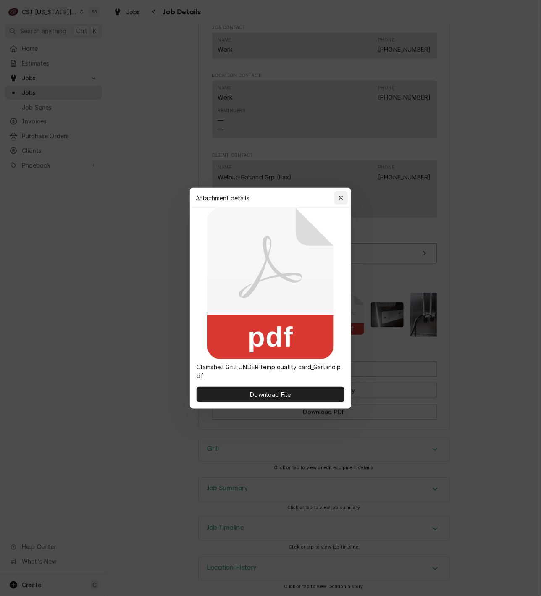
click at [342, 195] on icon "button" at bounding box center [341, 198] width 5 height 6
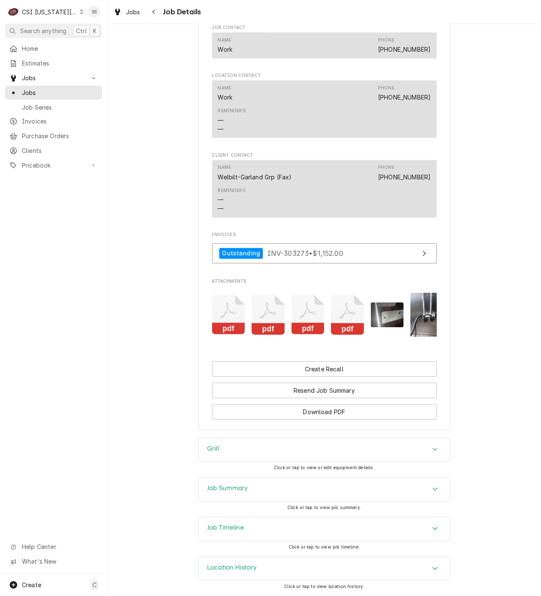
click at [262, 295] on icon "Attachments" at bounding box center [267, 315] width 33 height 40
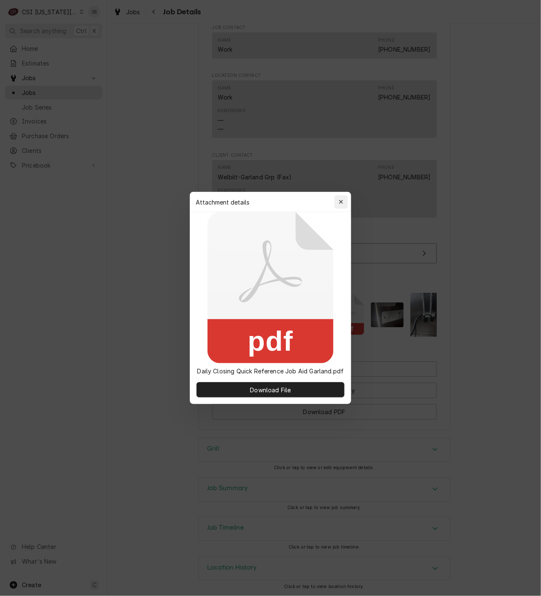
click at [345, 199] on div "button" at bounding box center [341, 202] width 8 height 8
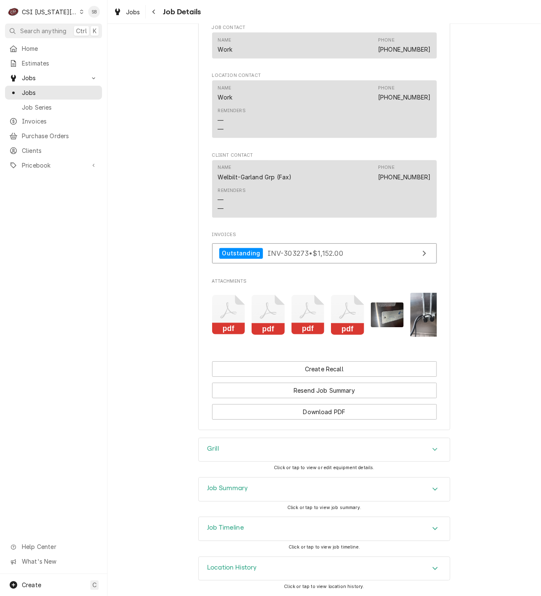
click at [301, 302] on icon "Attachments" at bounding box center [307, 310] width 16 height 16
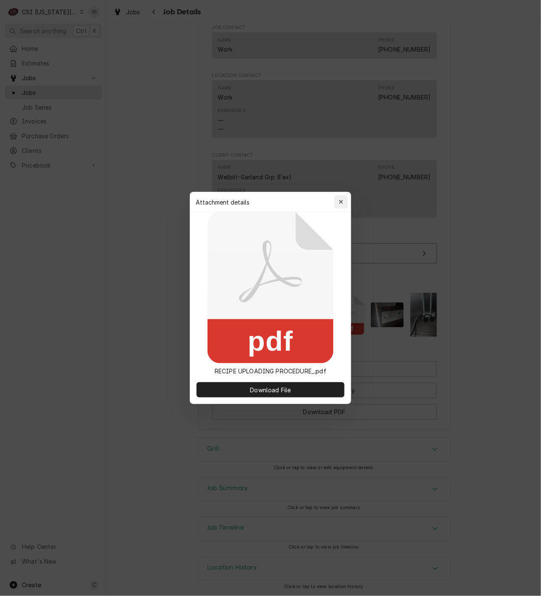
click at [340, 201] on icon "button" at bounding box center [341, 202] width 5 height 6
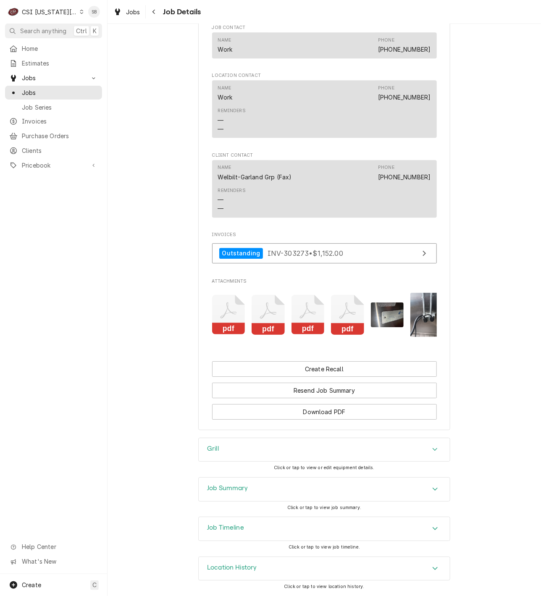
click at [332, 295] on icon "Attachments" at bounding box center [347, 315] width 33 height 40
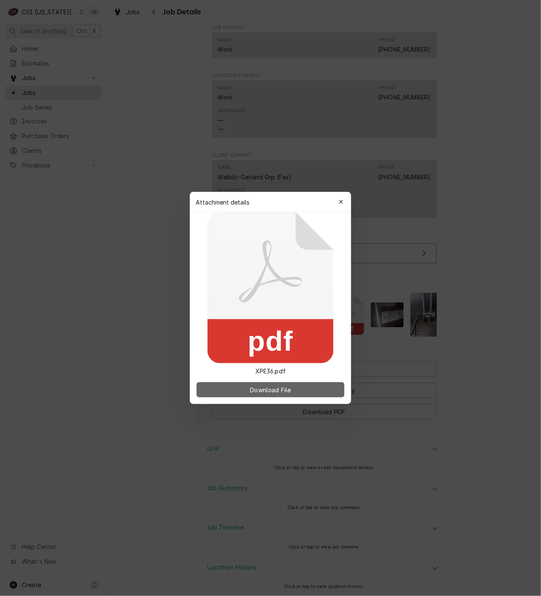
click at [262, 393] on span "Download File" at bounding box center [270, 389] width 44 height 9
drag, startPoint x: 340, startPoint y: 196, endPoint x: 343, endPoint y: 203, distance: 8.1
click at [340, 195] on button "button" at bounding box center [340, 201] width 13 height 13
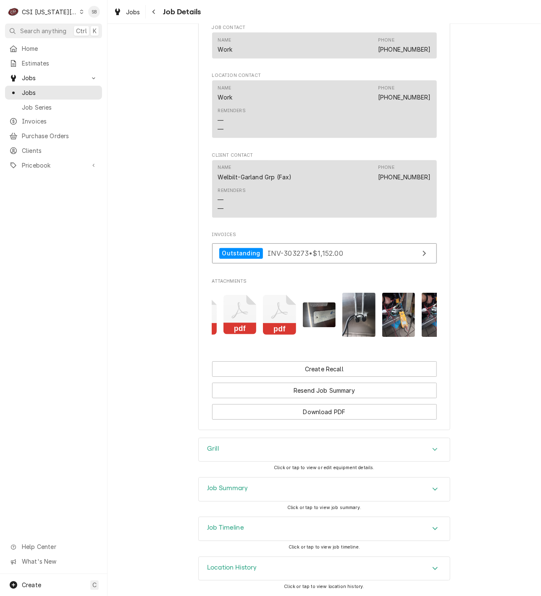
scroll to position [0, 0]
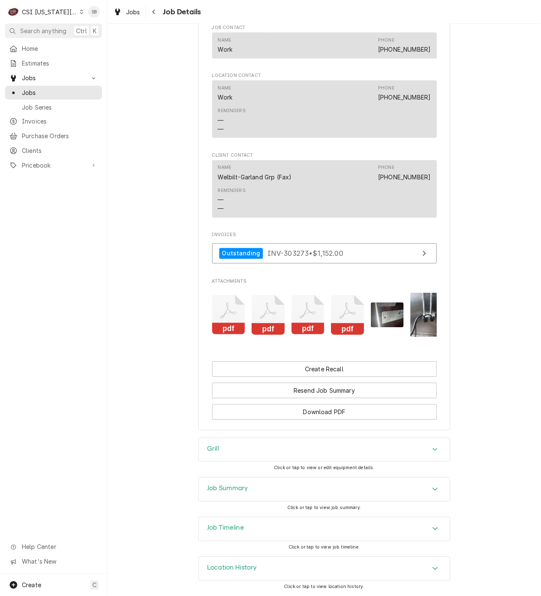
click at [301, 301] on icon "Attachments" at bounding box center [307, 315] width 33 height 40
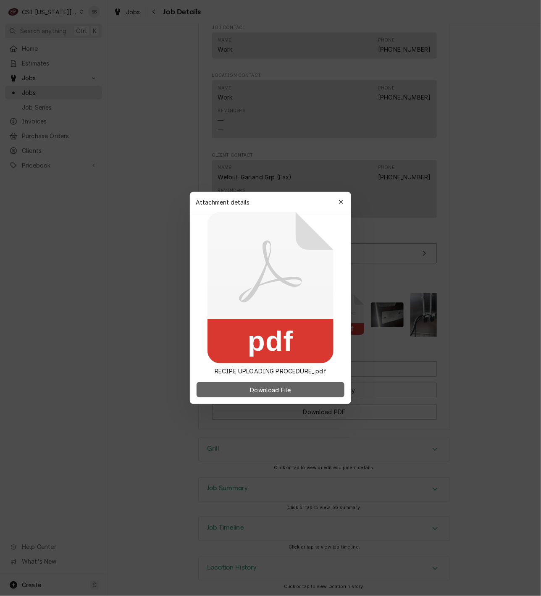
click at [294, 391] on button "Download File" at bounding box center [270, 389] width 148 height 15
click at [344, 201] on div "button" at bounding box center [341, 202] width 8 height 8
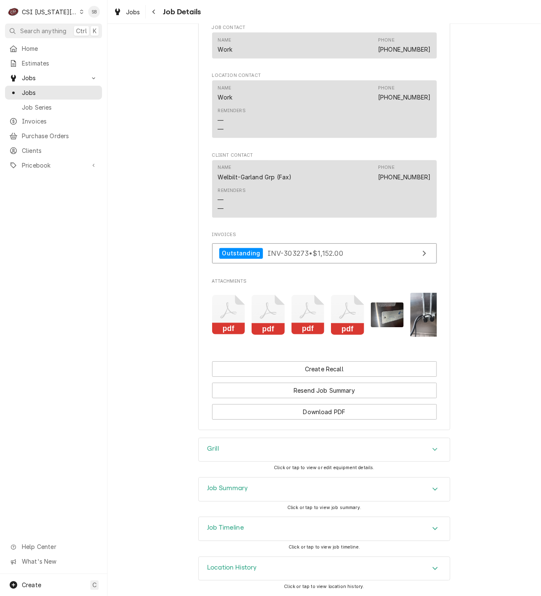
click at [275, 299] on icon "Attachments" at bounding box center [267, 315] width 33 height 40
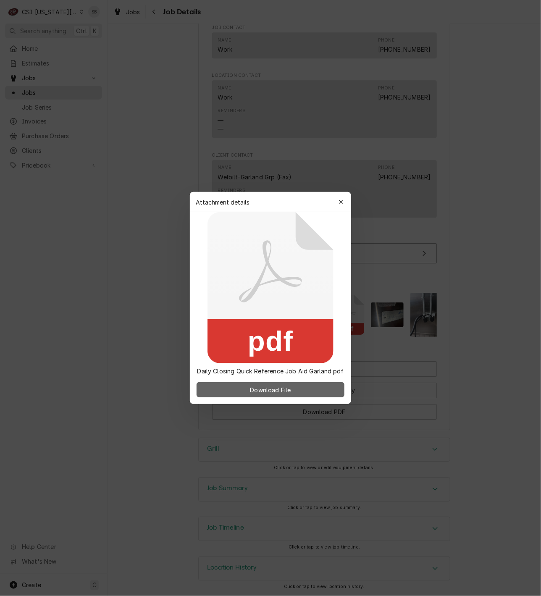
click at [290, 396] on button "Download File" at bounding box center [270, 389] width 148 height 15
click at [345, 201] on button "button" at bounding box center [340, 201] width 13 height 13
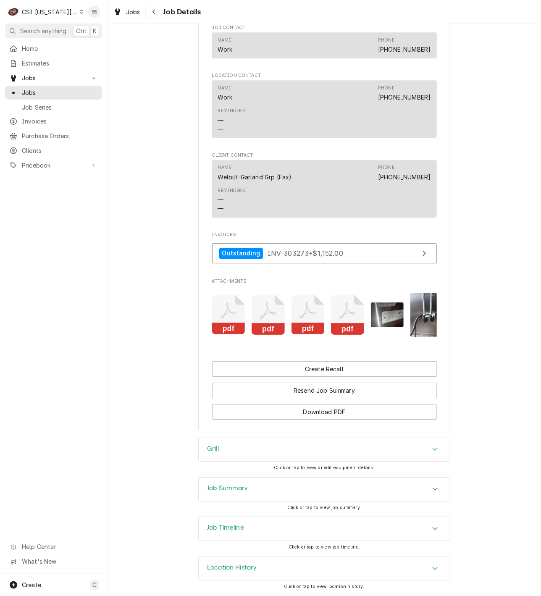
click at [215, 298] on icon "Attachments" at bounding box center [228, 315] width 33 height 40
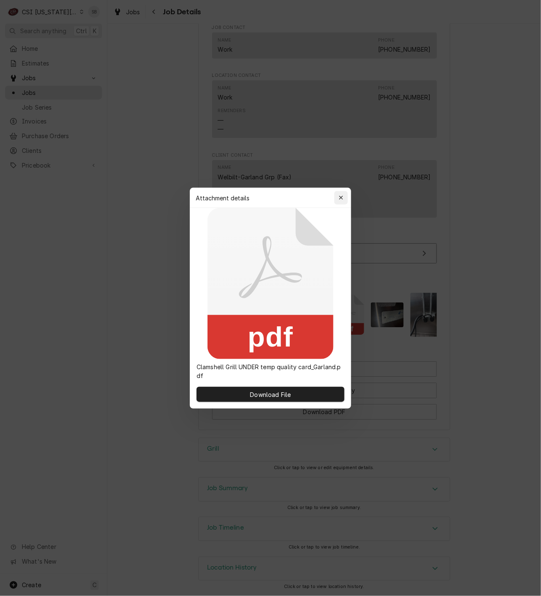
click at [339, 198] on icon "button" at bounding box center [341, 198] width 5 height 6
